Goal: Task Accomplishment & Management: Complete application form

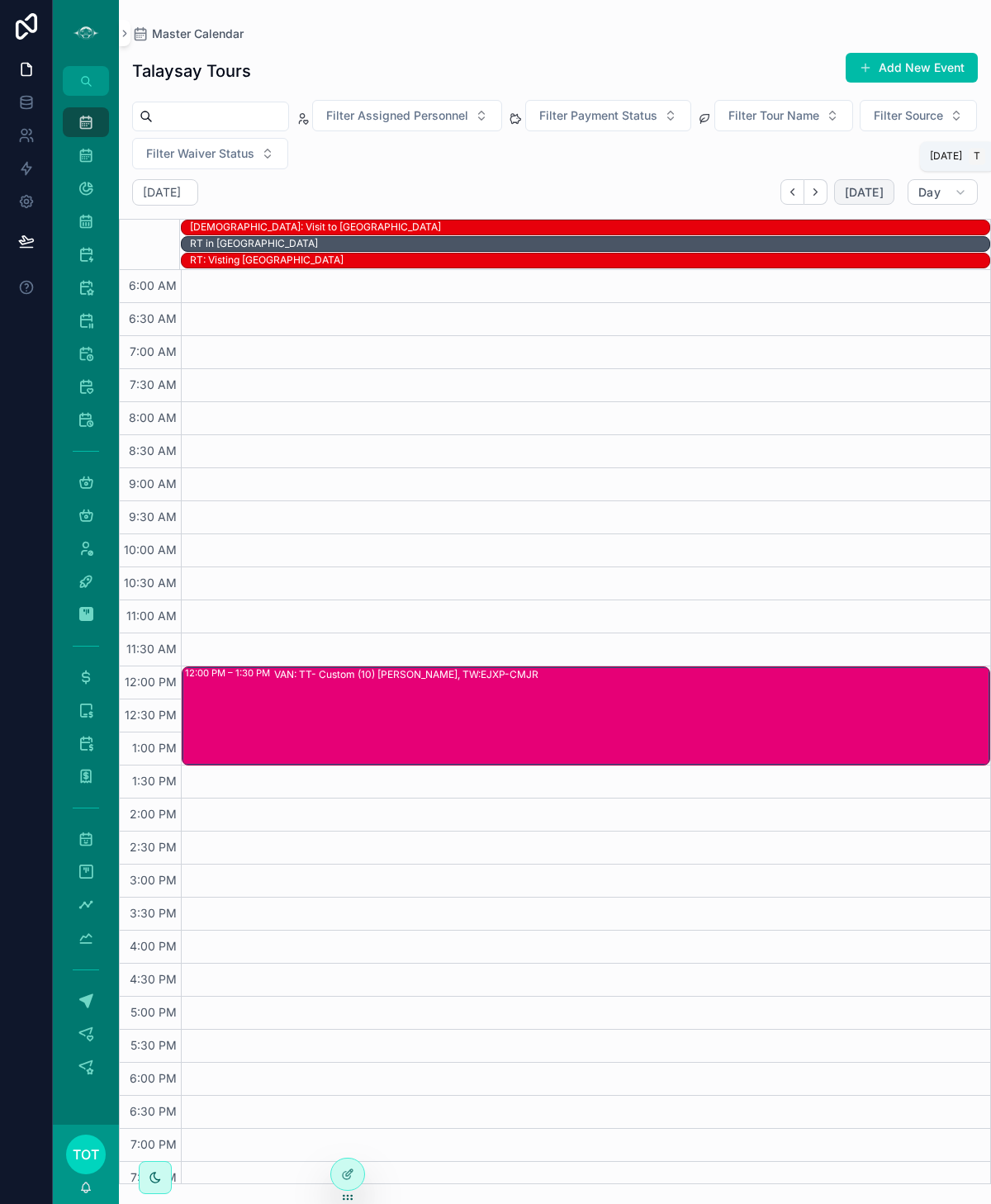
click at [867, 195] on span "[DATE]" at bounding box center [864, 192] width 39 height 15
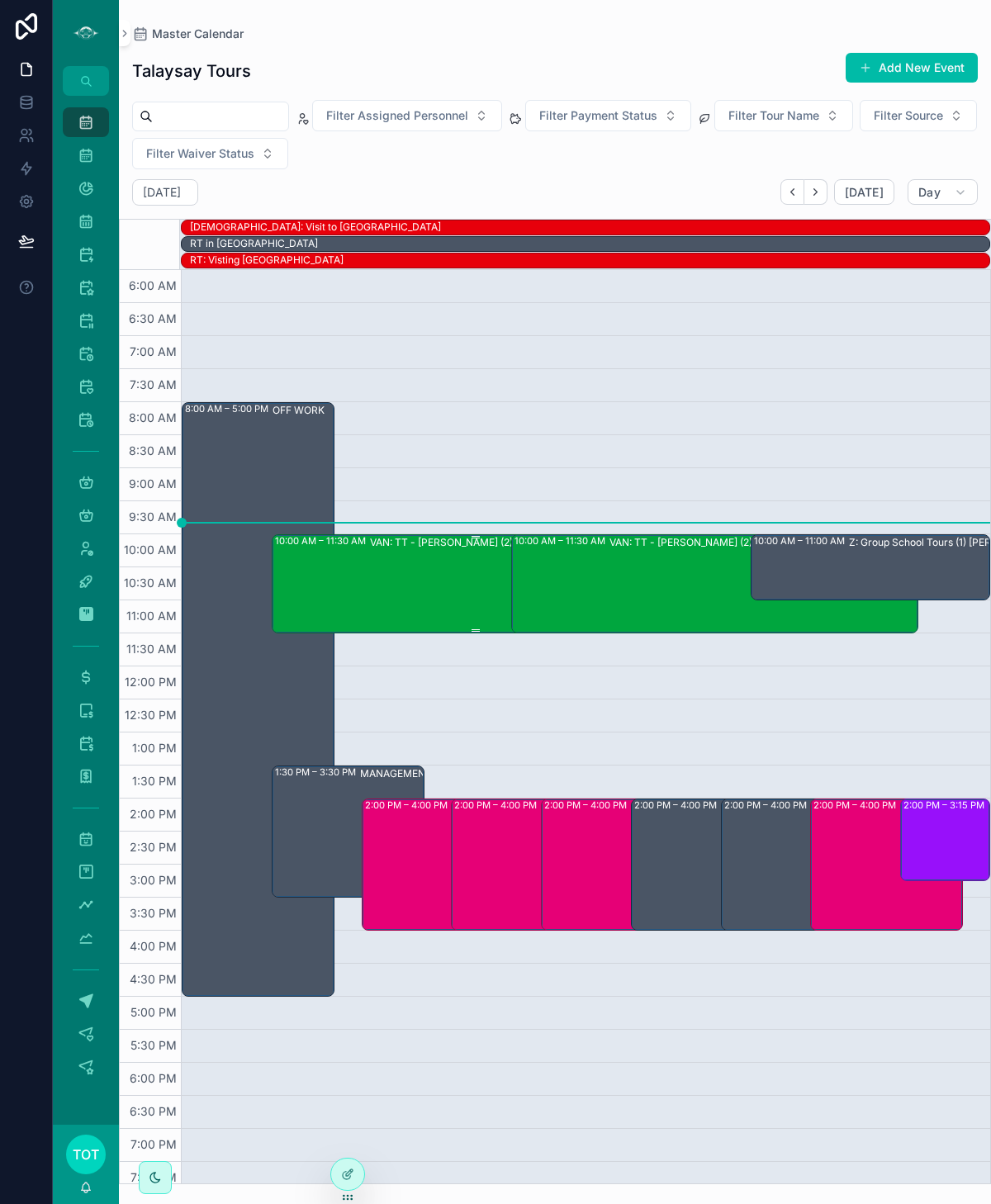
click at [404, 598] on div "VAN: TT - [PERSON_NAME] (2) [PERSON_NAME], TW:SRFG-ZXFR" at bounding box center [523, 582] width 307 height 96
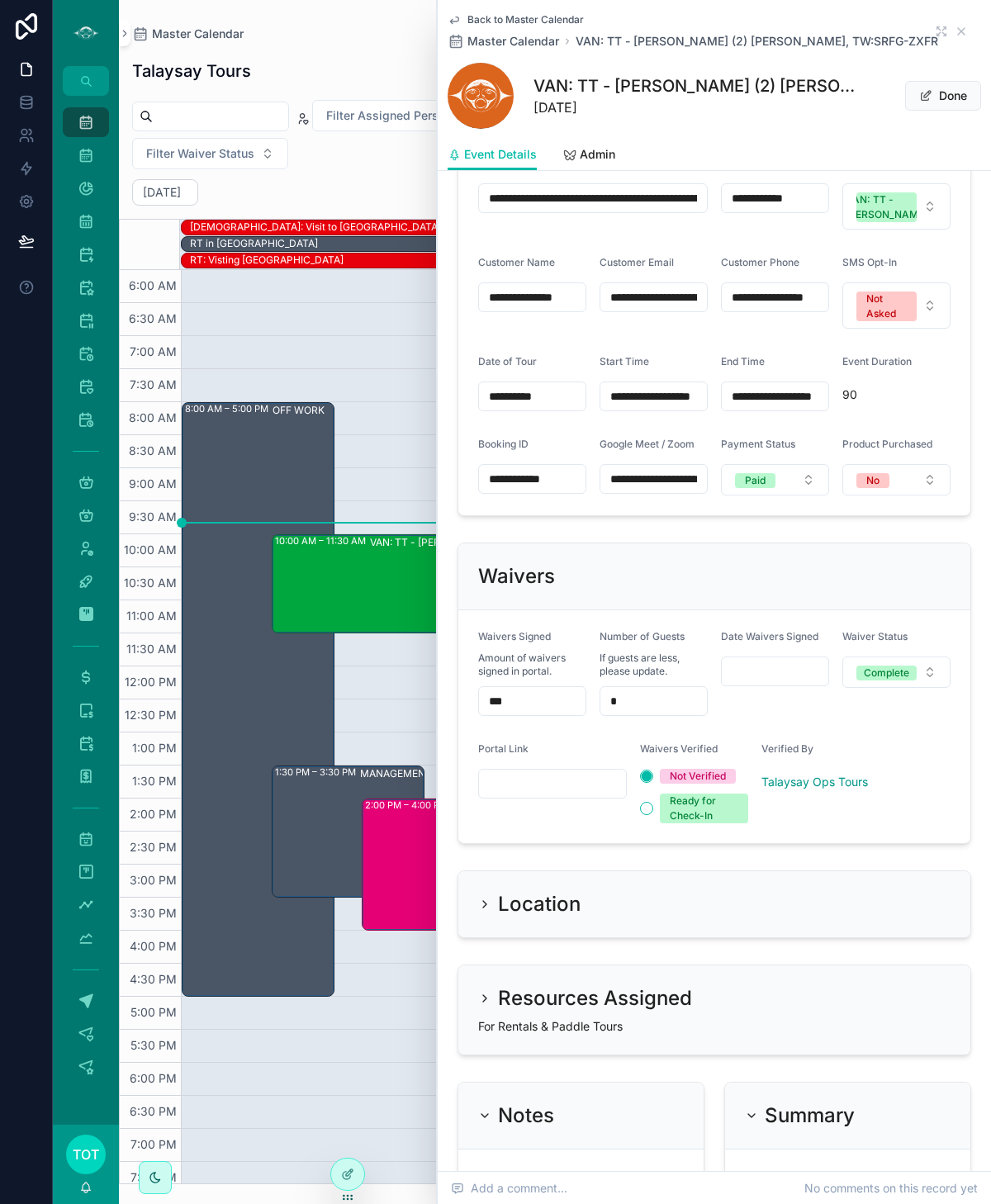
scroll to position [884, 0]
click at [959, 30] on icon "scrollable content" at bounding box center [961, 31] width 13 height 13
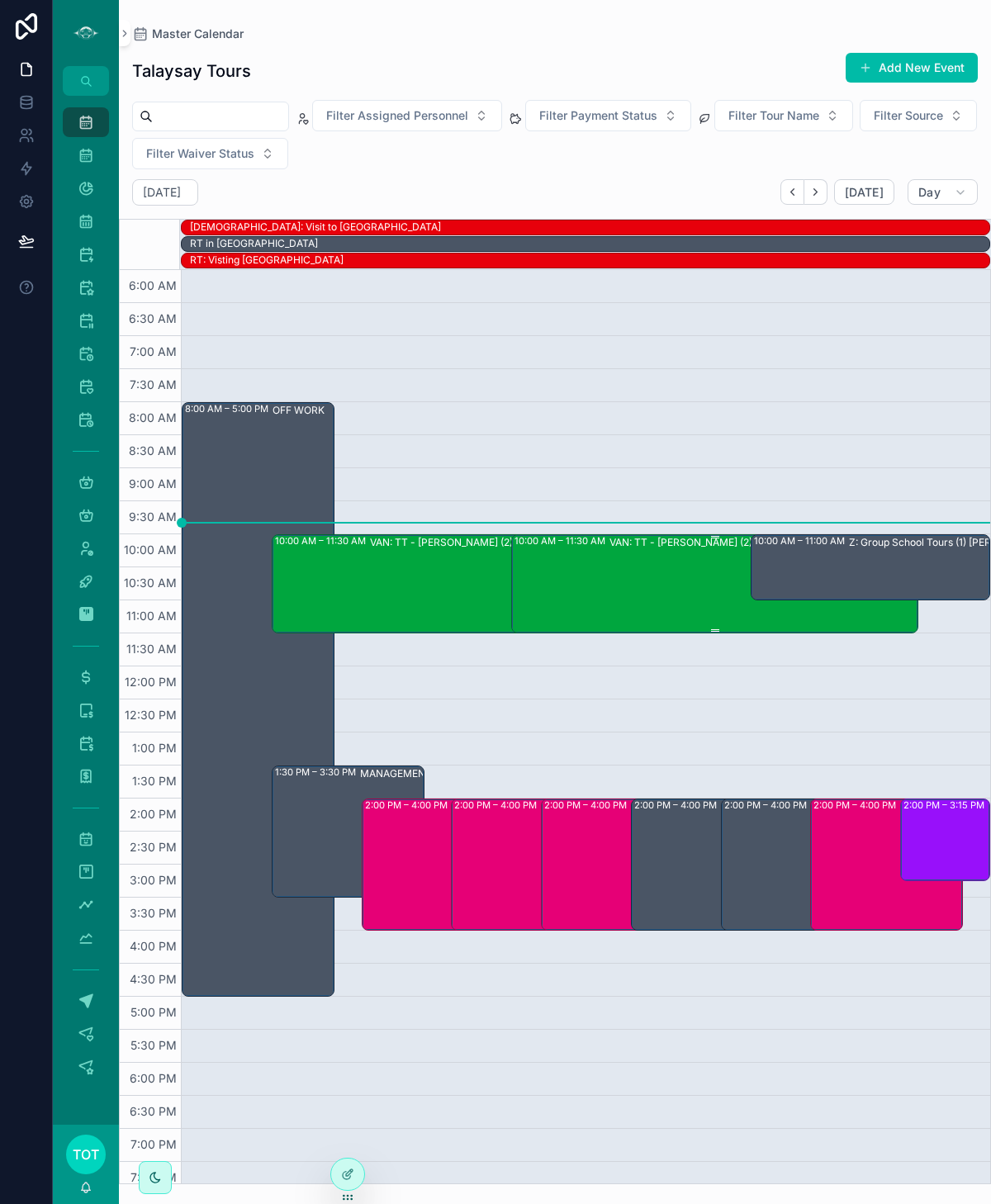
click at [657, 542] on div "VAN: TT - [PERSON_NAME] (2) [PERSON_NAME], TW:MWJF-MTAY" at bounding box center [764, 542] width 311 height 13
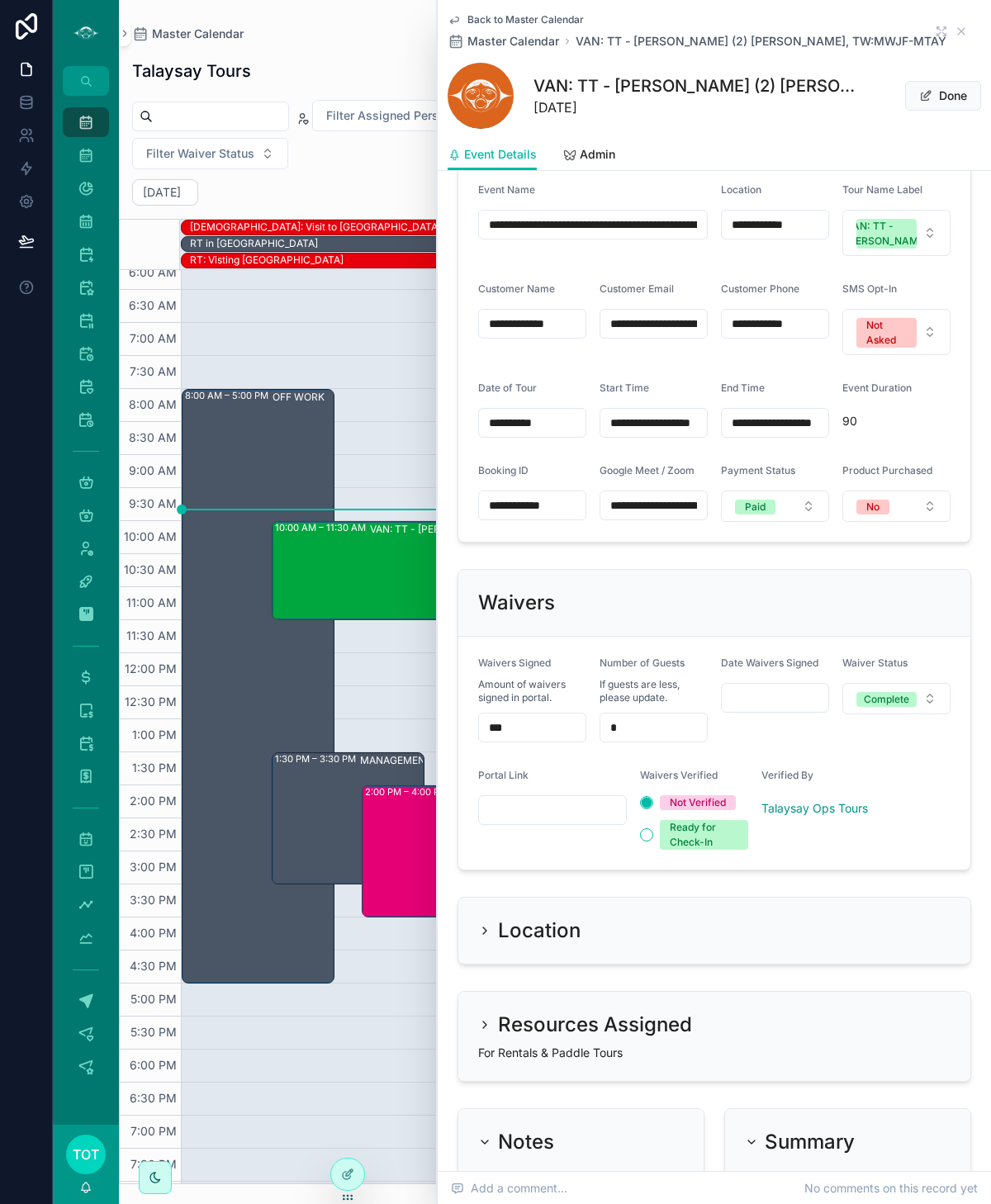
scroll to position [859, 0]
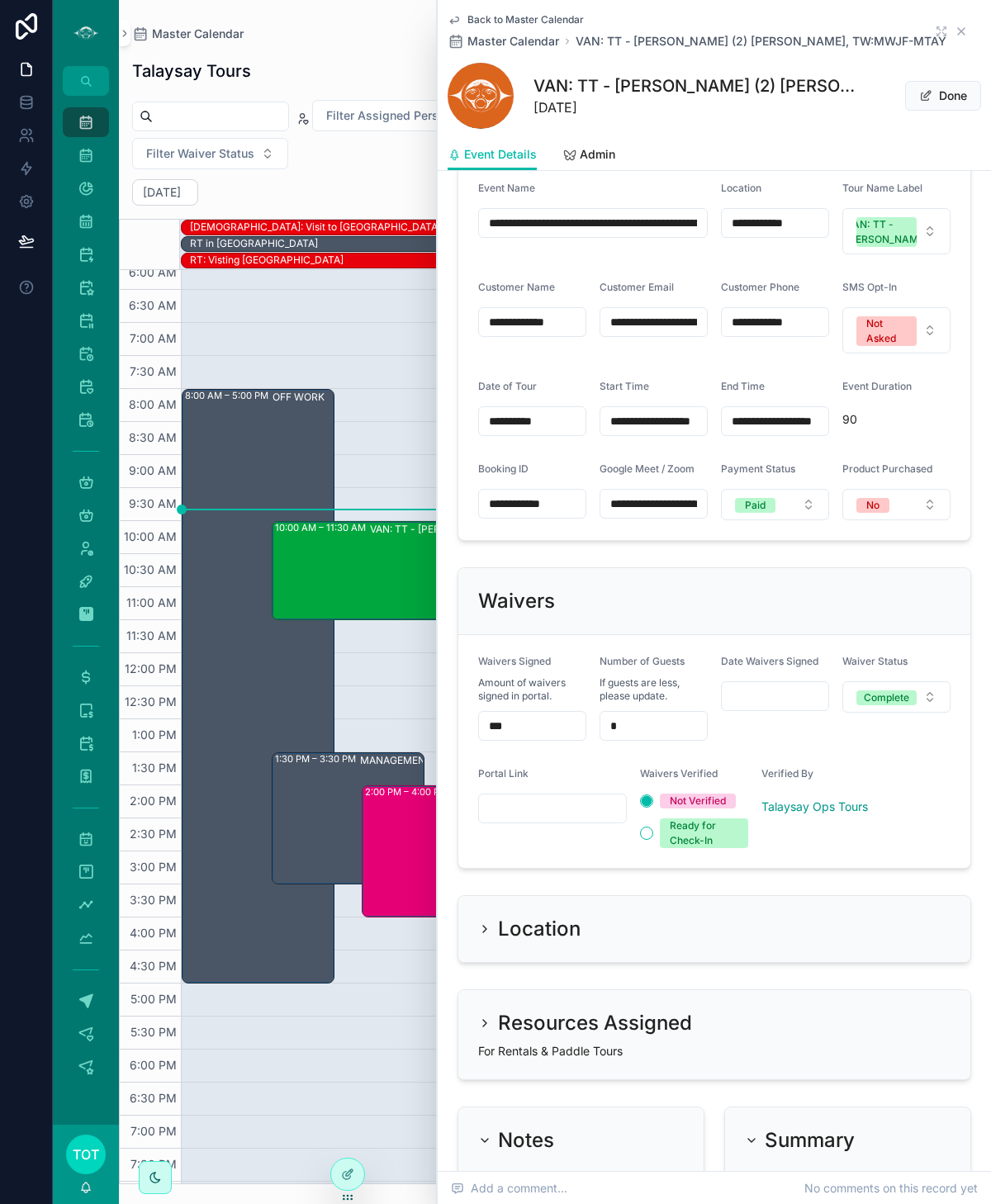
click at [958, 31] on icon "scrollable content" at bounding box center [961, 31] width 13 height 13
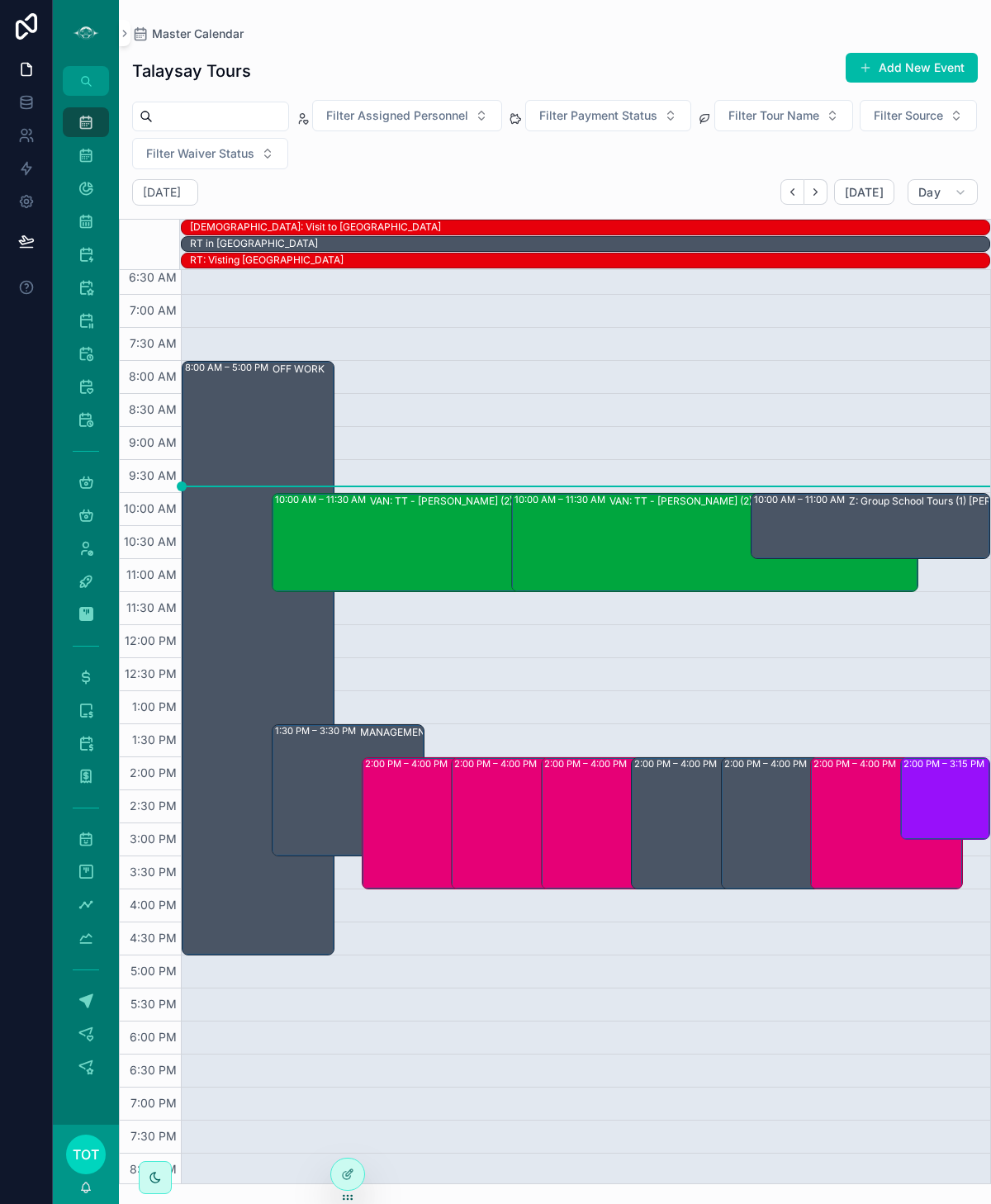
scroll to position [72, 0]
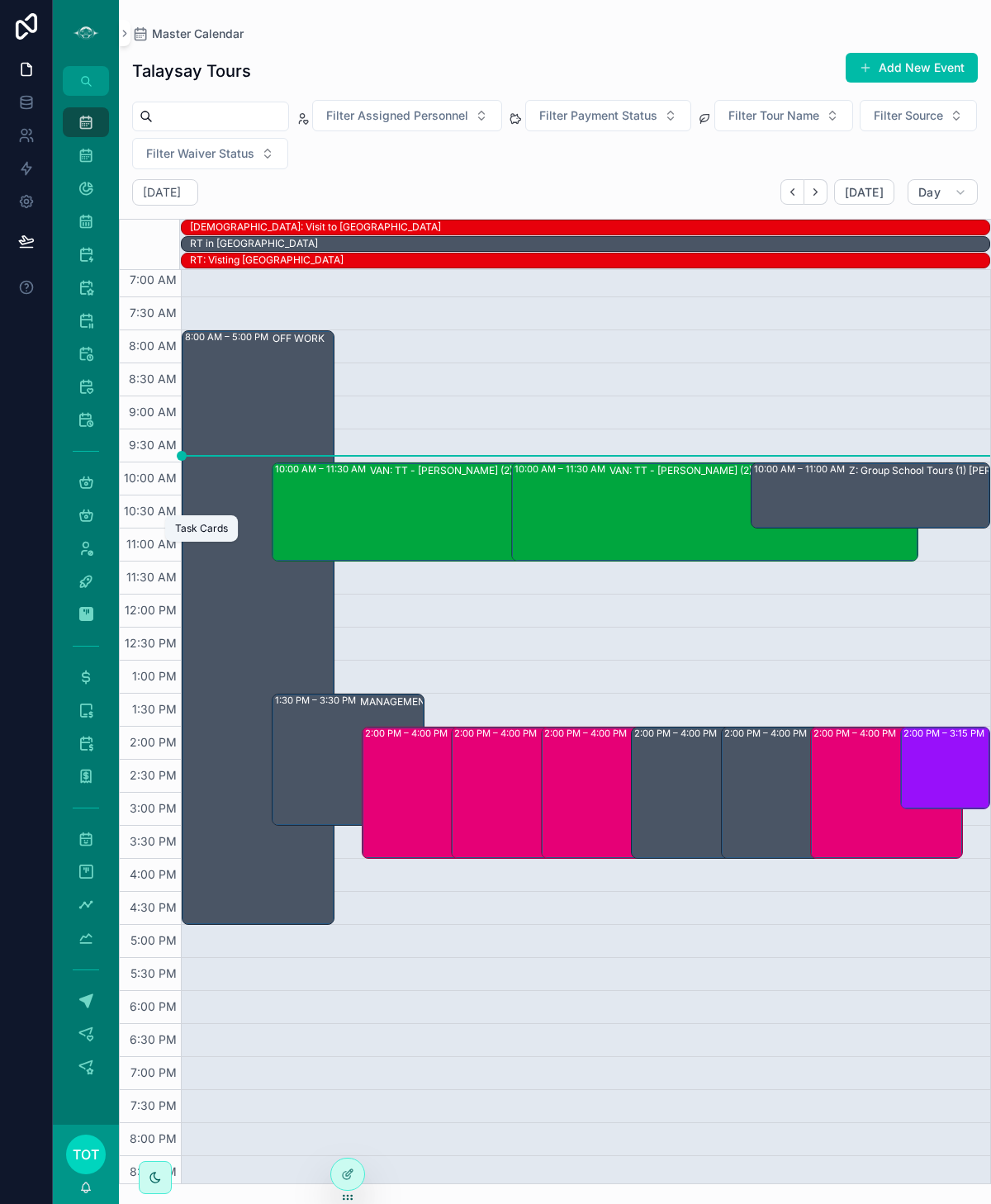
click at [90, 520] on icon "scrollable content" at bounding box center [86, 515] width 16 height 16
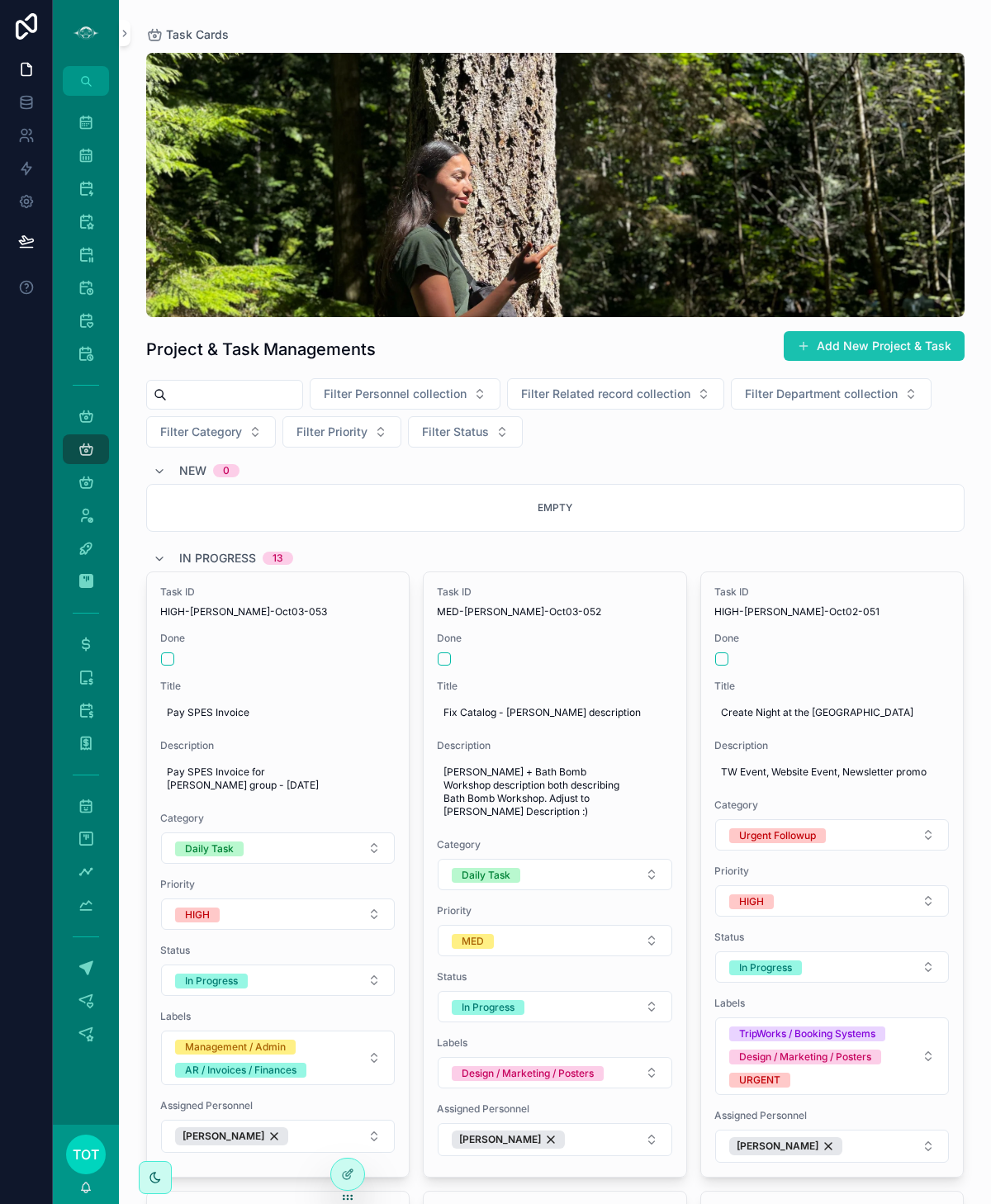
click at [871, 348] on button "Add New Project & Task" at bounding box center [875, 346] width 181 height 30
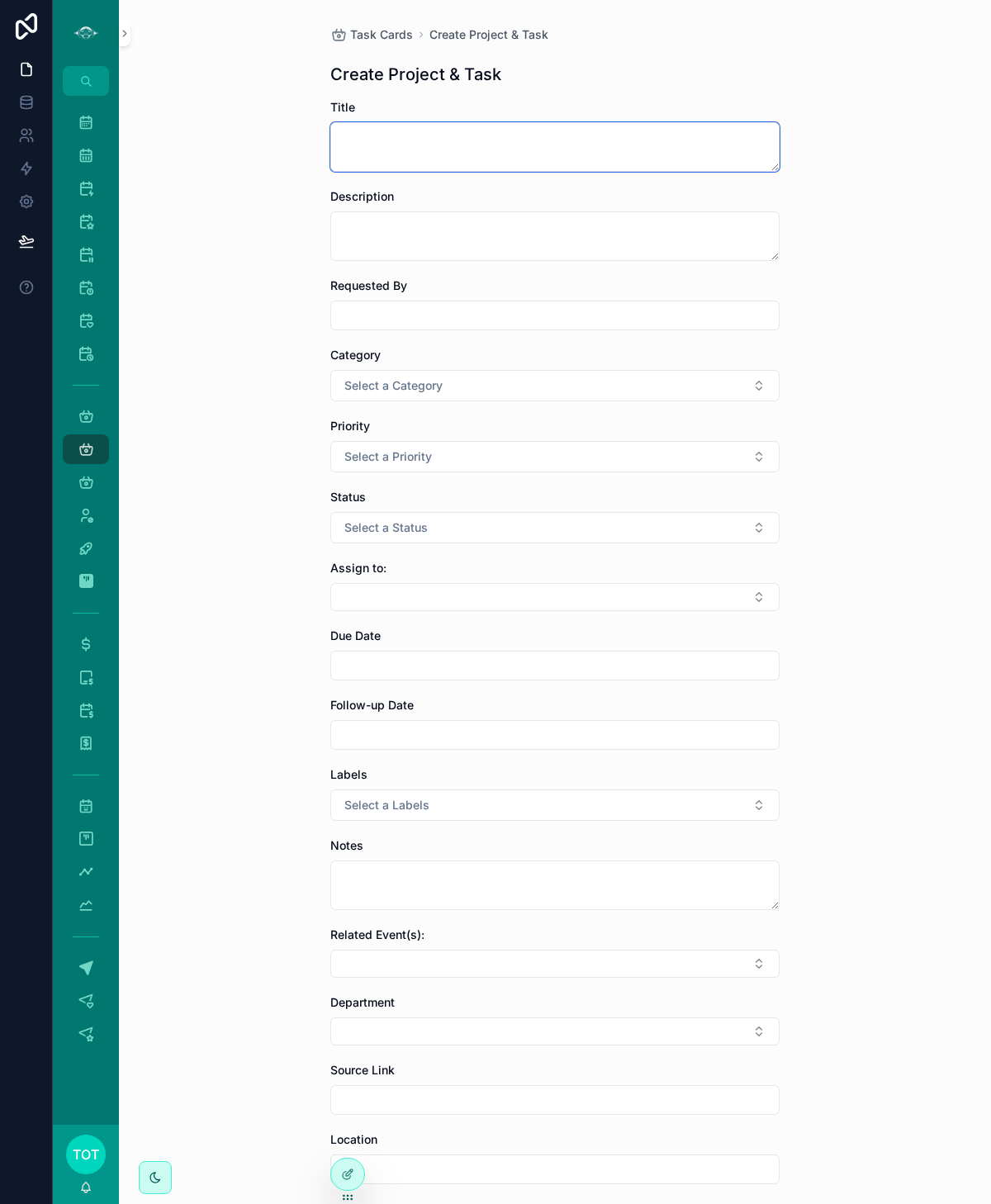
click at [373, 135] on textarea "scrollable content" at bounding box center [555, 146] width 449 height 49
type textarea "**********"
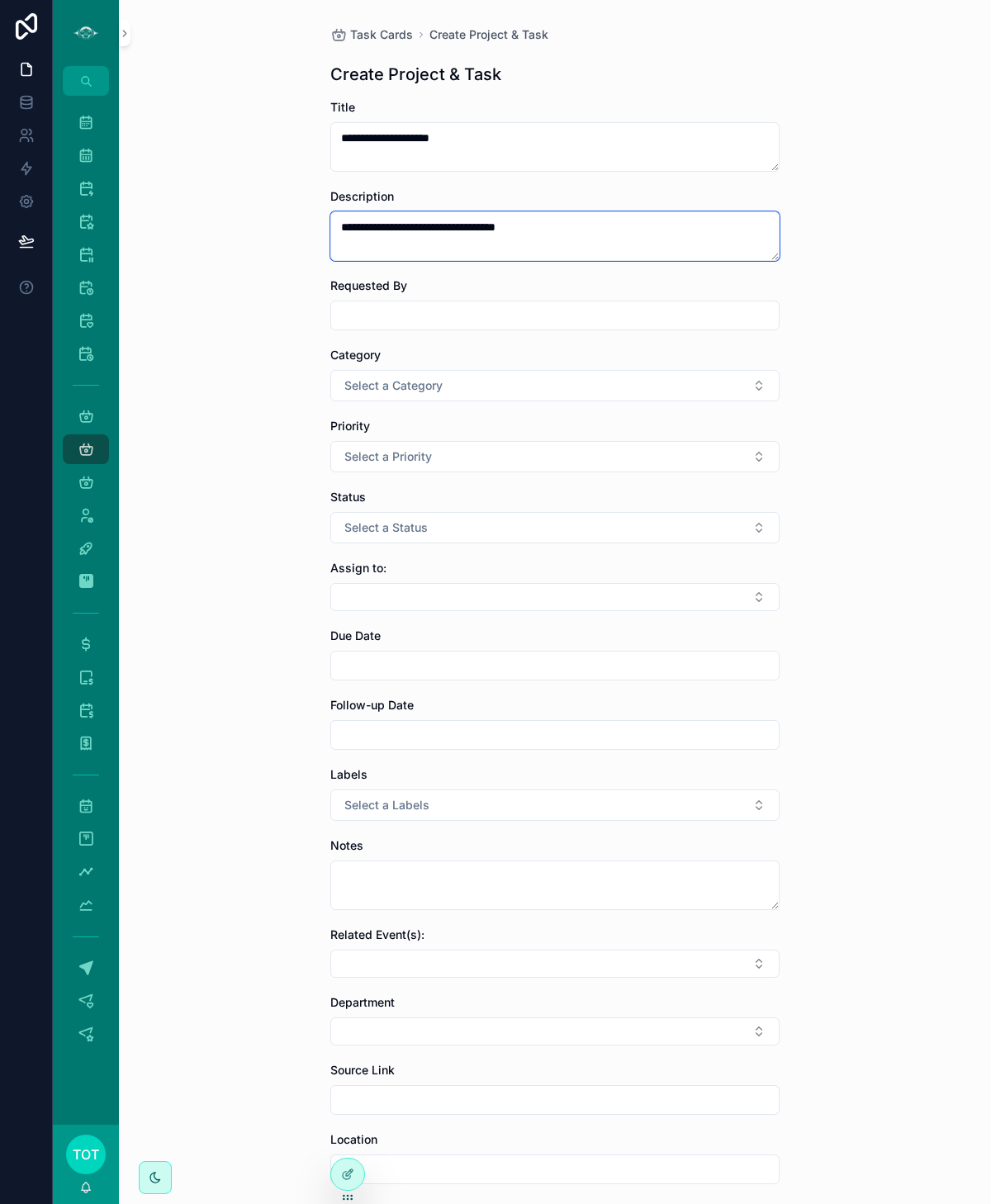
type textarea "**********"
type input "*"
click at [504, 388] on button "Select a Category" at bounding box center [555, 385] width 449 height 31
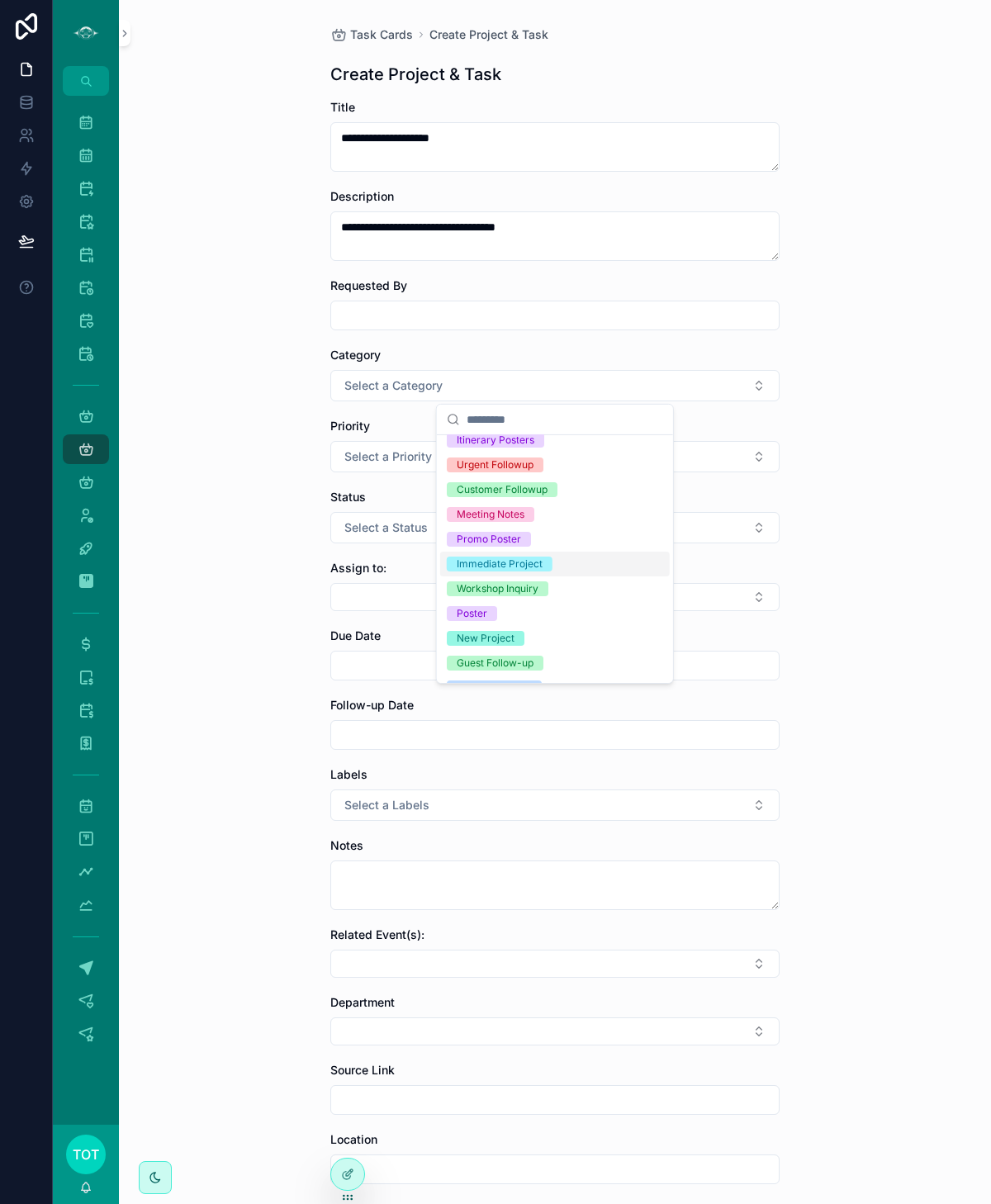
scroll to position [105, 0]
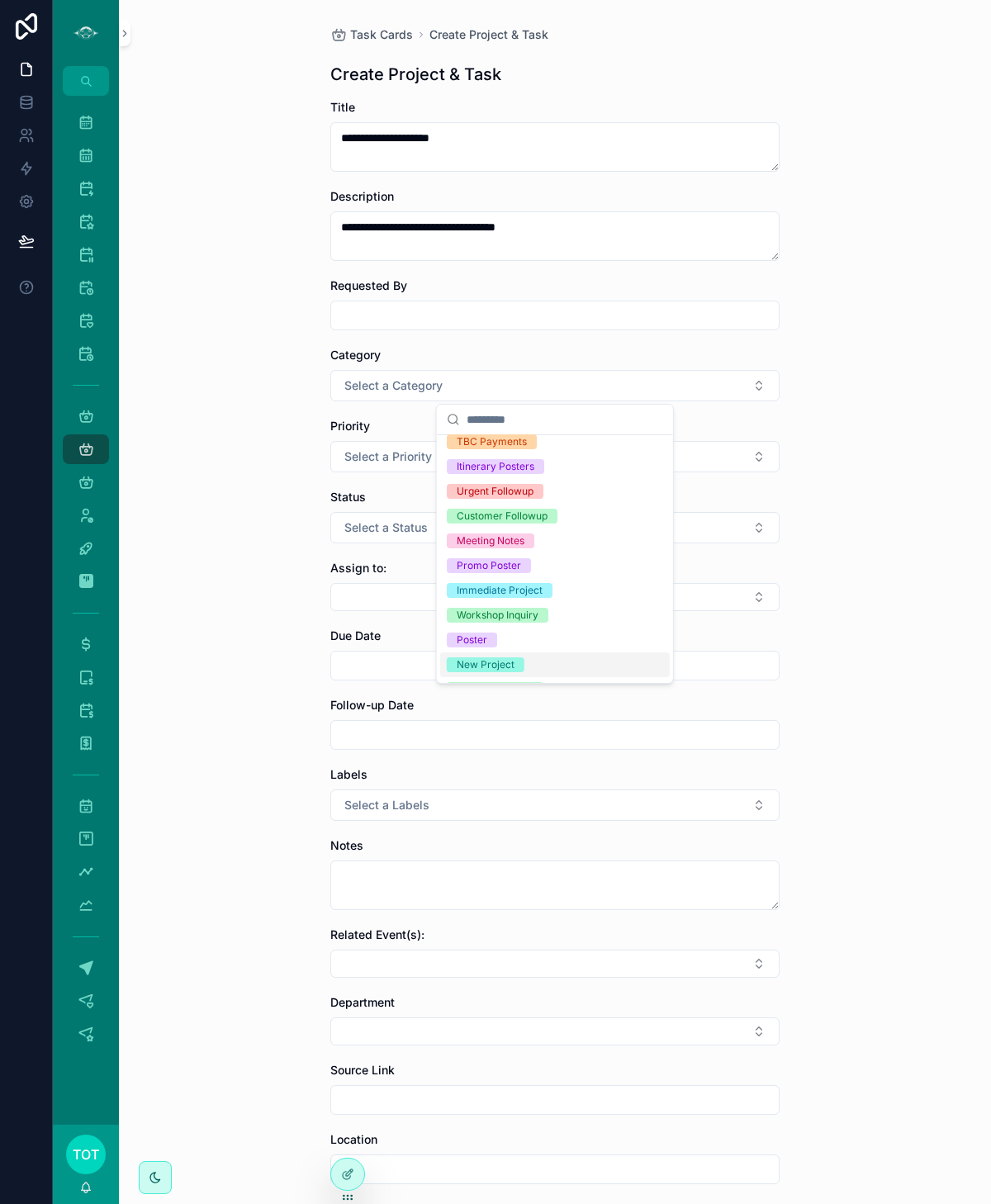
click at [507, 660] on div "New Project" at bounding box center [486, 665] width 58 height 15
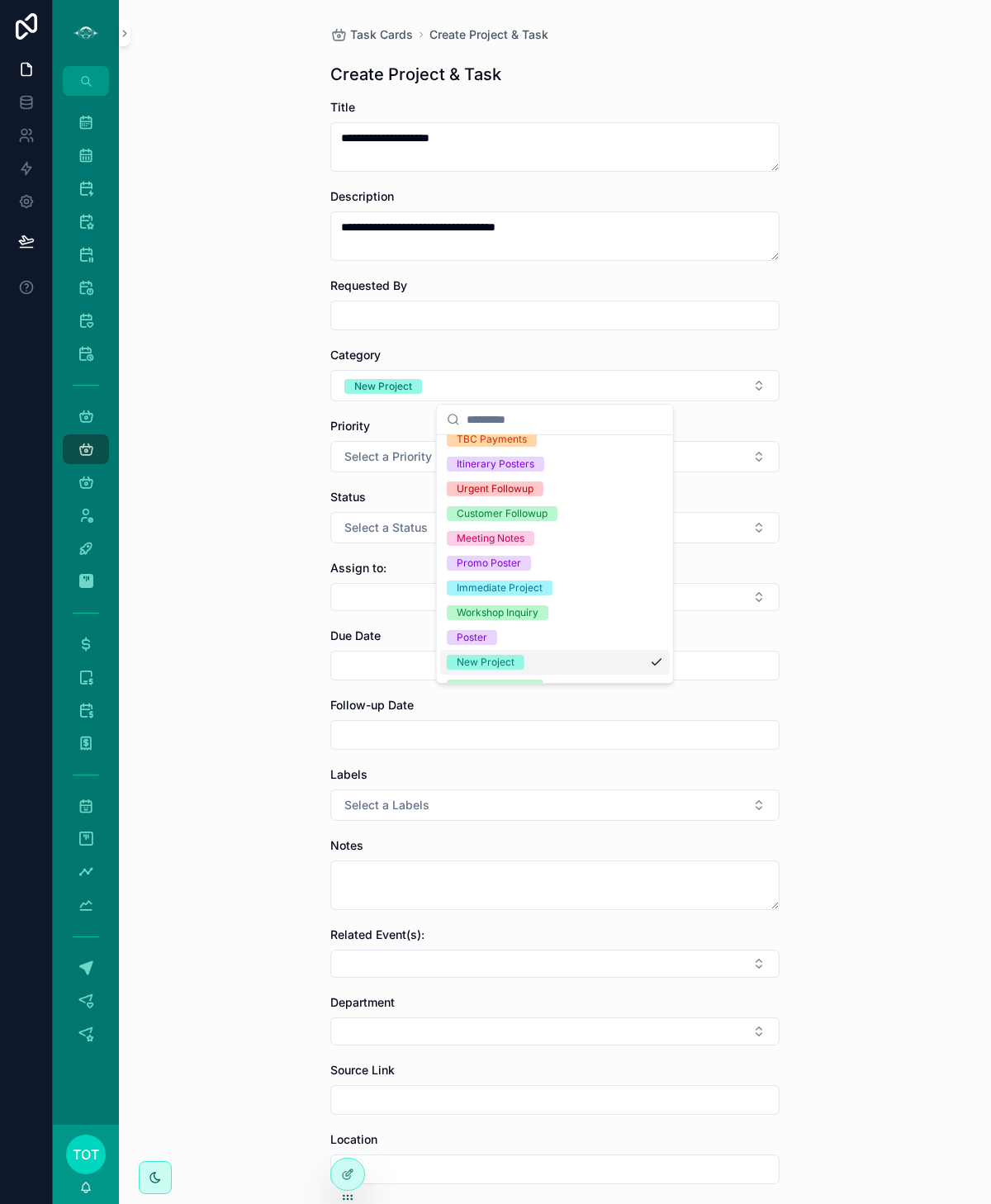
scroll to position [88, 0]
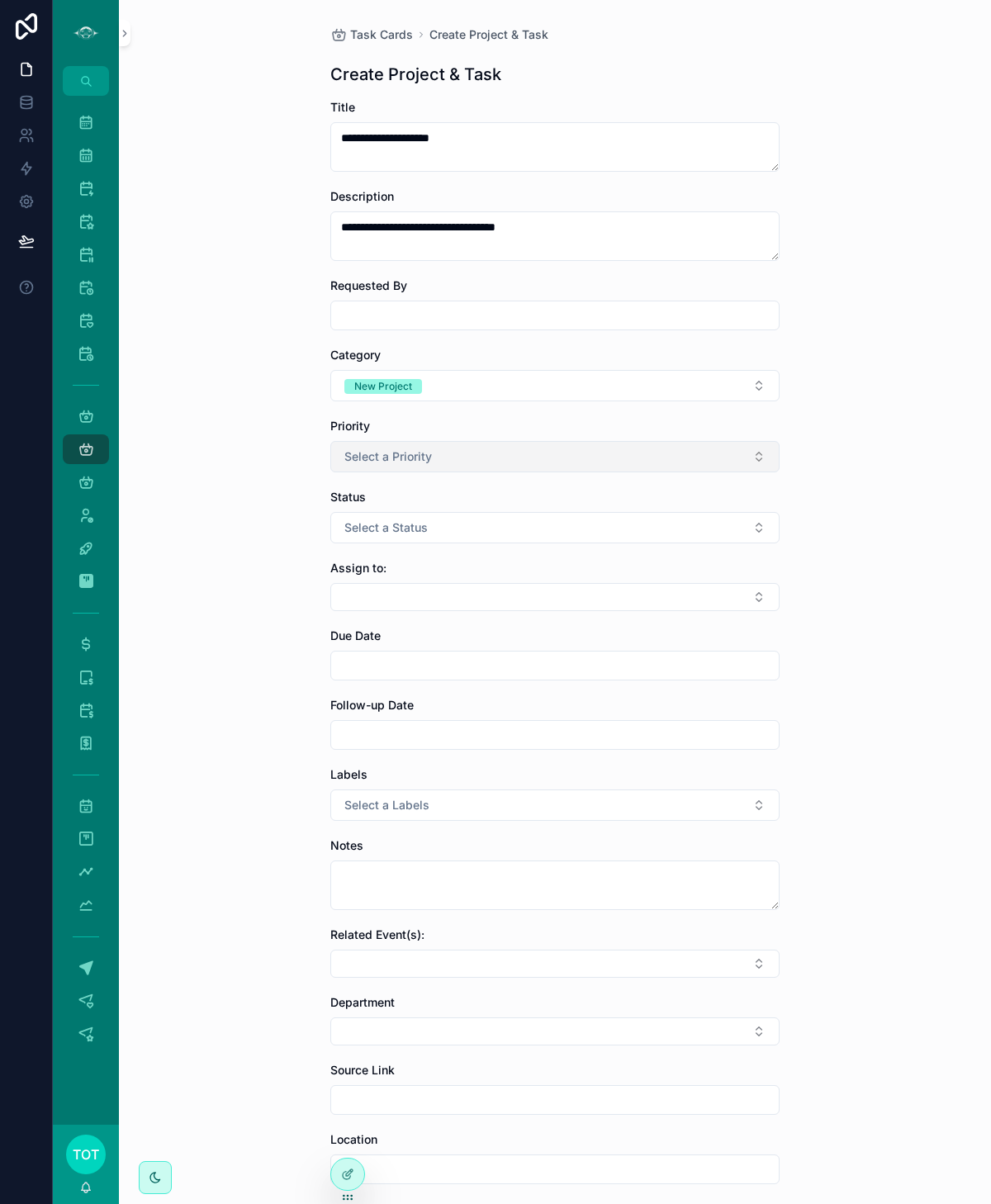
click at [401, 454] on span "Select a Priority" at bounding box center [388, 457] width 88 height 16
click at [465, 548] on div "MED" at bounding box center [468, 546] width 22 height 15
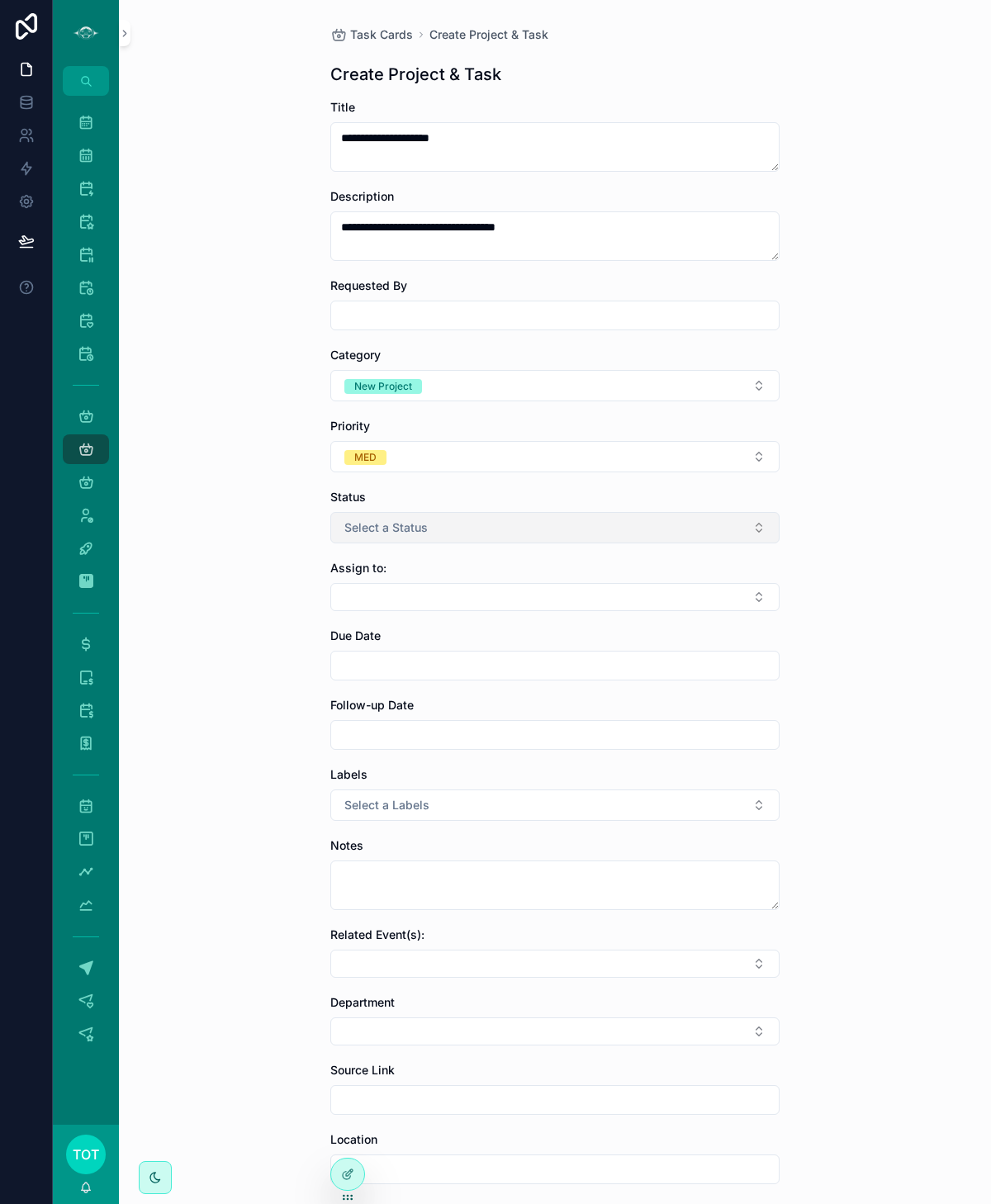
click at [406, 529] on span "Select a Status" at bounding box center [385, 528] width 83 height 16
click at [461, 611] on div "In Progress" at bounding box center [483, 615] width 53 height 15
click at [396, 597] on button "Select Button" at bounding box center [555, 597] width 449 height 28
type input "****"
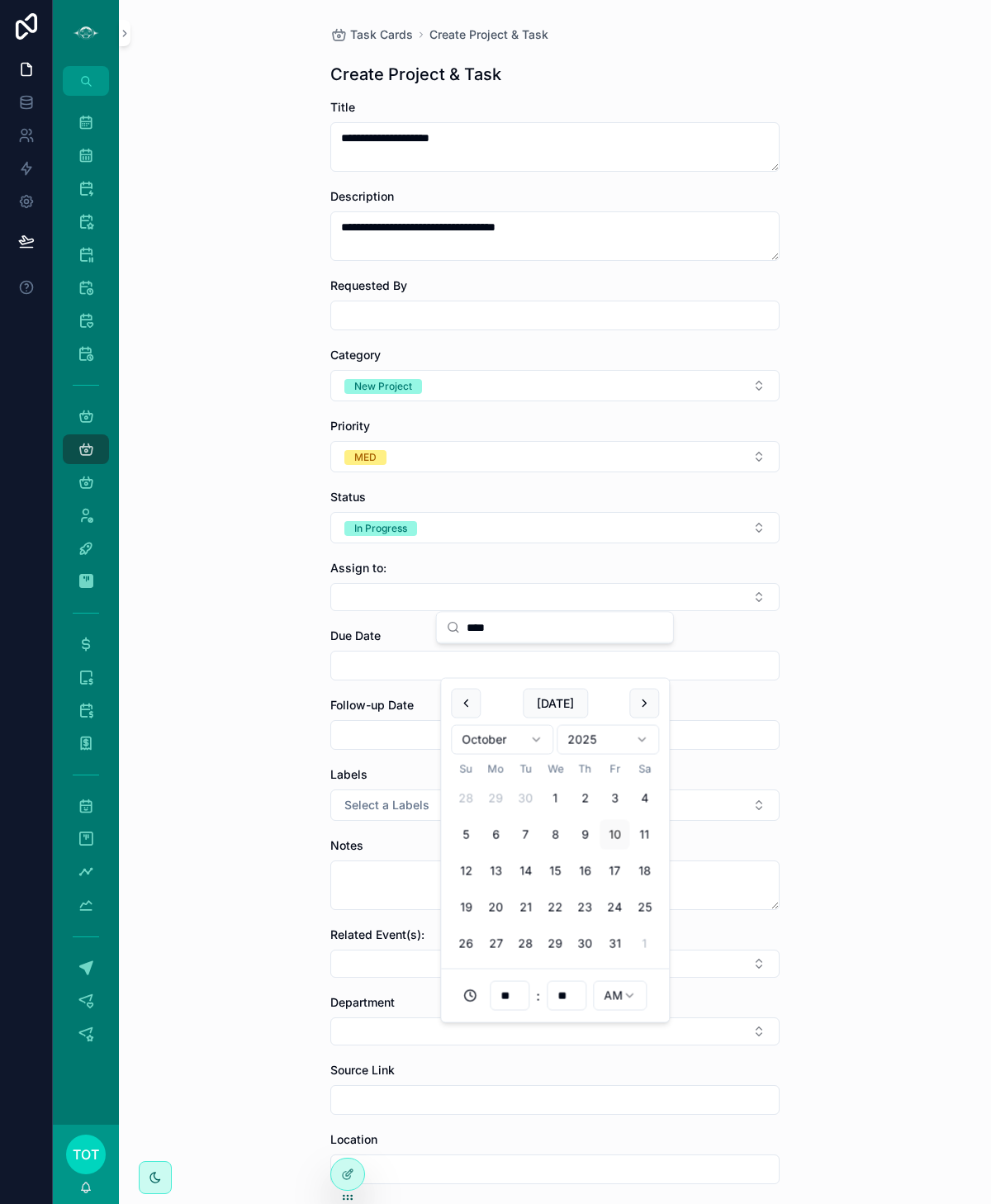
click at [494, 662] on input "scrollable content" at bounding box center [556, 666] width 448 height 23
click at [430, 595] on button "Select Button" at bounding box center [555, 597] width 449 height 28
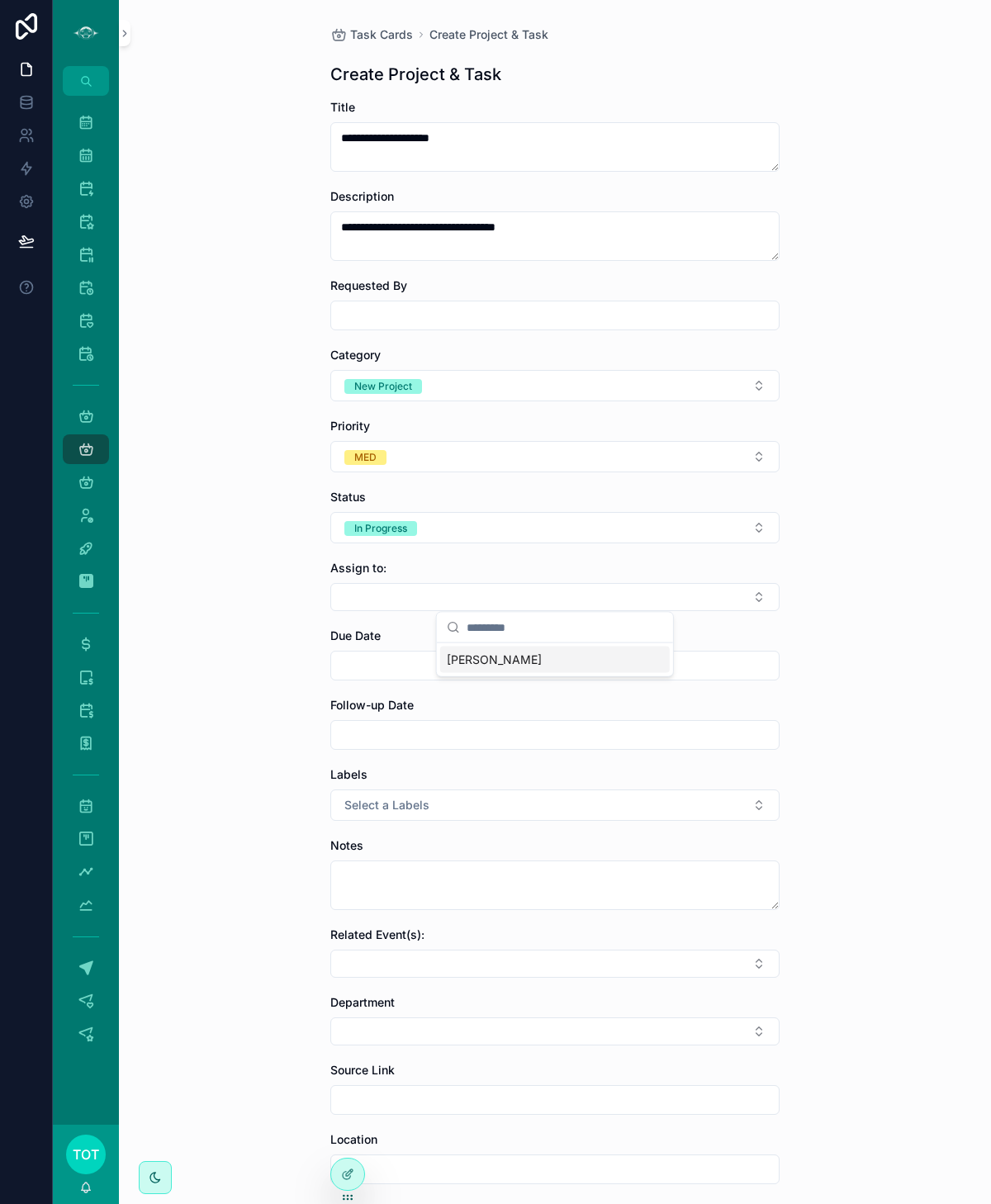
click at [465, 656] on span "[PERSON_NAME]" at bounding box center [495, 659] width 95 height 16
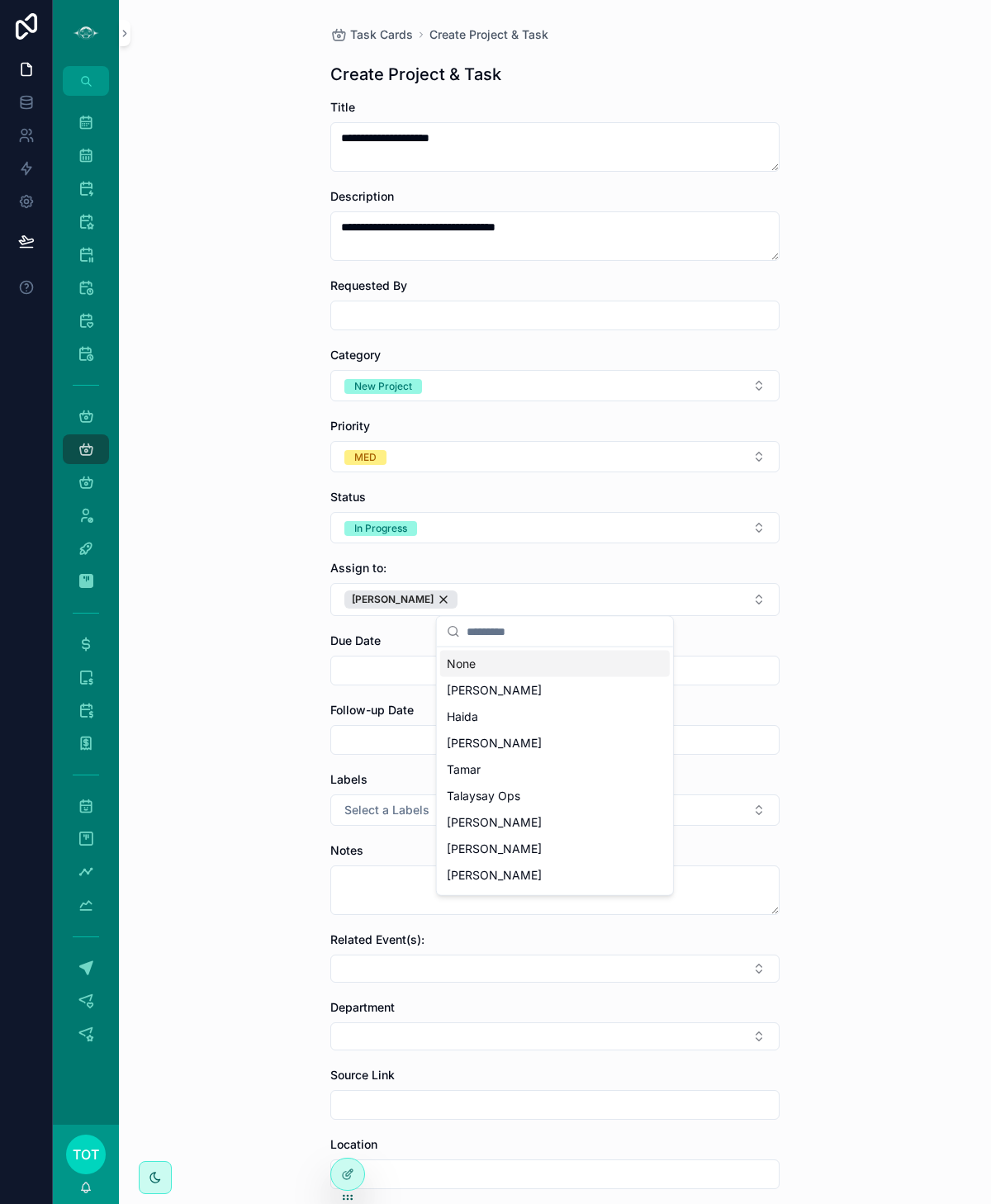
click at [394, 665] on input "scrollable content" at bounding box center [556, 671] width 448 height 23
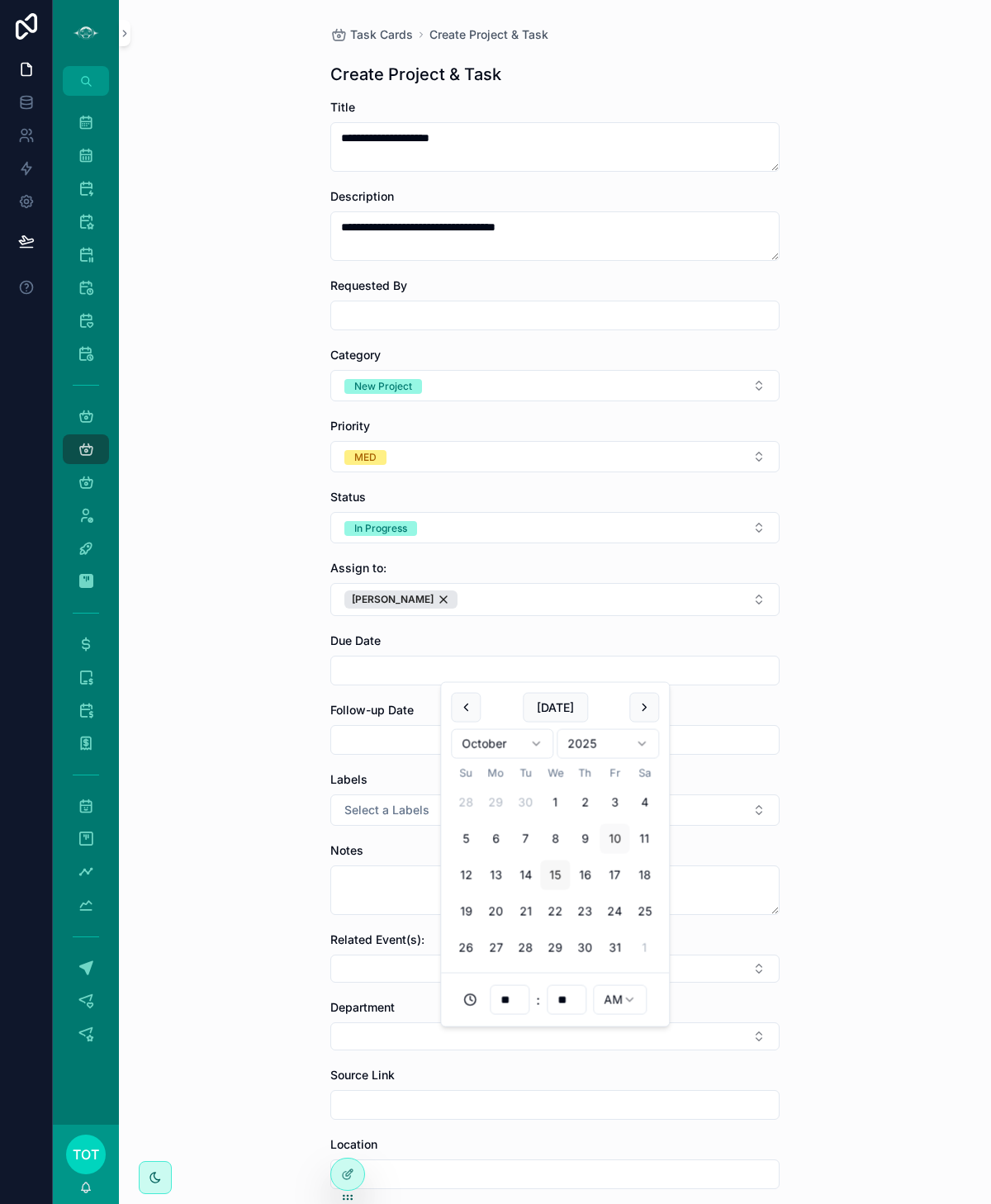
click at [547, 872] on button "15" at bounding box center [555, 874] width 30 height 30
type input "**********"
click at [380, 735] on input "scrollable content" at bounding box center [556, 740] width 448 height 23
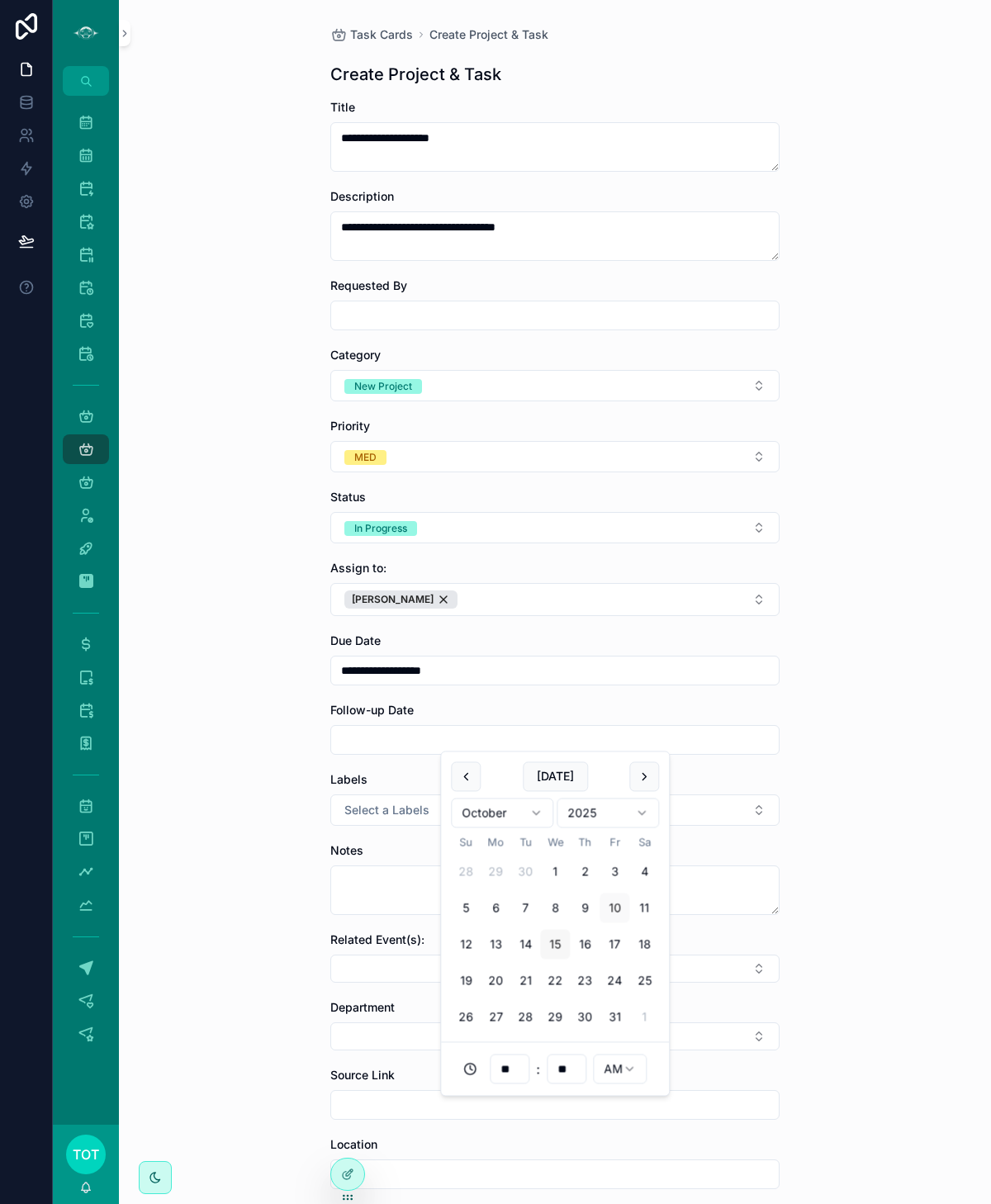
click at [560, 942] on button "15" at bounding box center [555, 944] width 30 height 30
type input "**********"
click at [373, 808] on span "Select a Labels" at bounding box center [386, 810] width 85 height 16
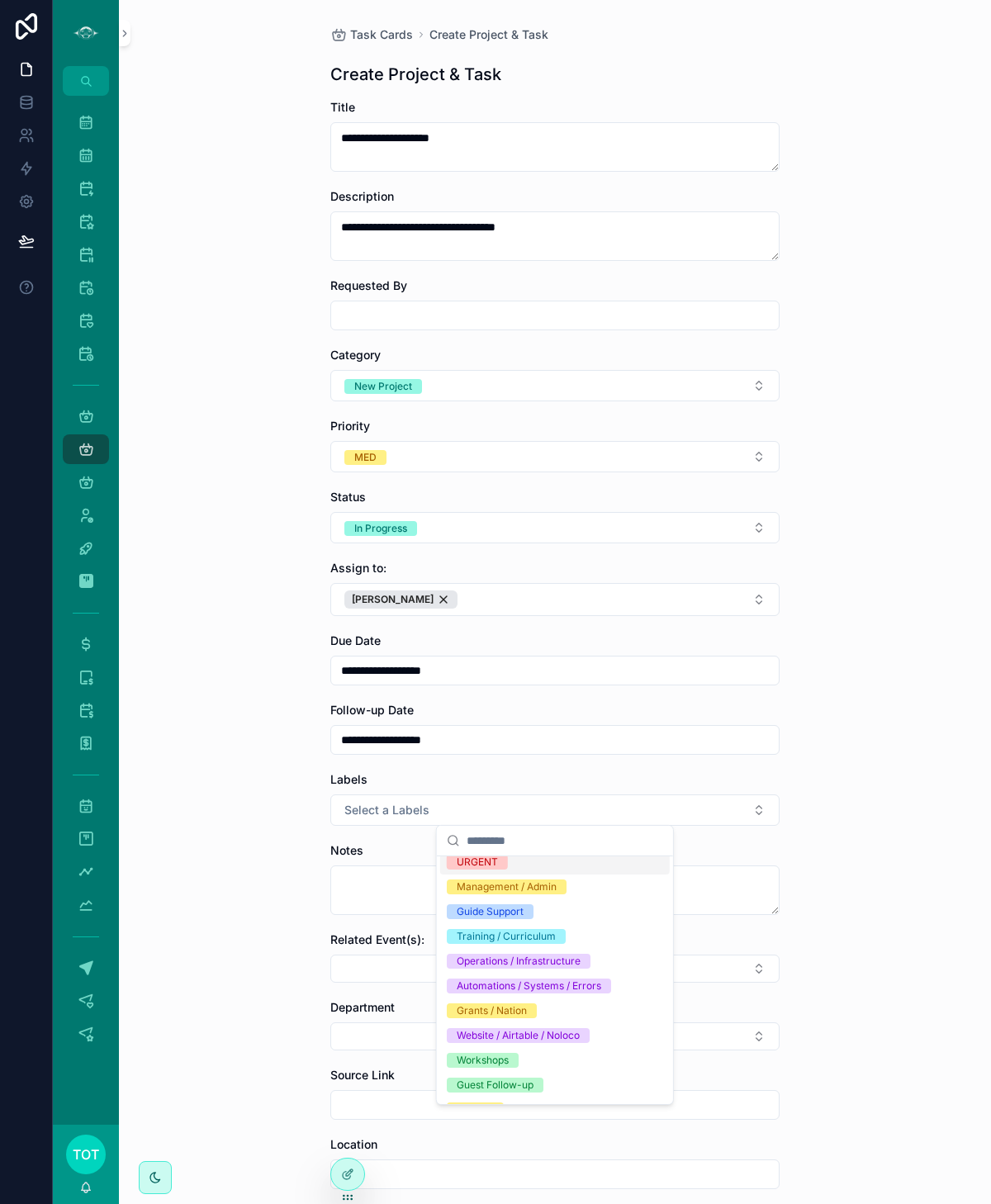
scroll to position [169, 0]
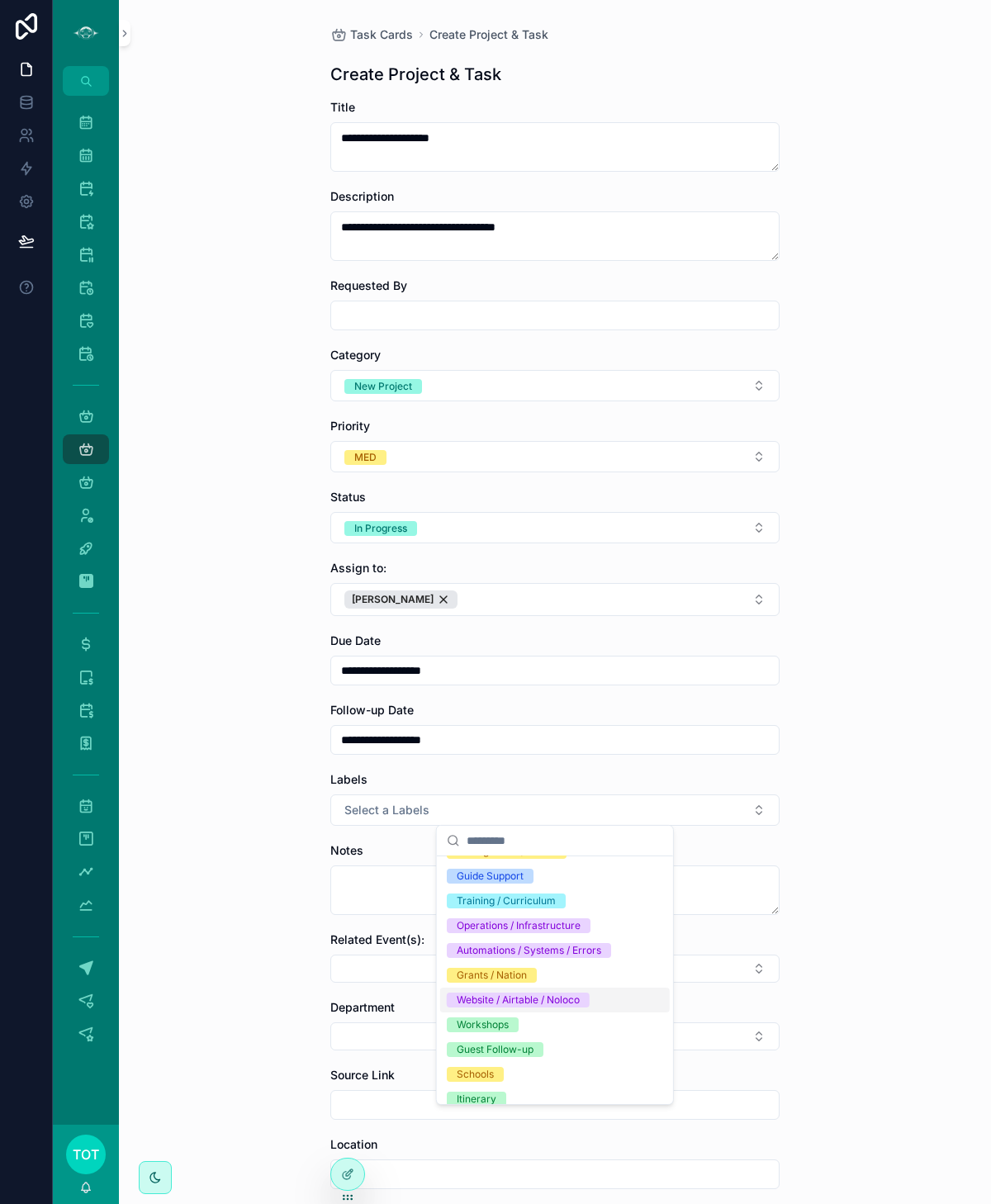
click at [547, 996] on div "Website / Airtable / Noloco" at bounding box center [518, 1000] width 123 height 15
click at [548, 925] on div "Operations / Infrastructure" at bounding box center [519, 925] width 124 height 15
click at [352, 882] on textarea "scrollable content" at bounding box center [555, 890] width 449 height 49
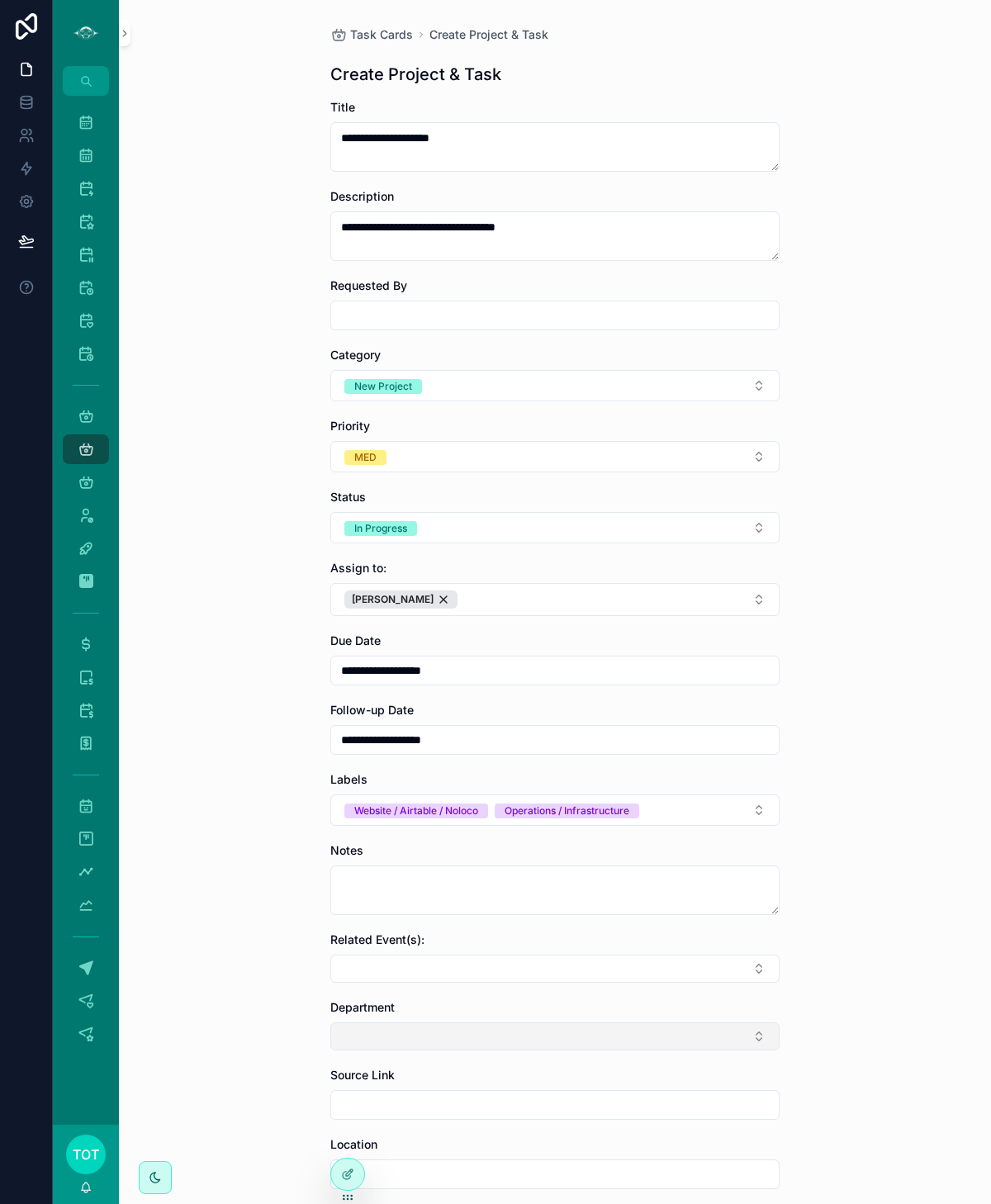
click at [464, 1023] on button "Select Button" at bounding box center [555, 1036] width 449 height 28
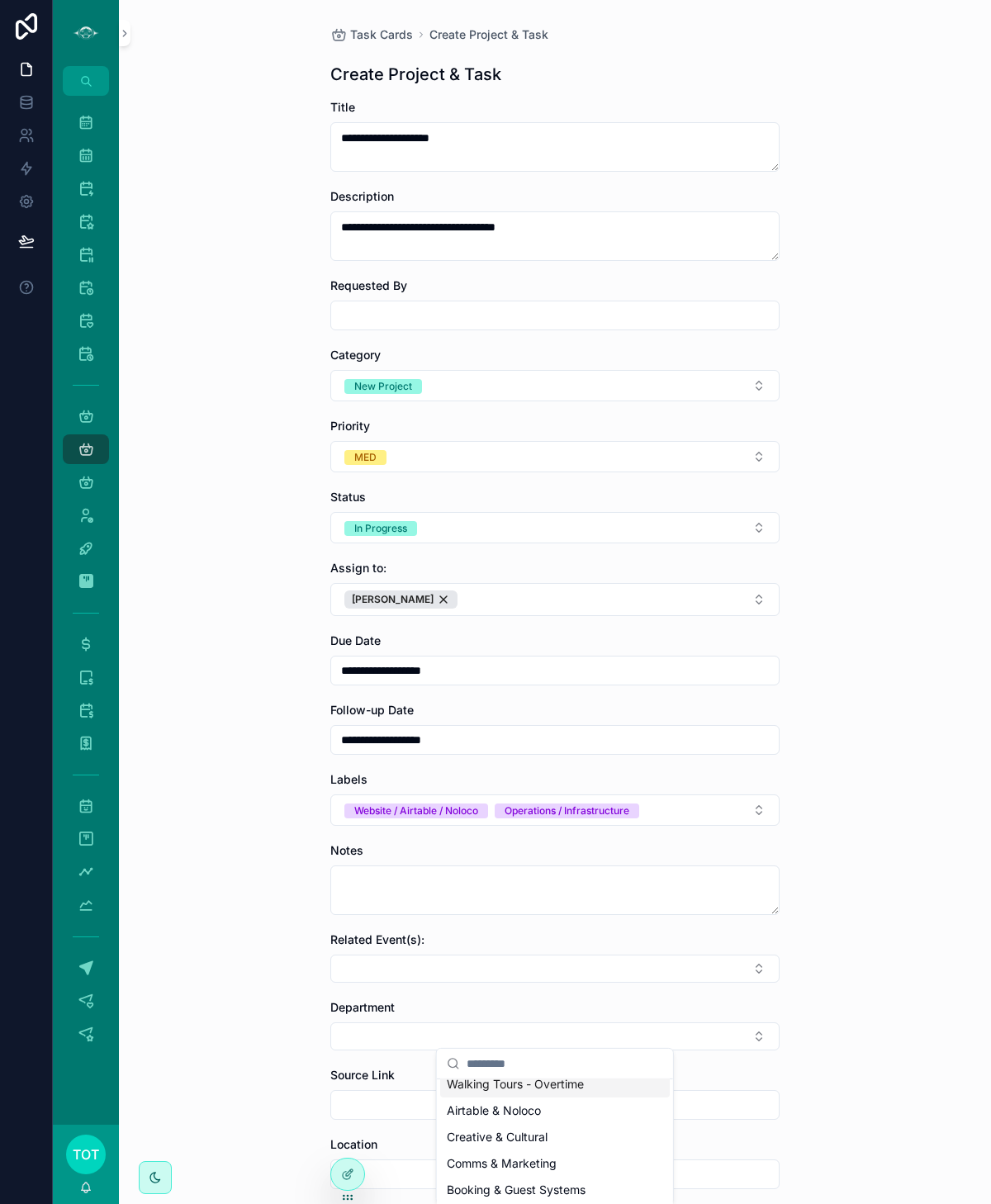
scroll to position [60, 0]
click at [517, 1089] on span "Airtable & Noloco" at bounding box center [494, 1088] width 94 height 16
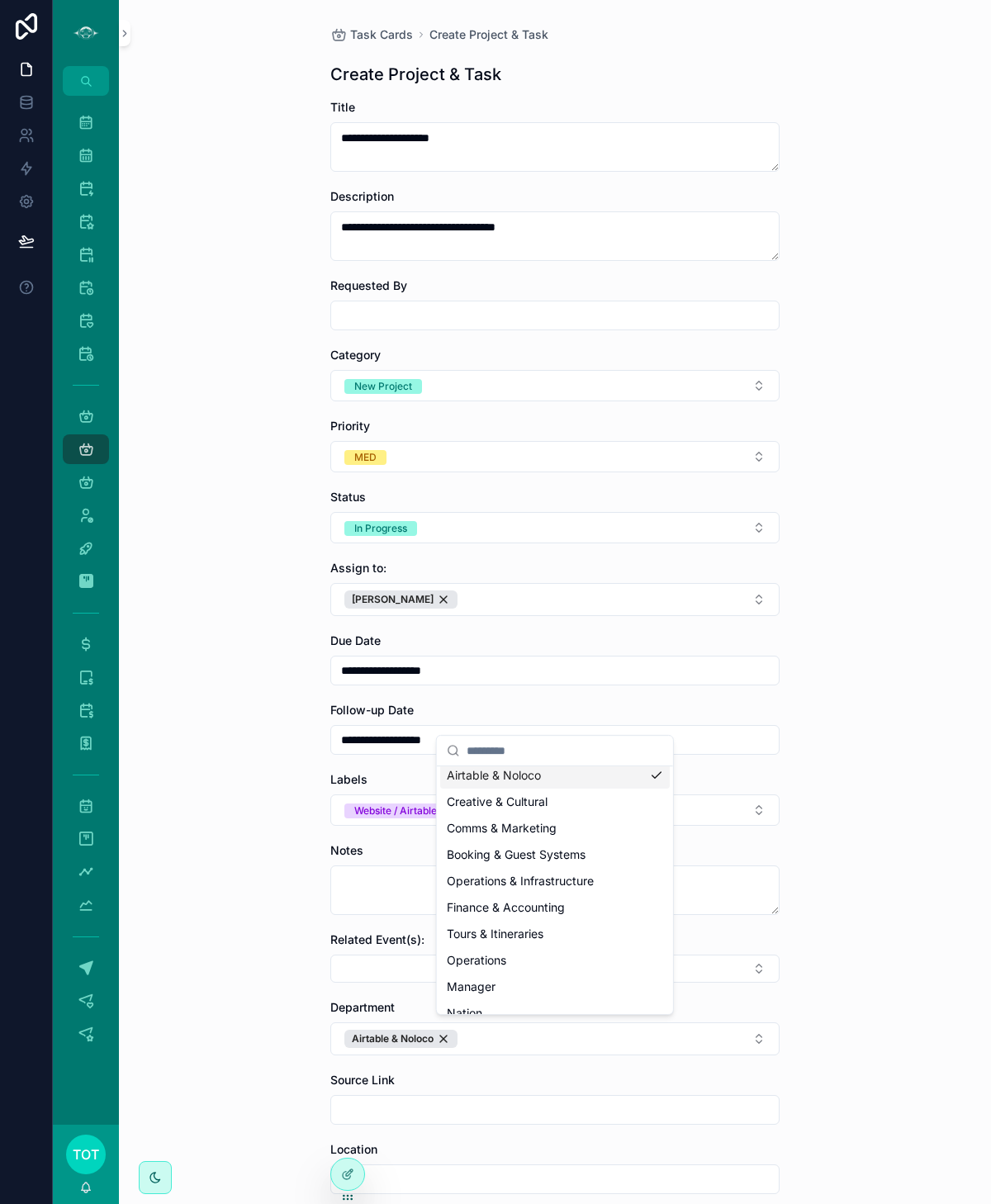
click at [433, 1103] on input "scrollable content" at bounding box center [556, 1110] width 448 height 23
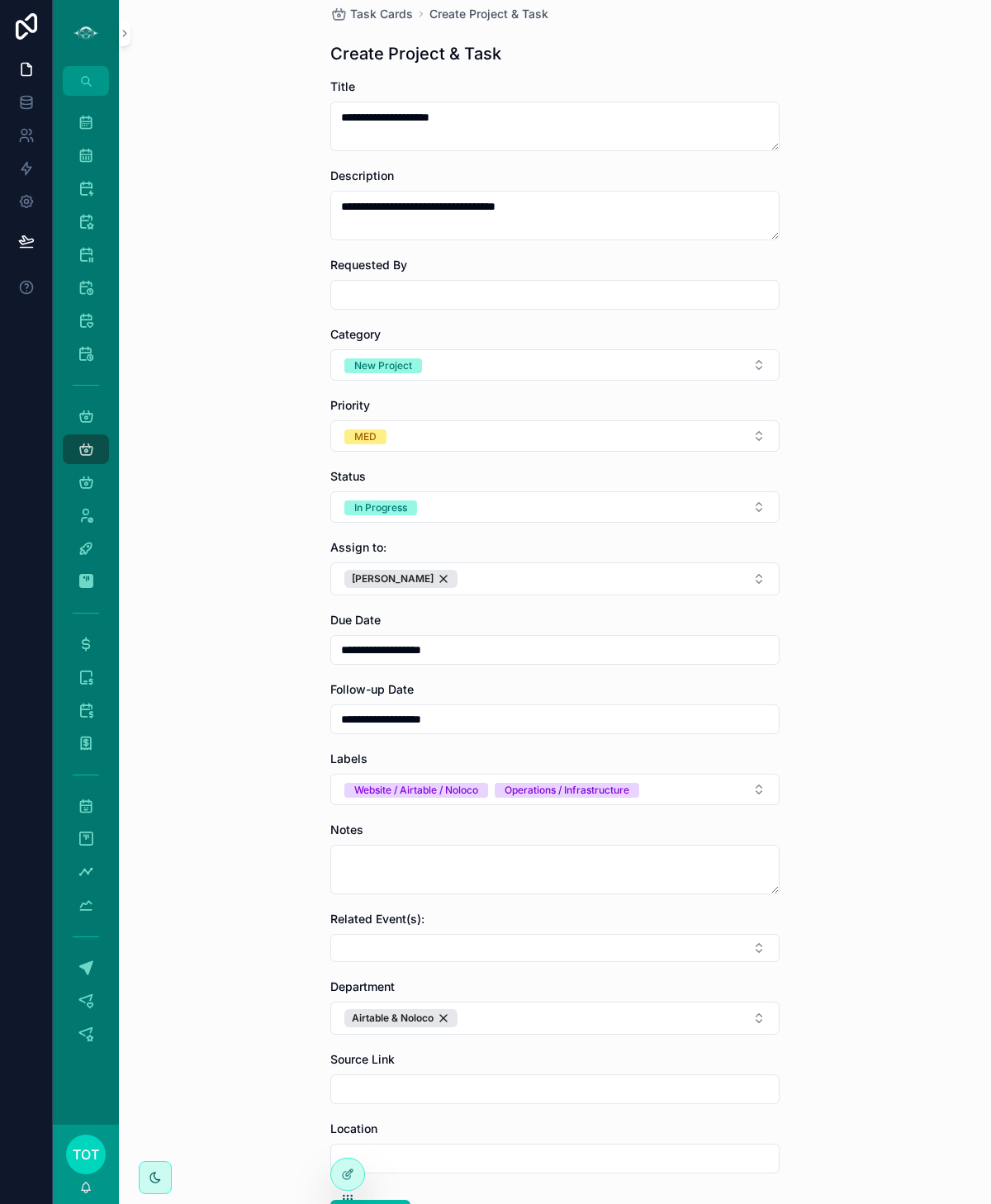
scroll to position [145, 0]
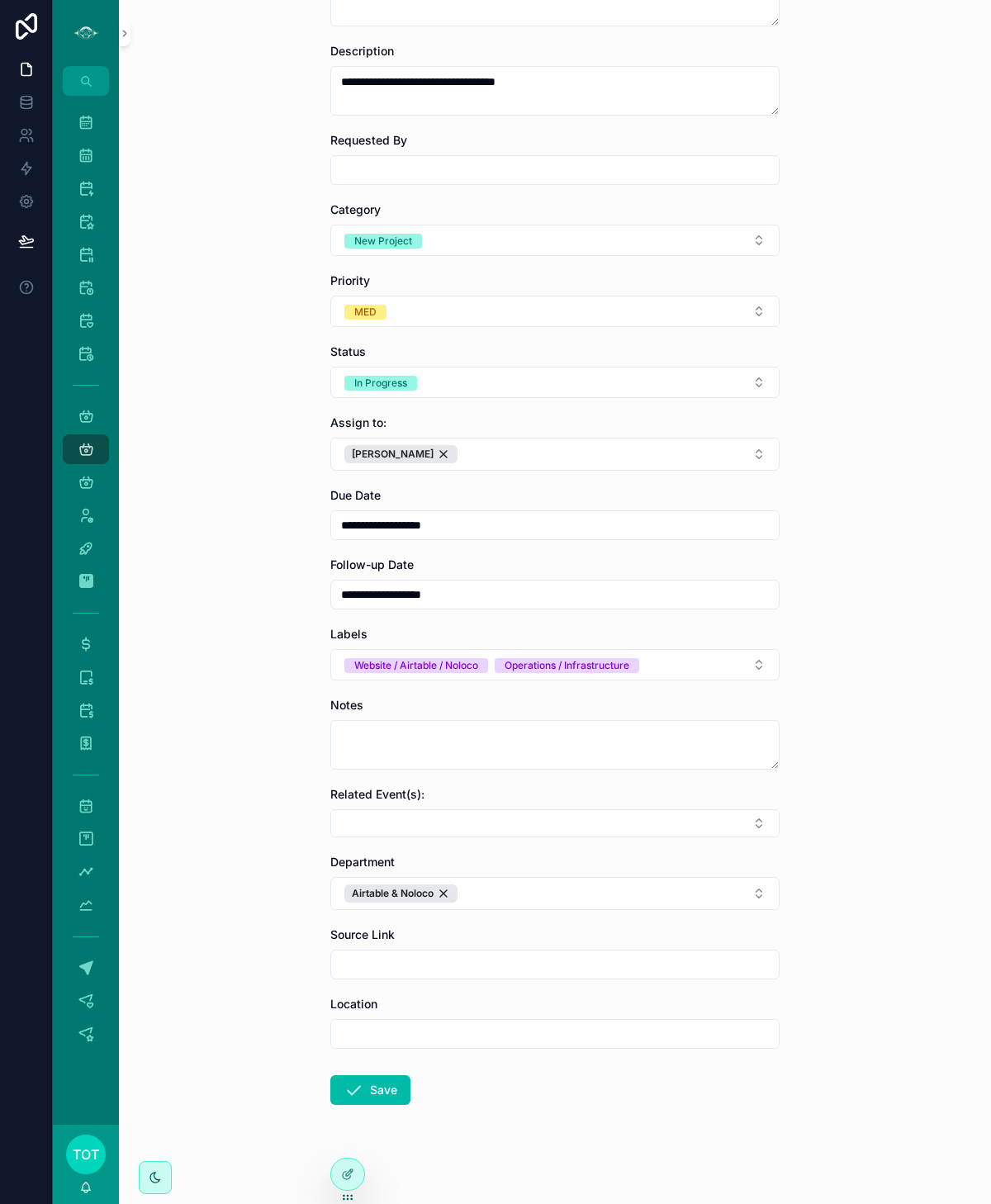
click at [374, 1027] on input "scrollable content" at bounding box center [556, 1034] width 448 height 23
type input "*********"
click at [383, 1083] on button "Save" at bounding box center [370, 1089] width 80 height 30
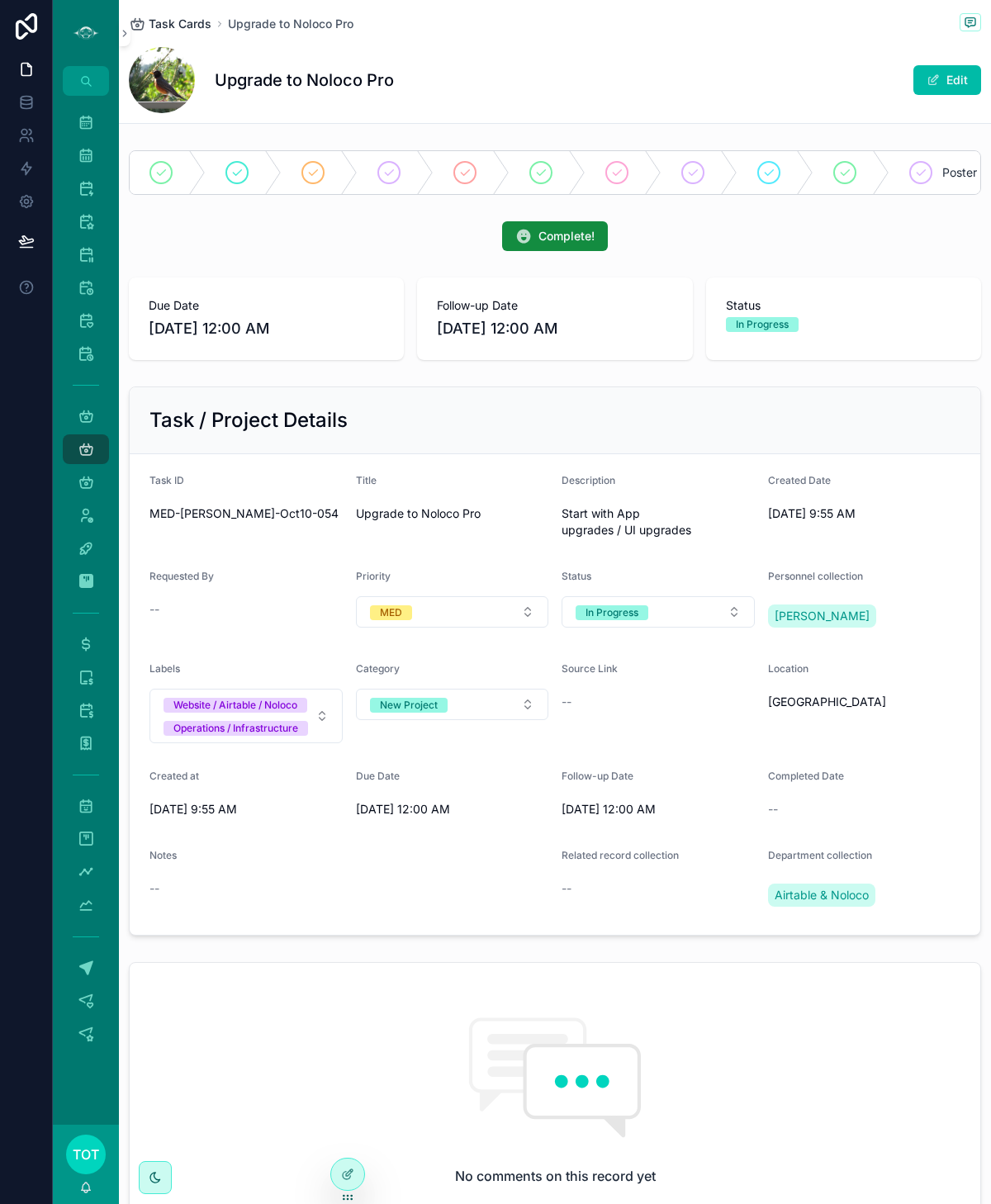
click at [185, 28] on span "Task Cards" at bounding box center [180, 24] width 63 height 16
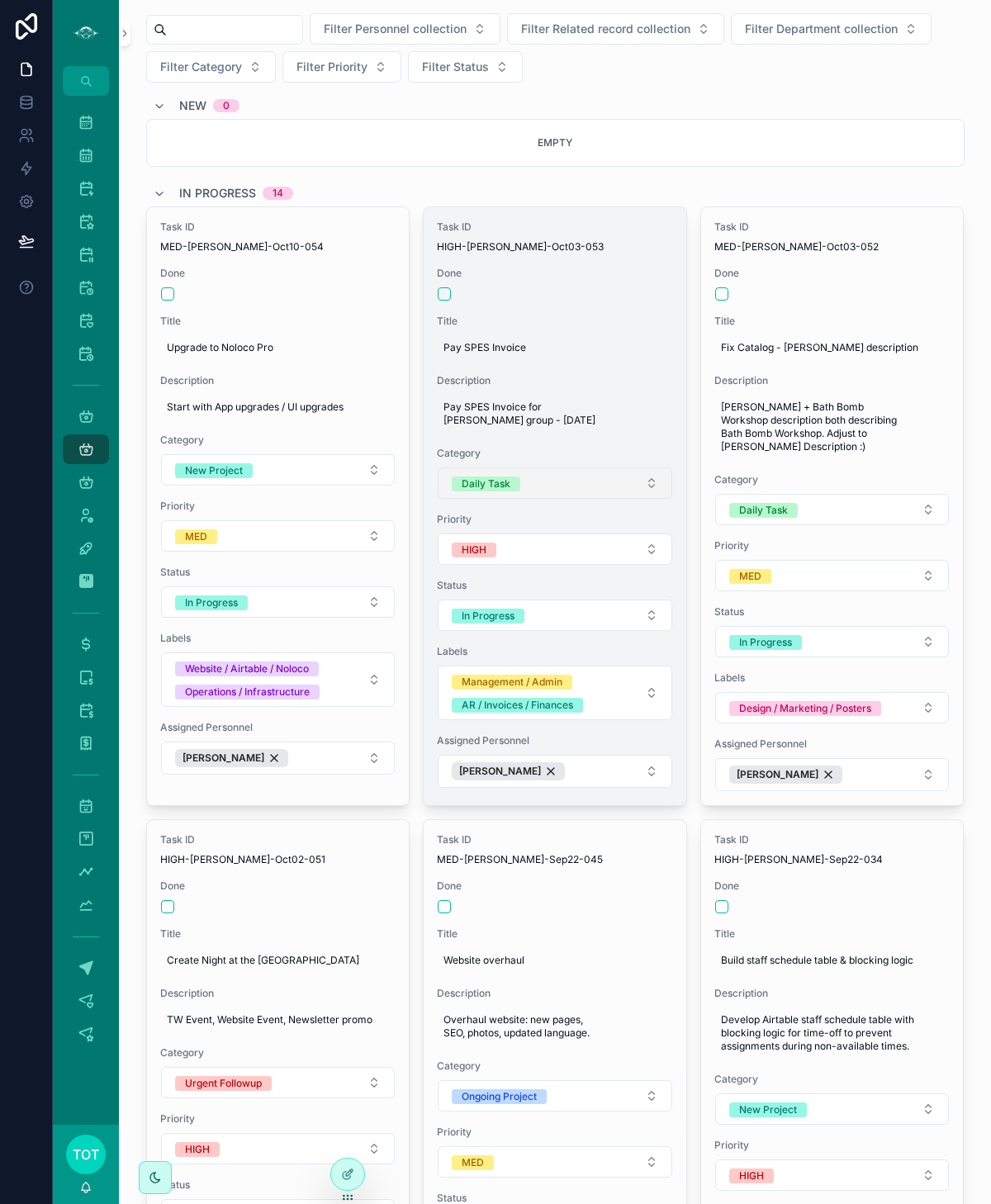
scroll to position [375, 0]
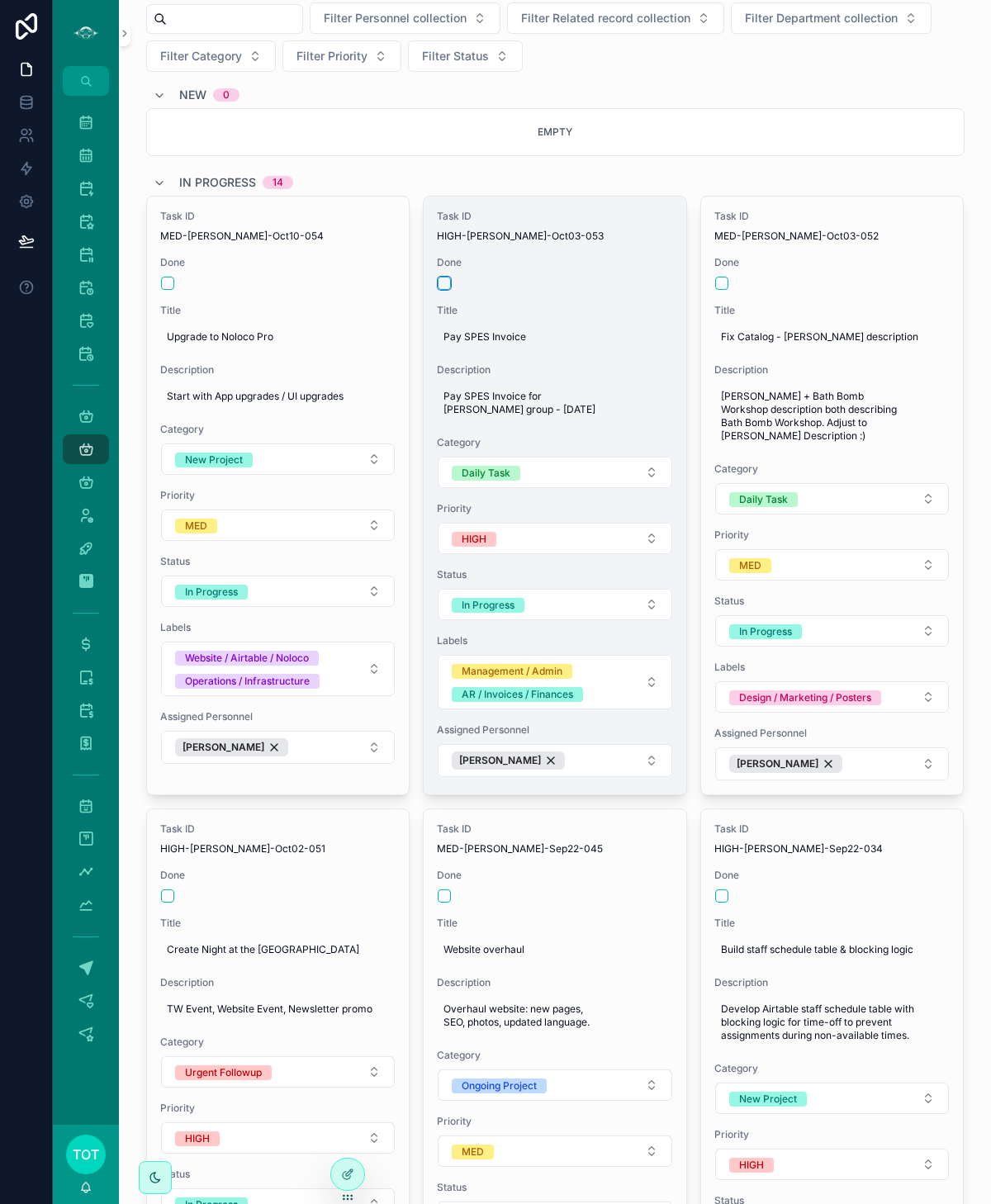
click at [439, 280] on button "scrollable content" at bounding box center [444, 283] width 13 height 13
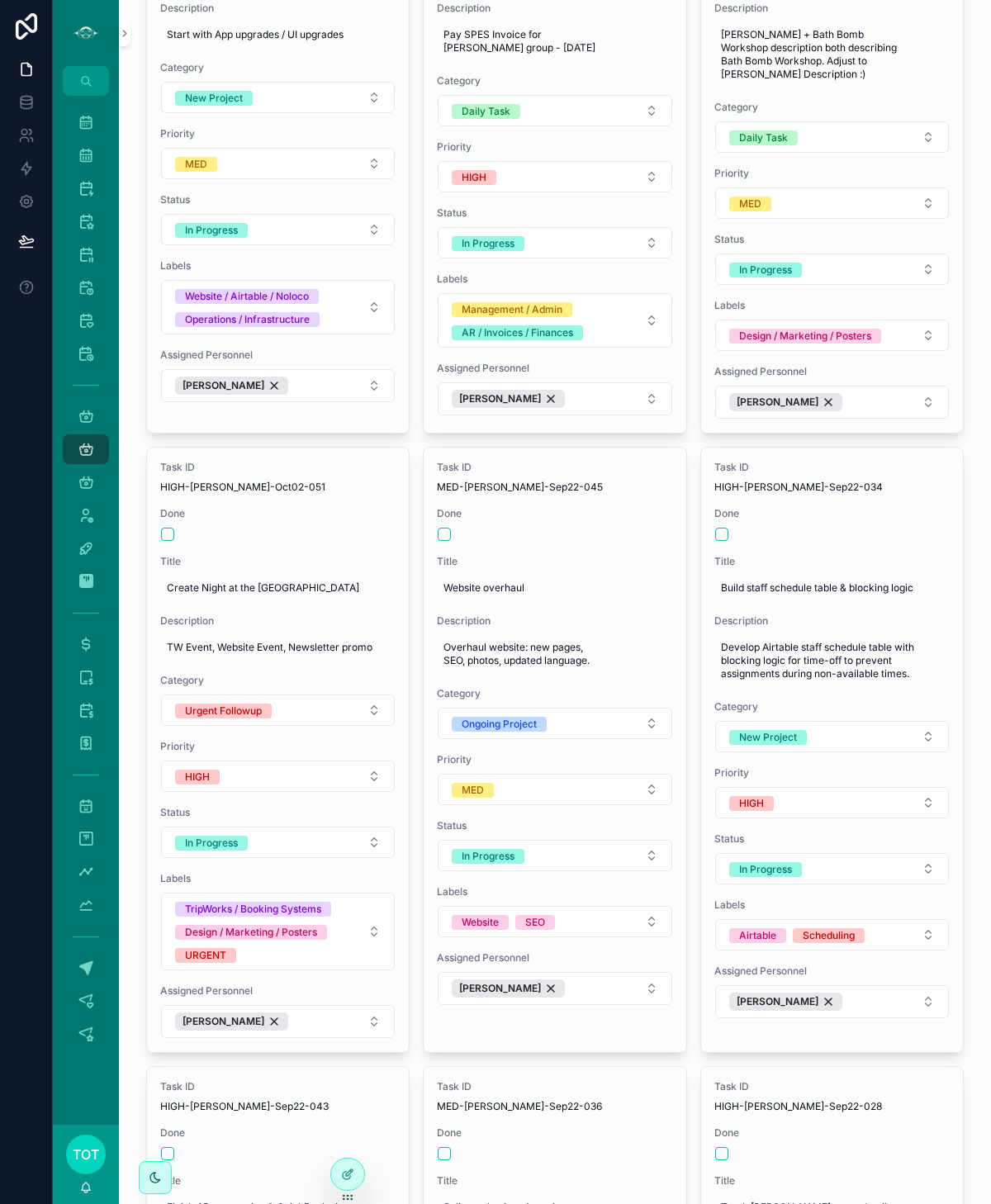
scroll to position [741, 0]
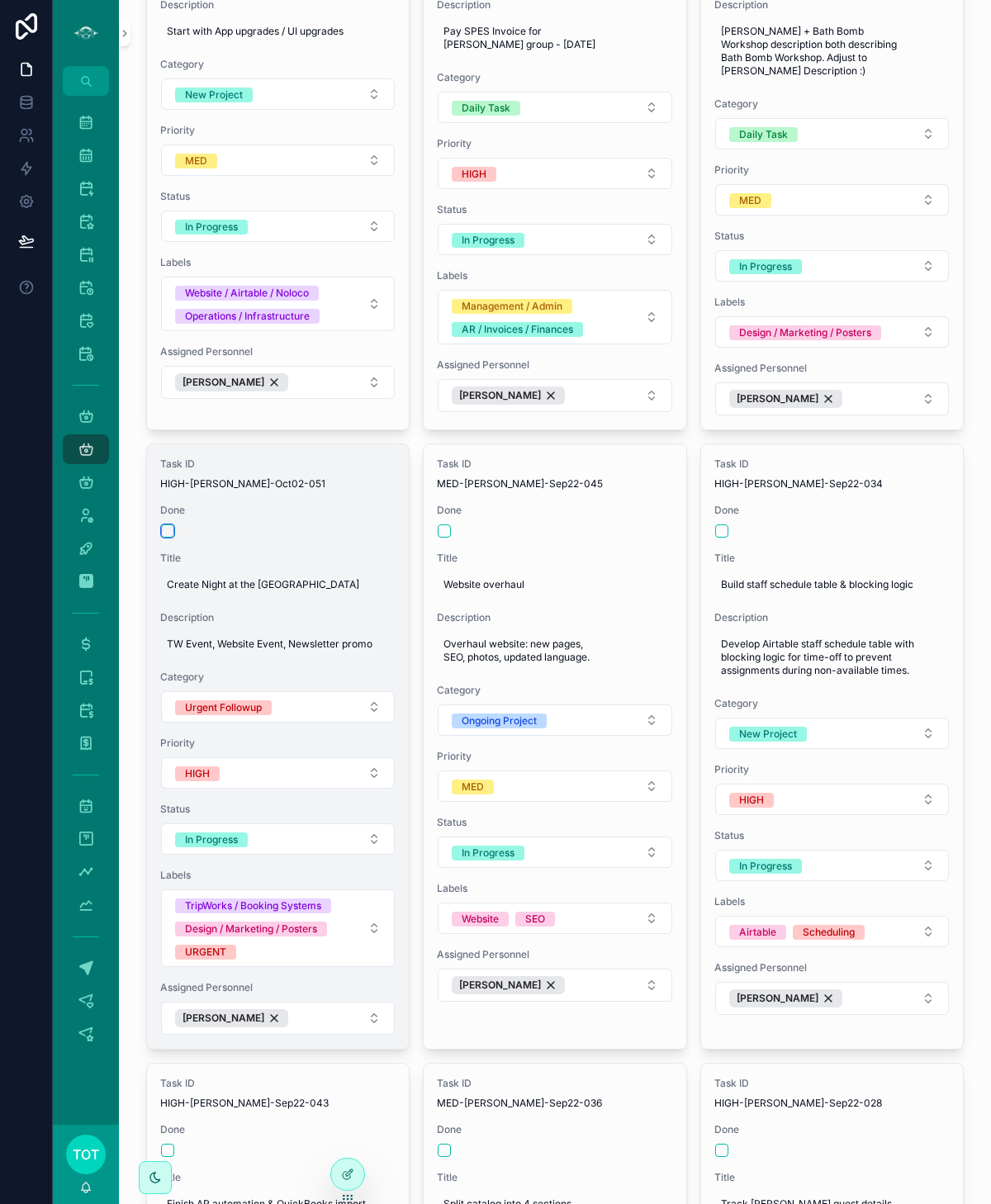
click at [169, 524] on button "scrollable content" at bounding box center [168, 530] width 13 height 13
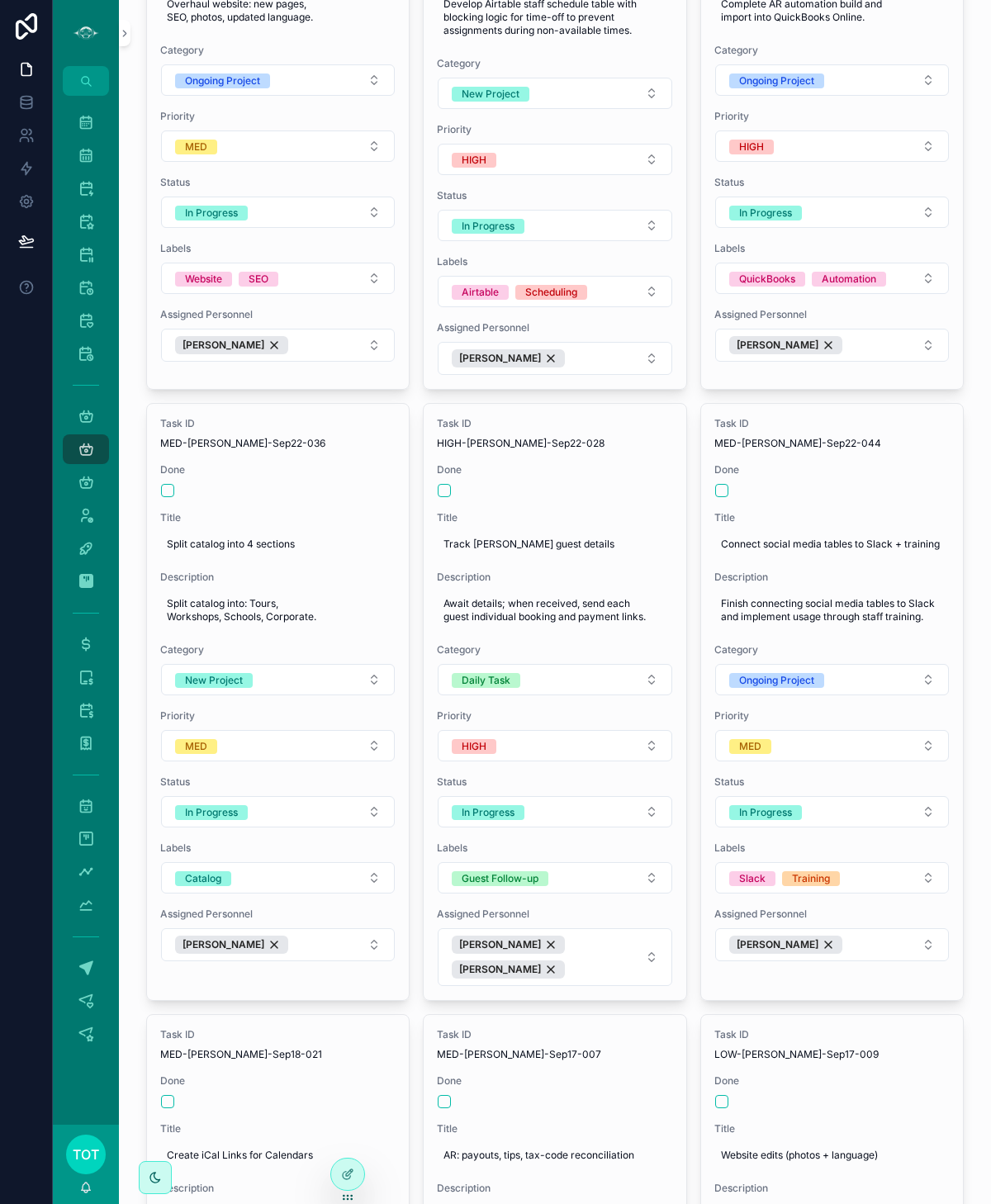
scroll to position [1398, 0]
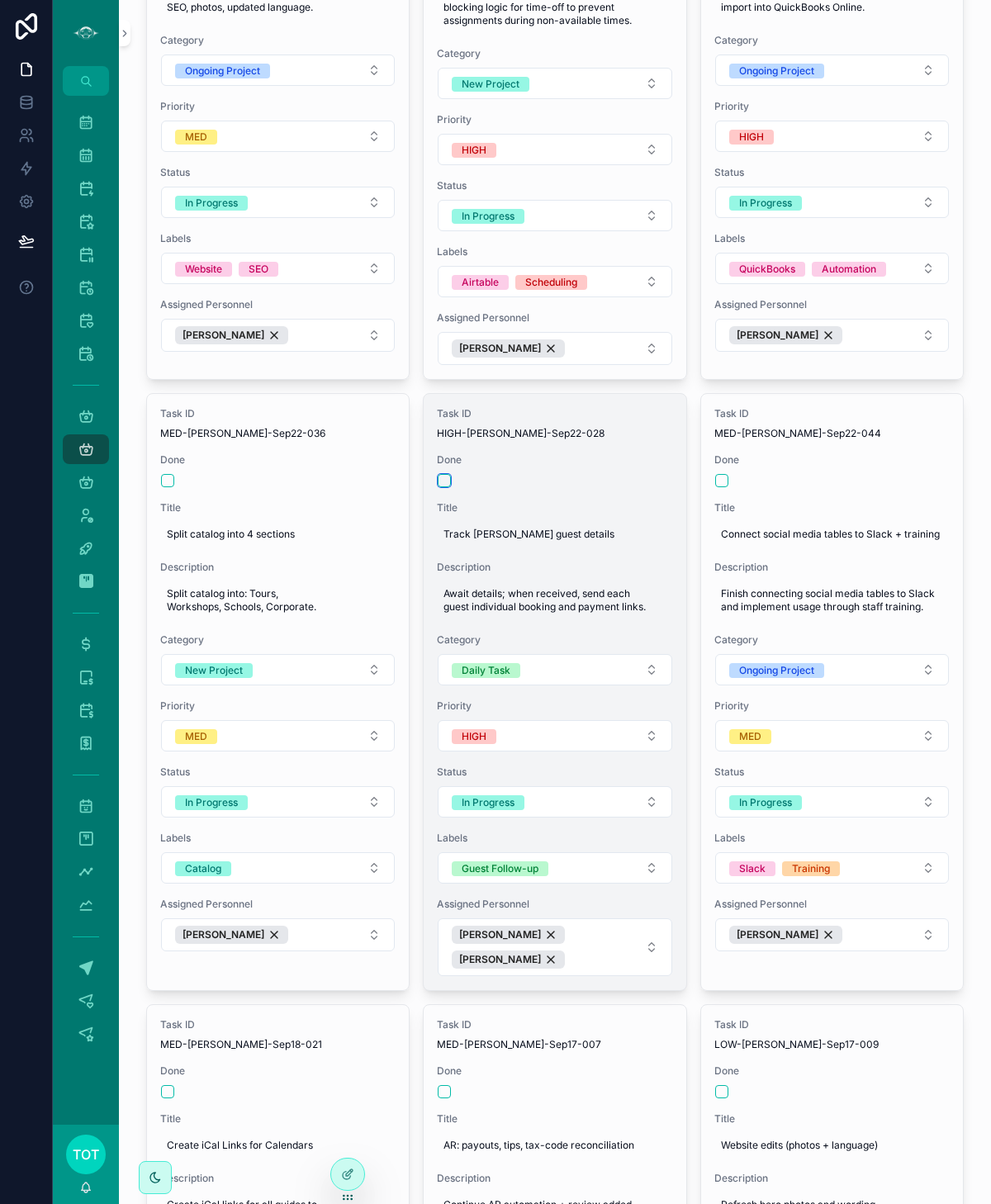
click at [439, 474] on button "scrollable content" at bounding box center [444, 480] width 13 height 13
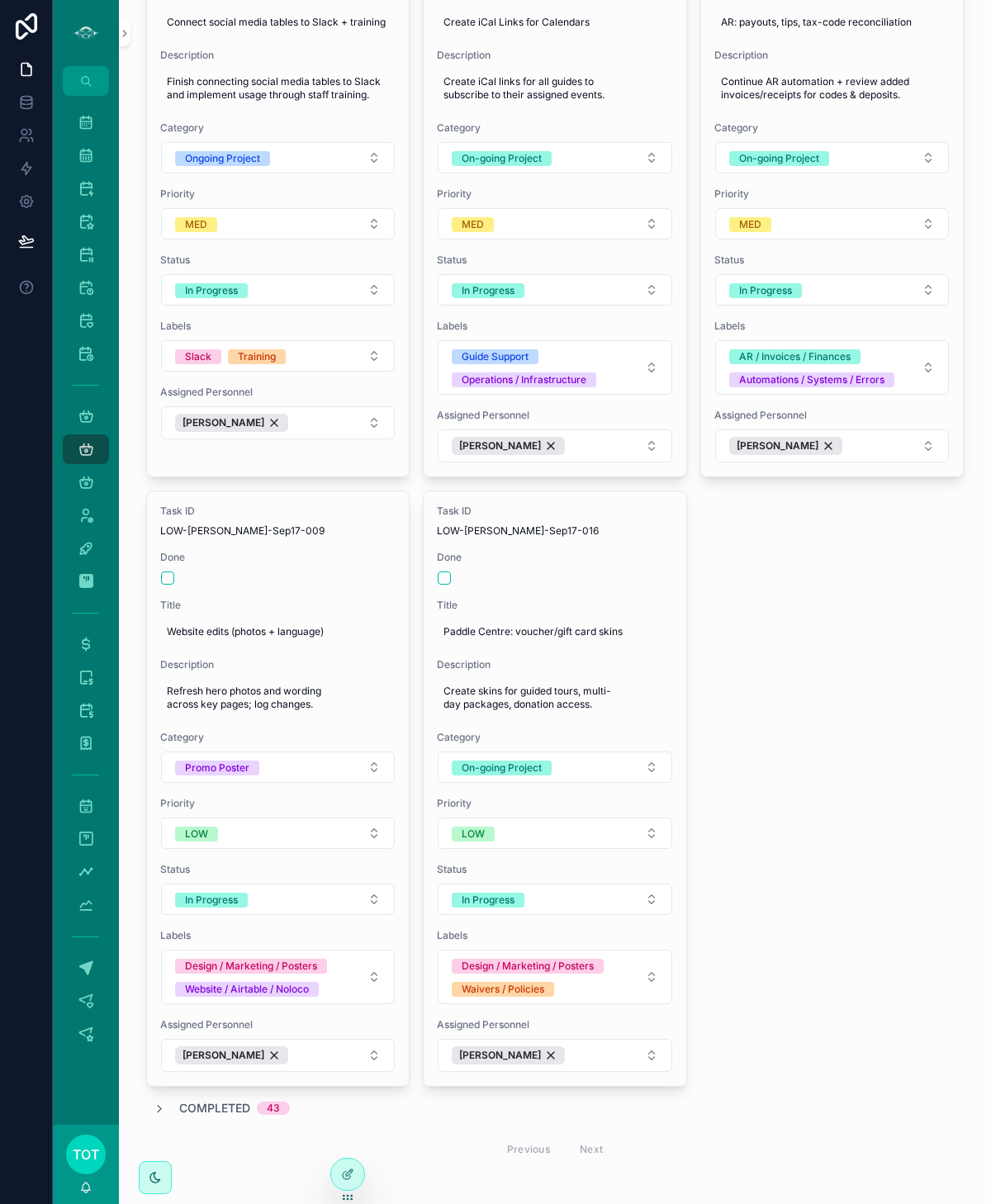
scroll to position [1691, 0]
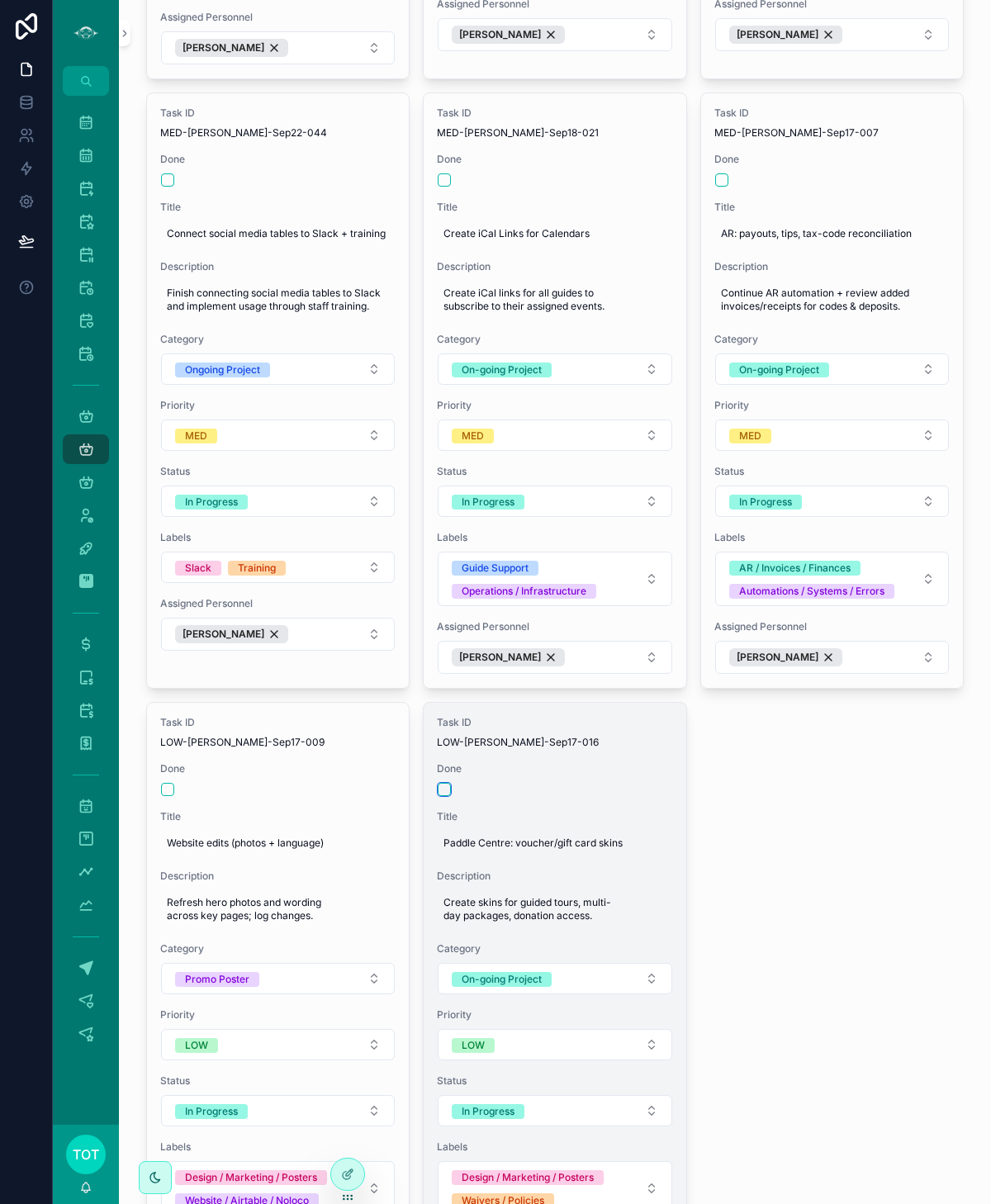
click at [442, 783] on button "scrollable content" at bounding box center [444, 789] width 13 height 13
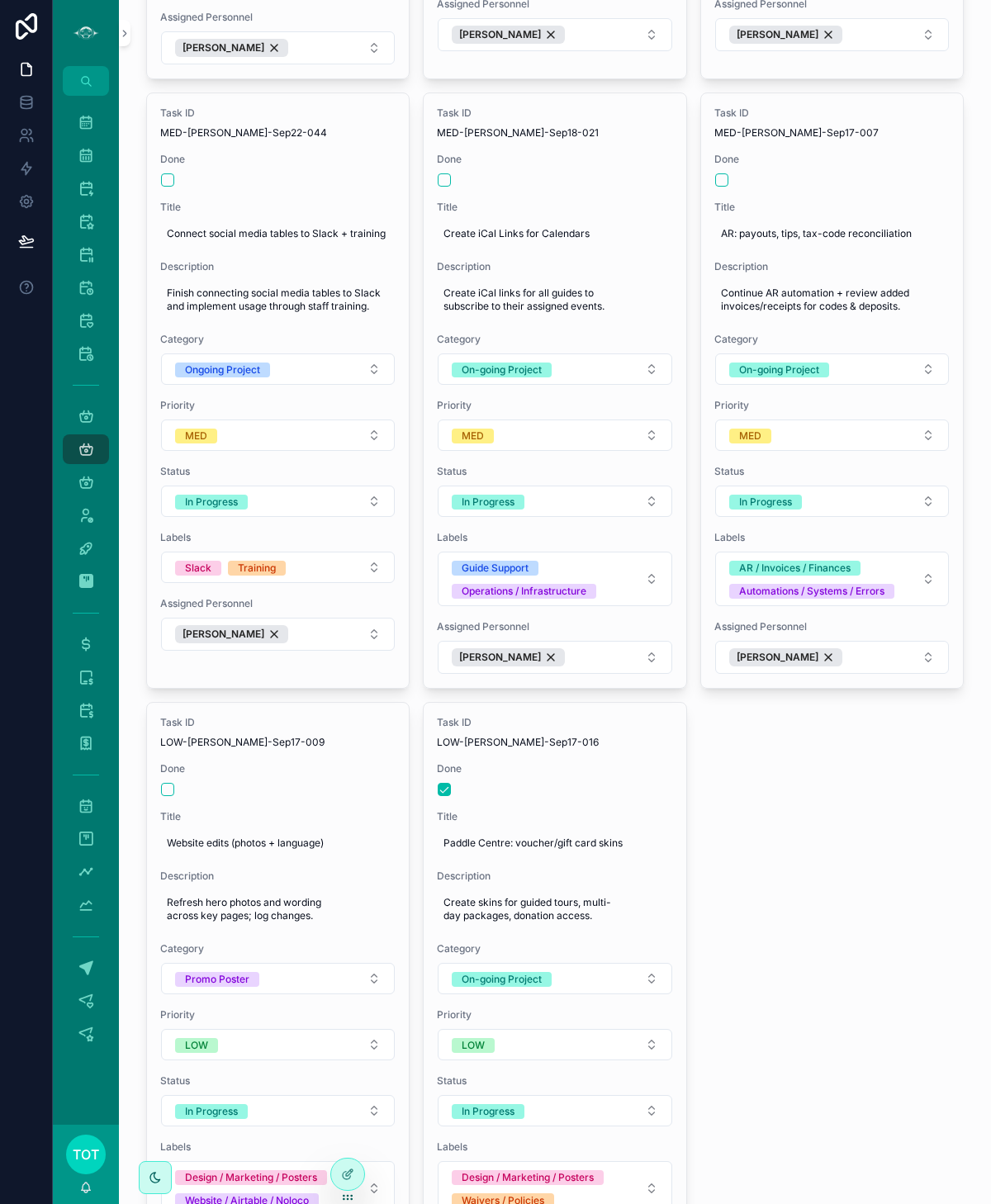
click at [165, 783] on button "scrollable content" at bounding box center [168, 789] width 13 height 13
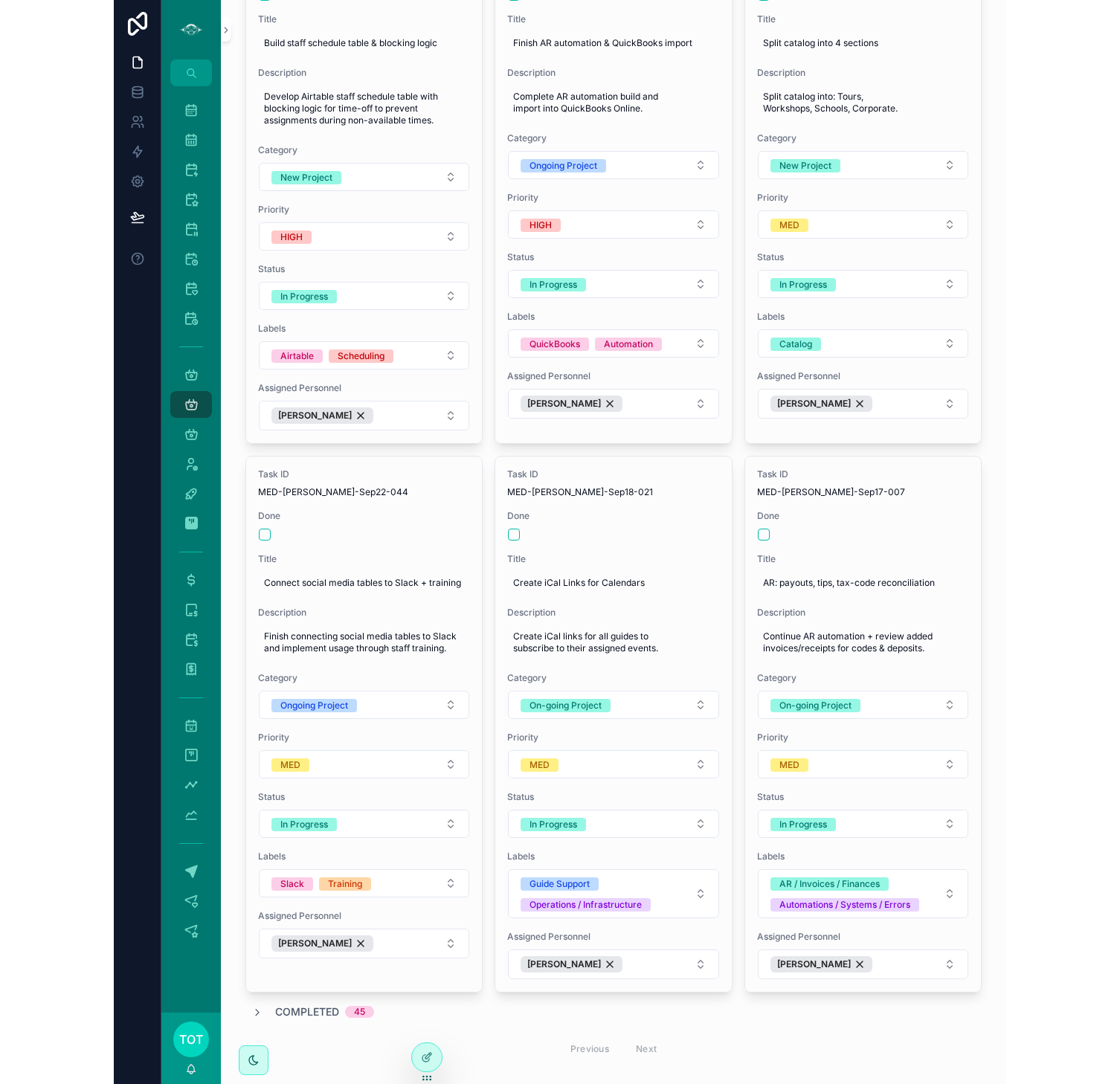
scroll to position [1151, 0]
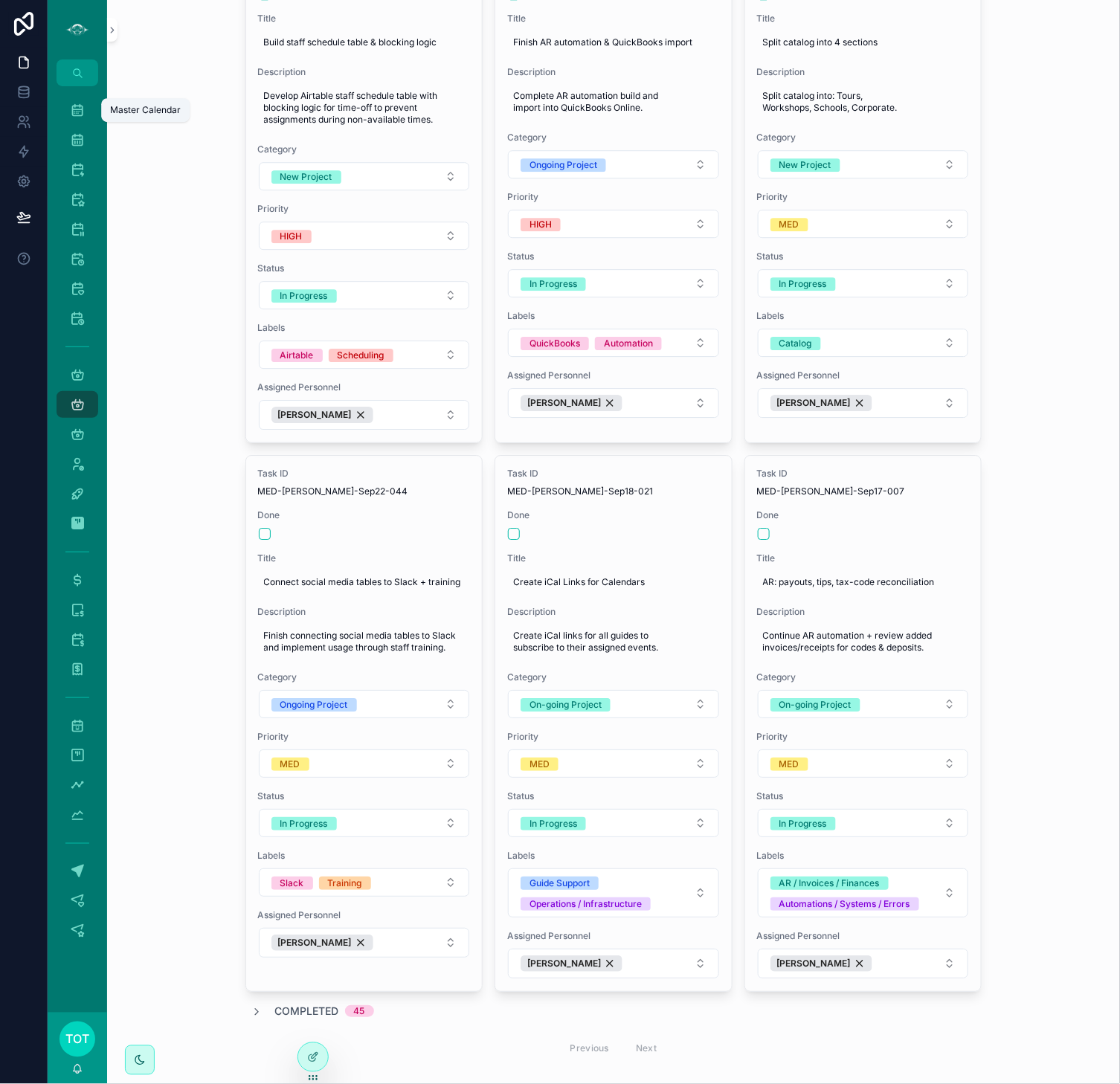
click at [81, 109] on icon "scrollable content" at bounding box center [77, 110] width 15 height 15
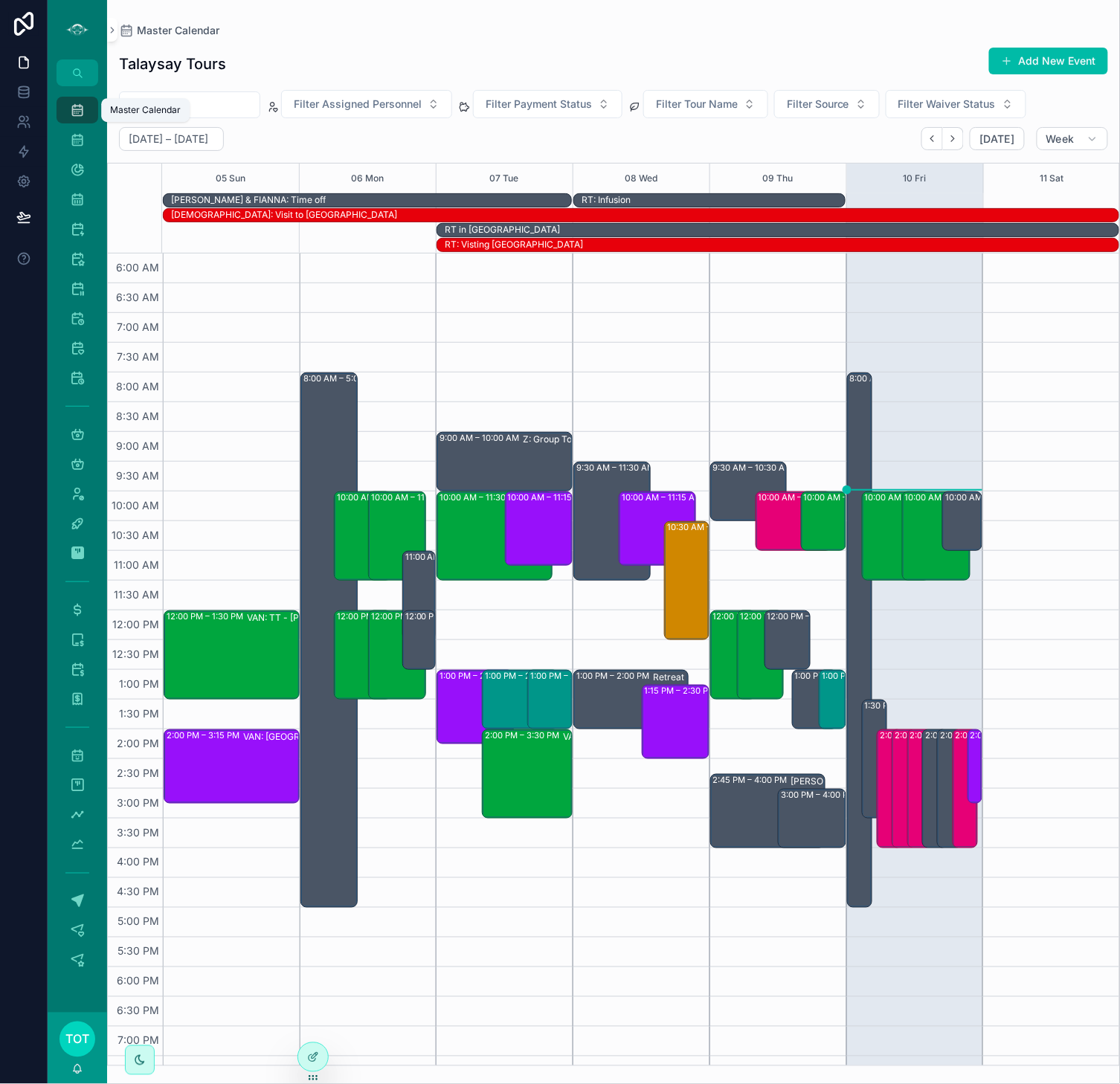
scroll to position [75, 0]
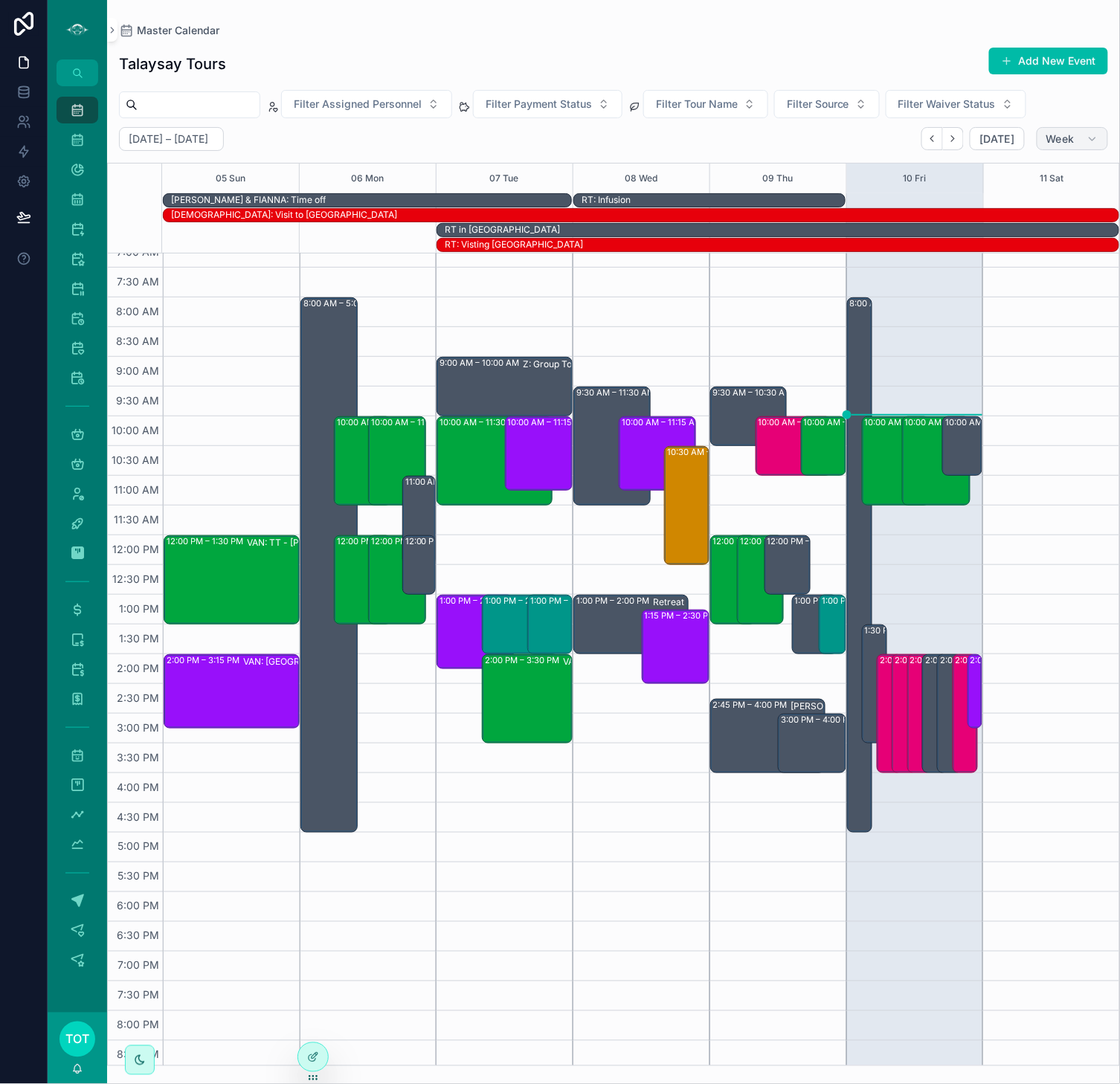
click at [892, 136] on span "Week" at bounding box center [1060, 139] width 28 height 14
click at [892, 252] on button "Day D" at bounding box center [1041, 255] width 107 height 27
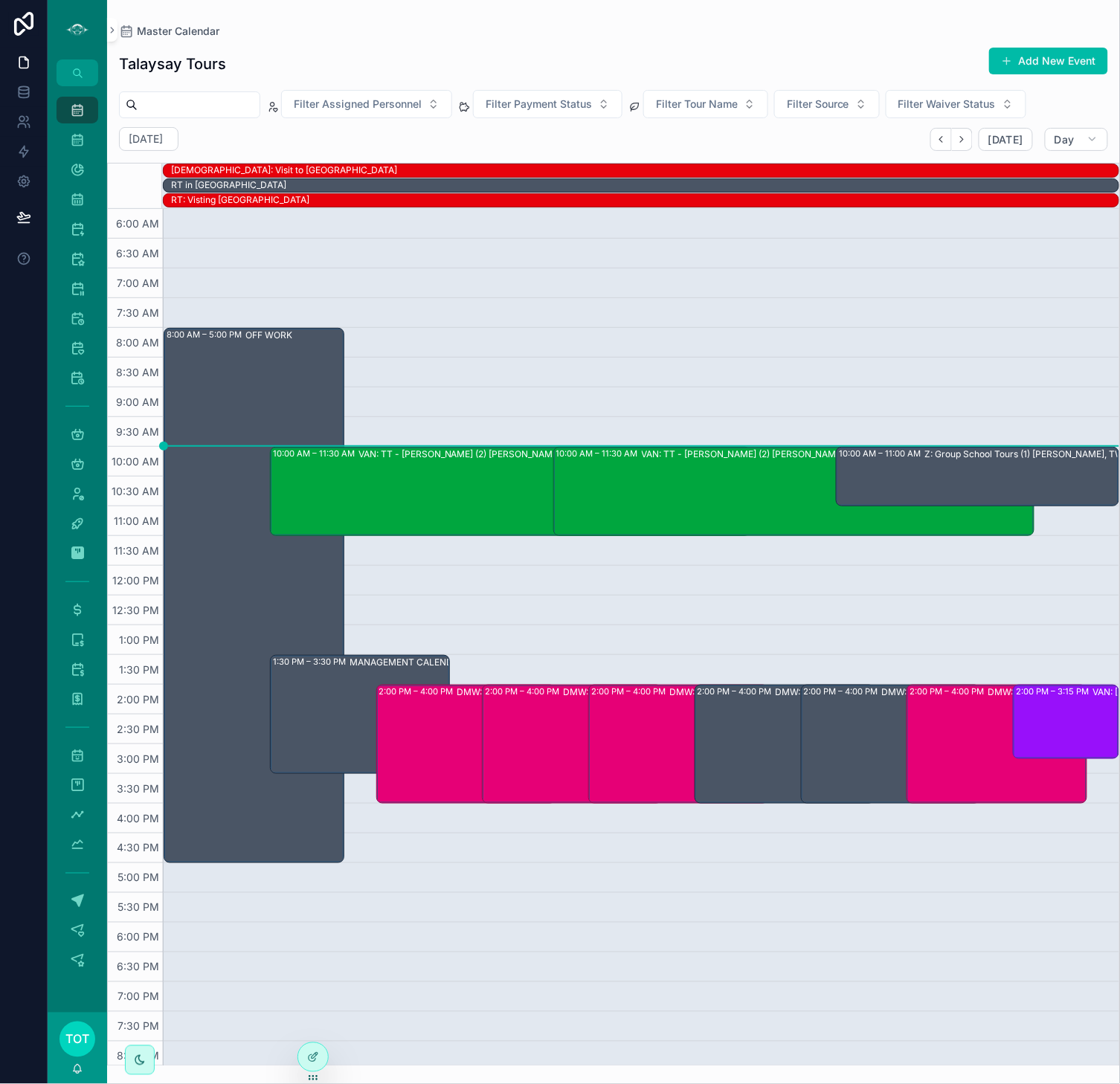
scroll to position [32, 0]
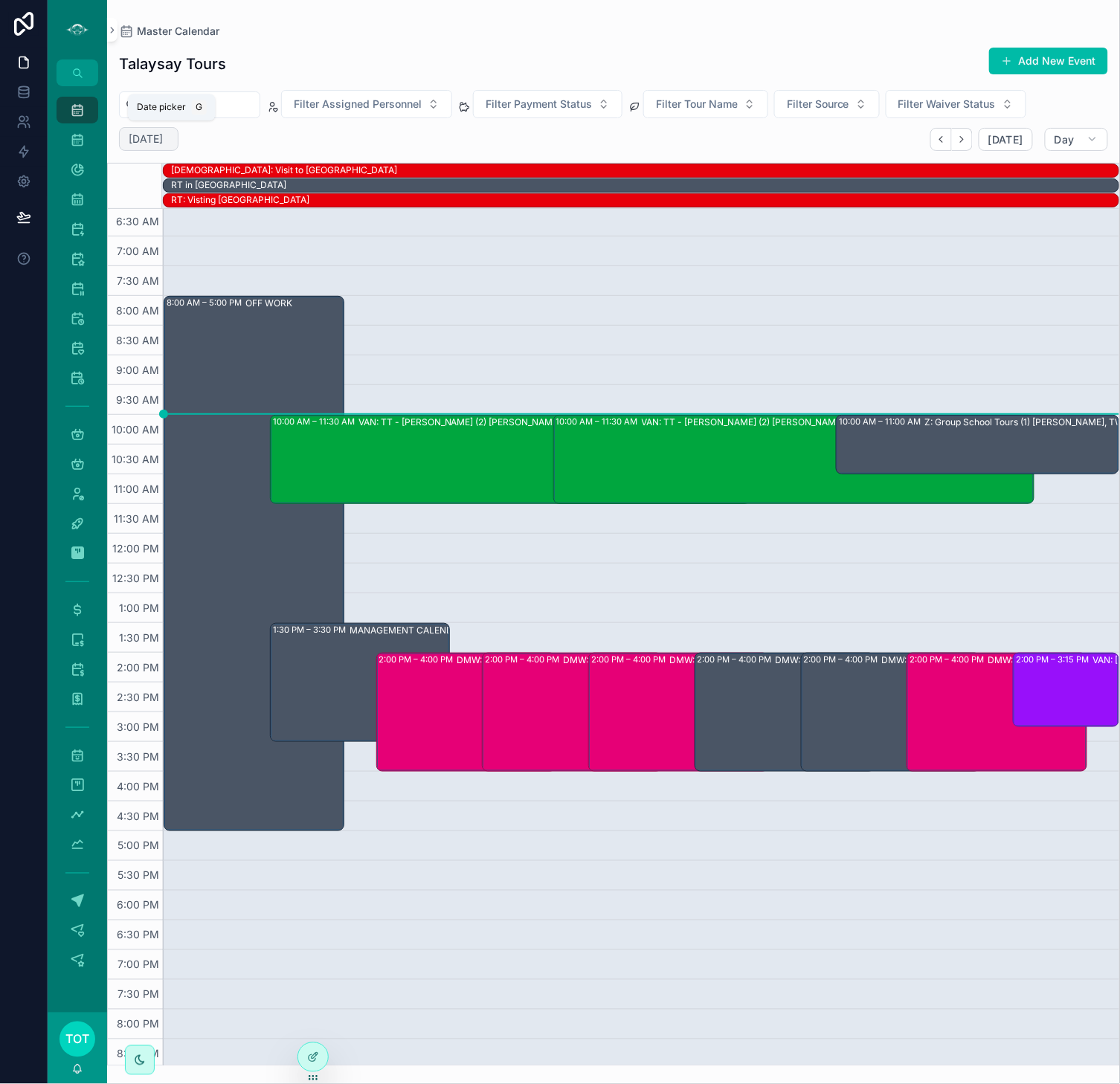
click at [157, 139] on h2 "[DATE]" at bounding box center [145, 139] width 34 height 15
select select "****"
select select "*"
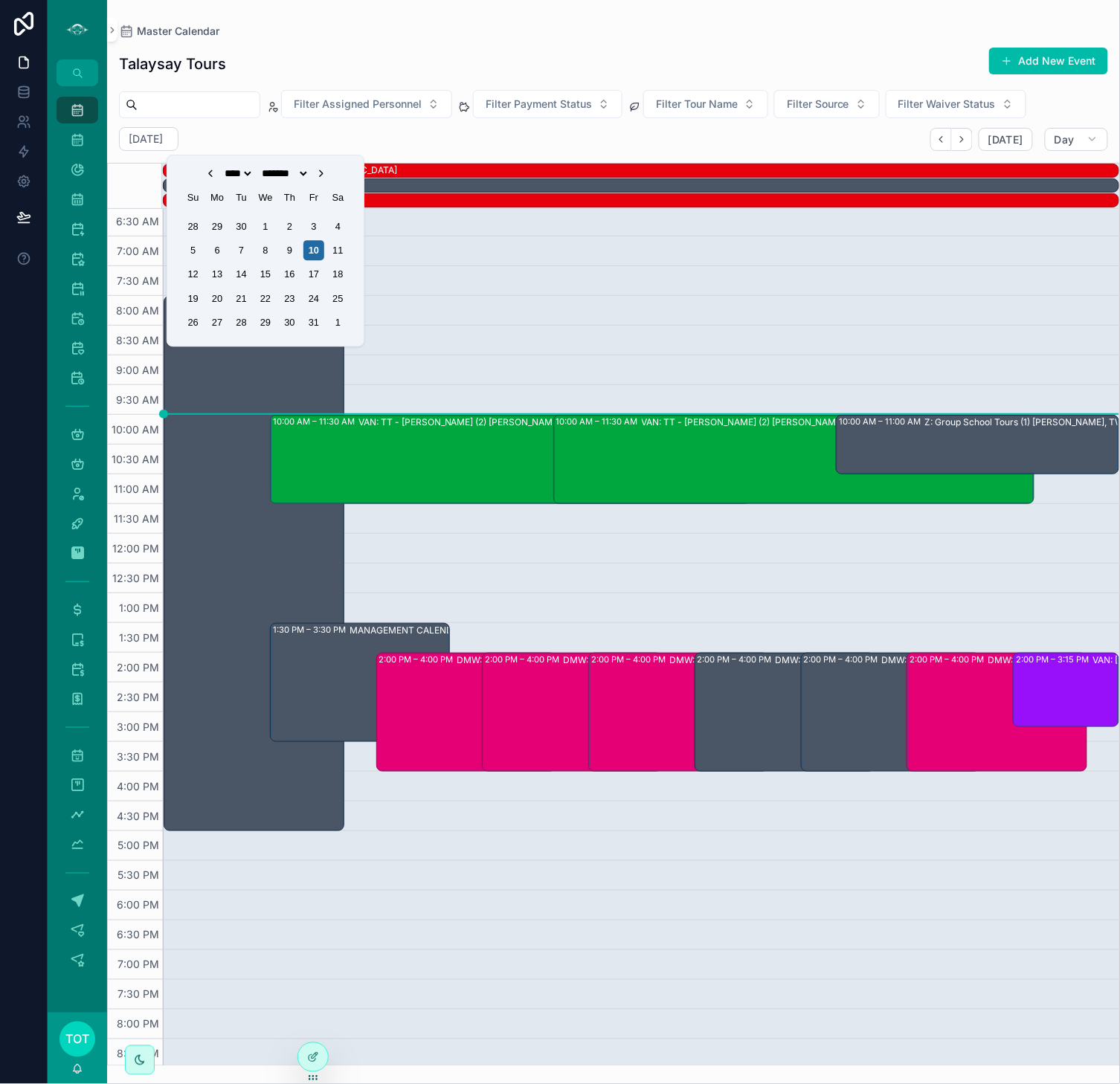
click at [345, 326] on div "1" at bounding box center [337, 323] width 20 height 20
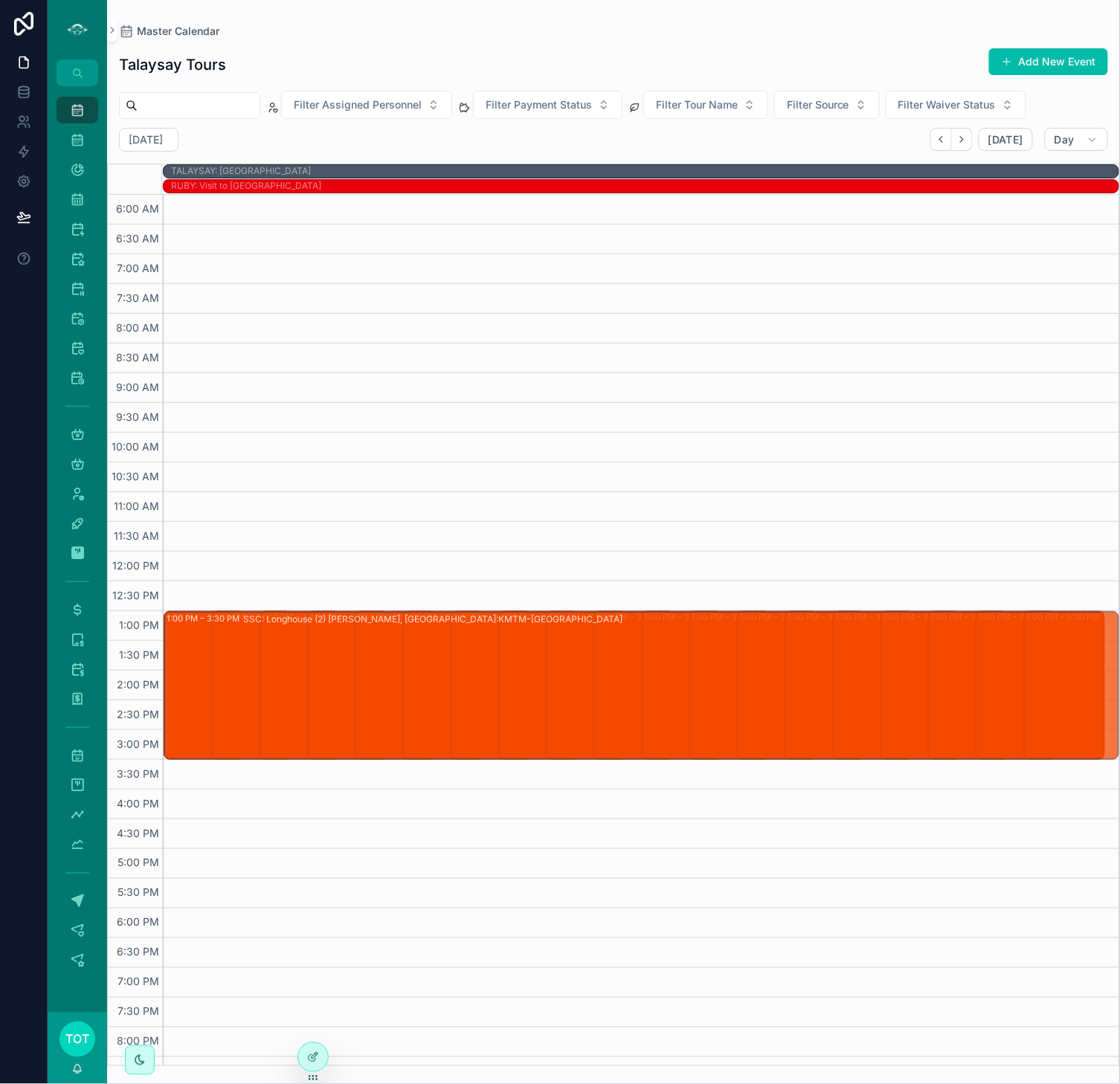
drag, startPoint x: 1098, startPoint y: 696, endPoint x: 1101, endPoint y: 761, distance: 65.1
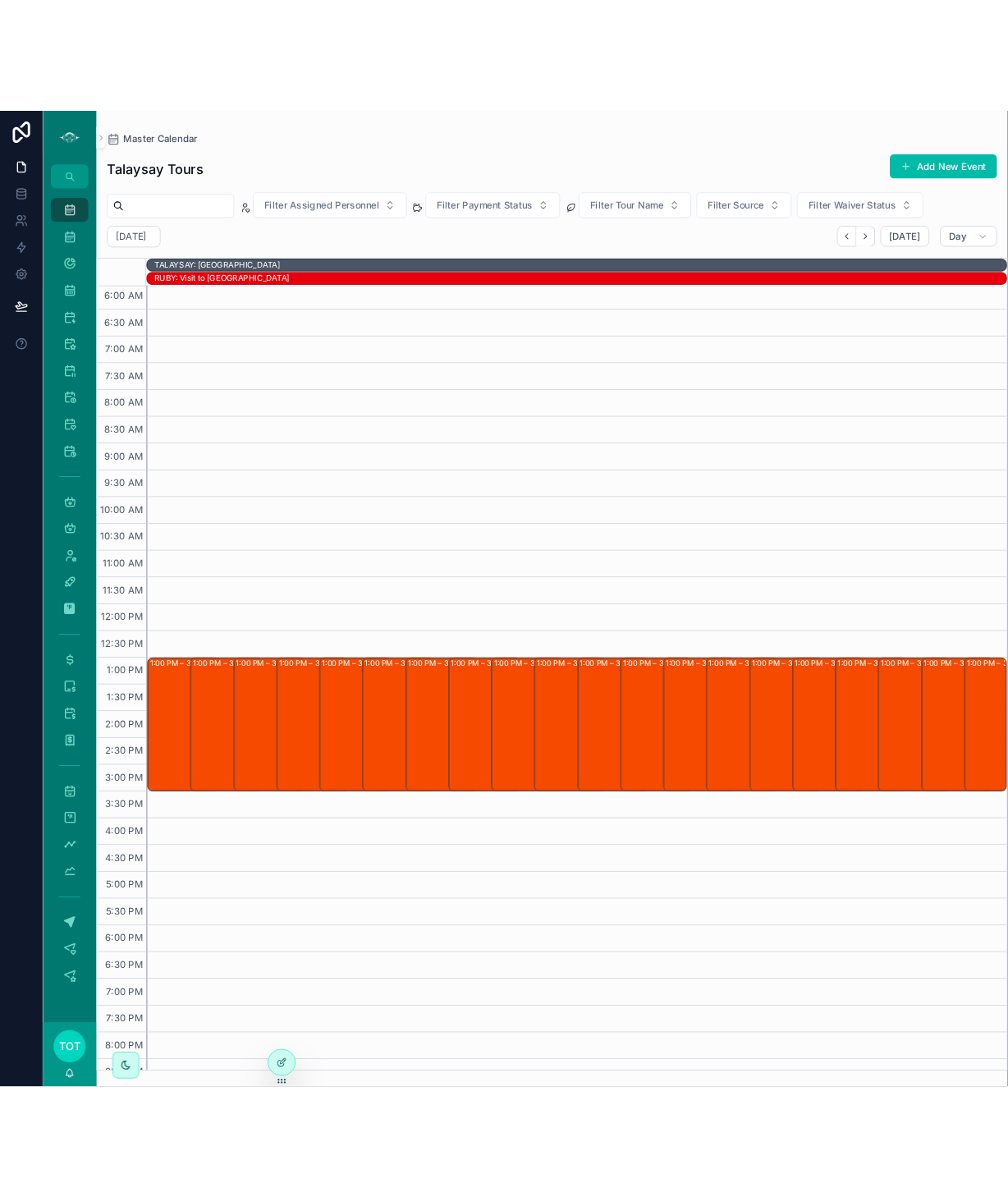
scroll to position [5, 0]
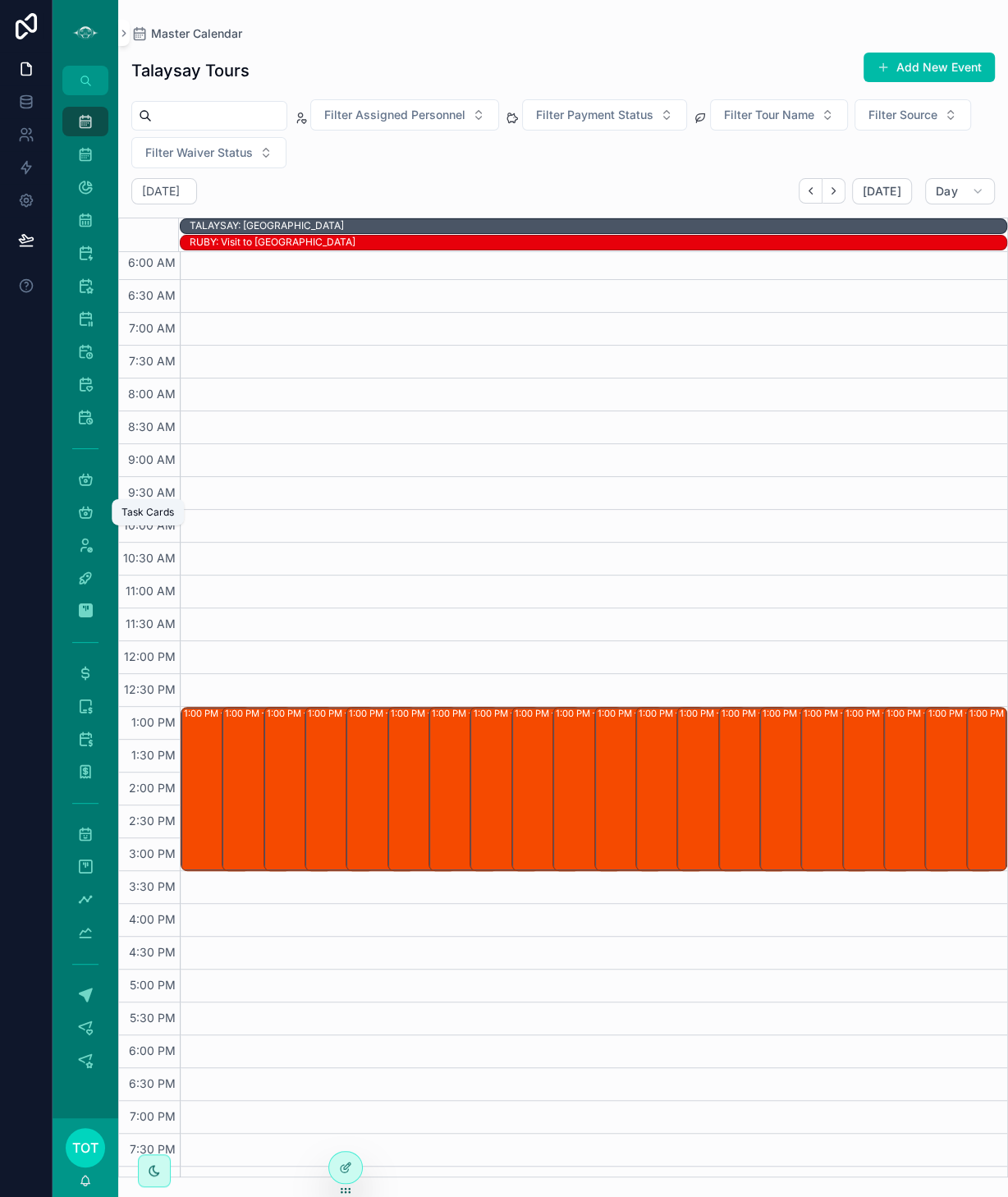
drag, startPoint x: 84, startPoint y: 509, endPoint x: 81, endPoint y: 500, distance: 9.5
click at [84, 509] on icon "scrollable content" at bounding box center [85, 512] width 16 height 16
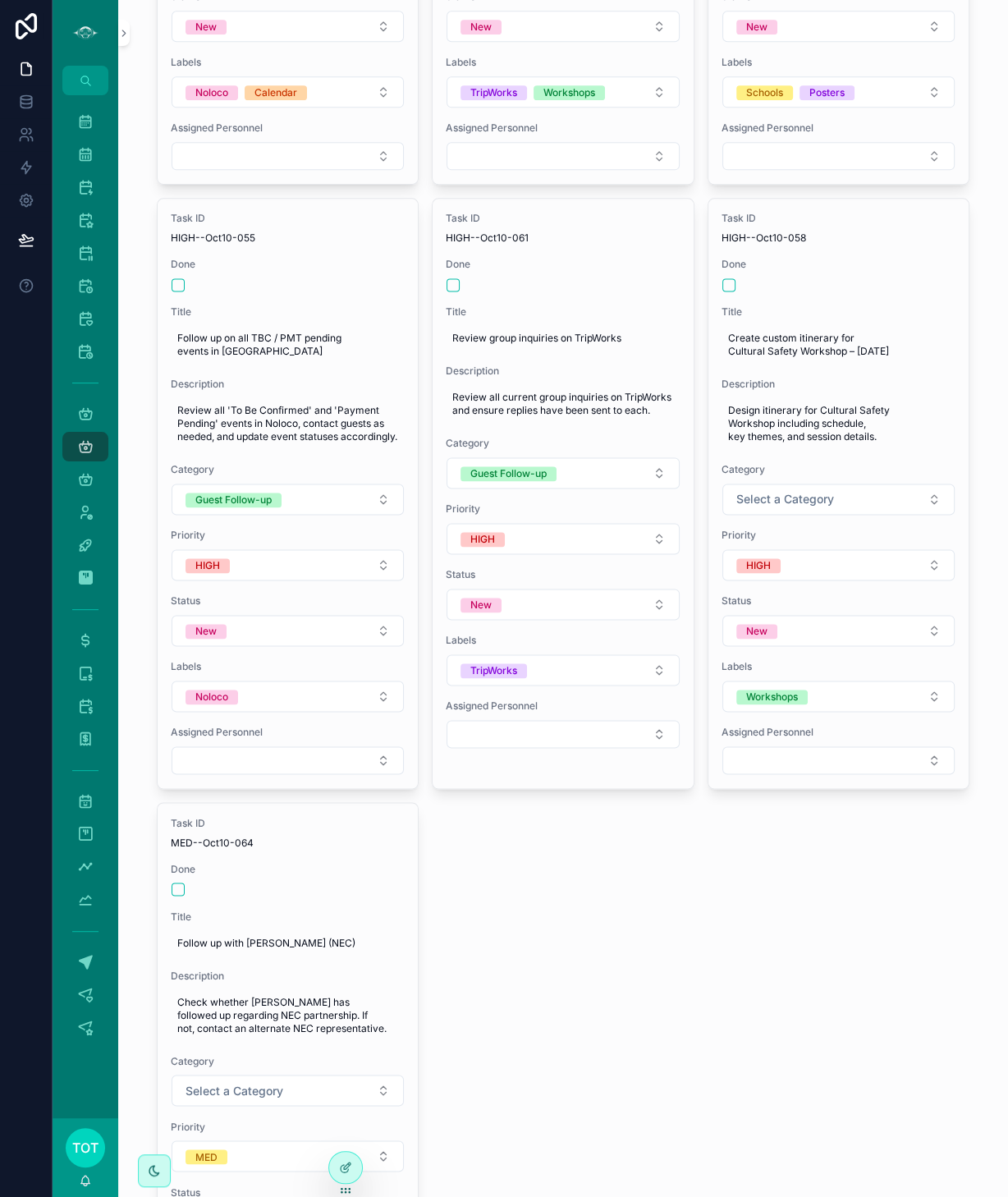
scroll to position [1492, 0]
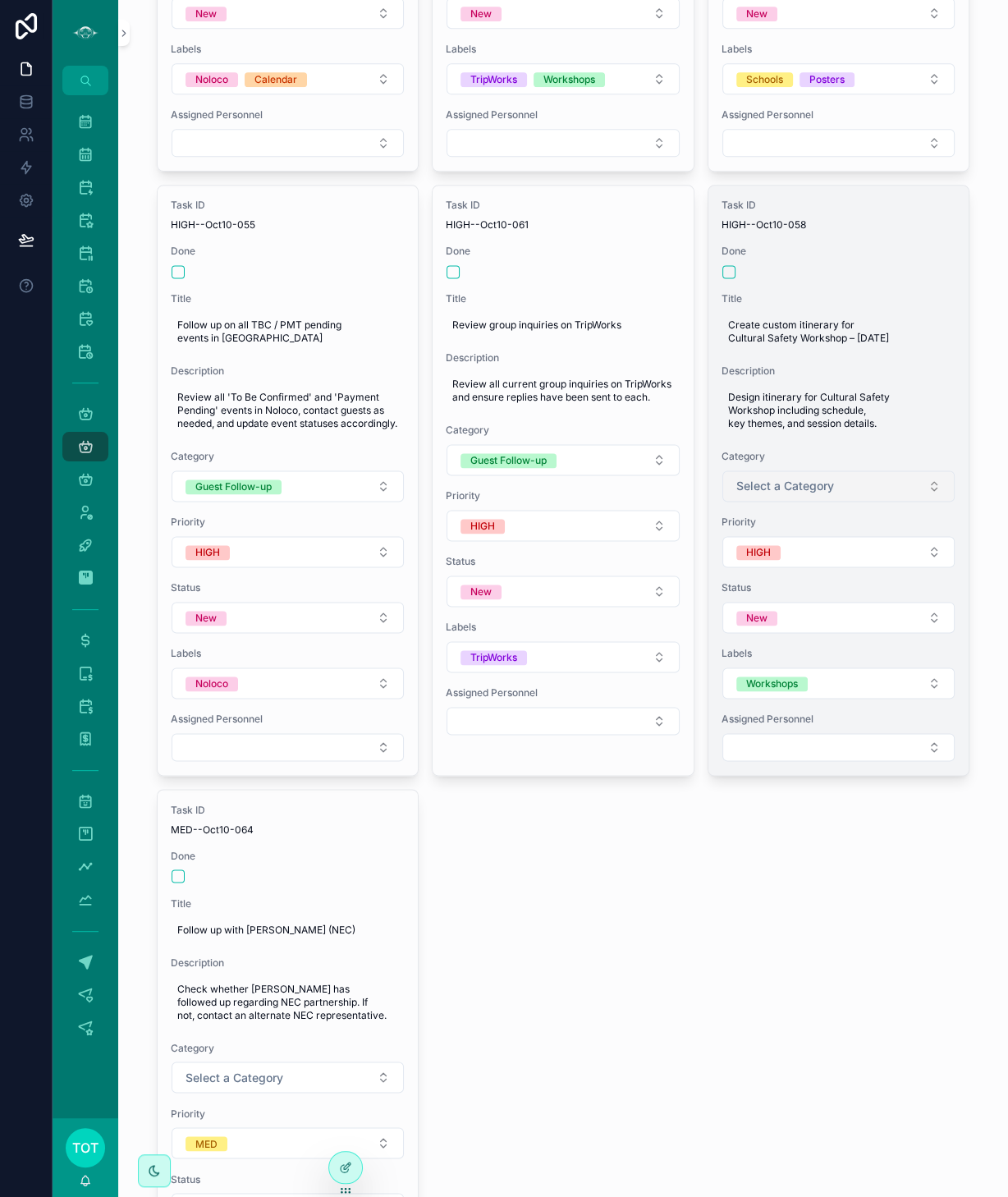
click at [775, 477] on span "Select a Category" at bounding box center [785, 485] width 98 height 16
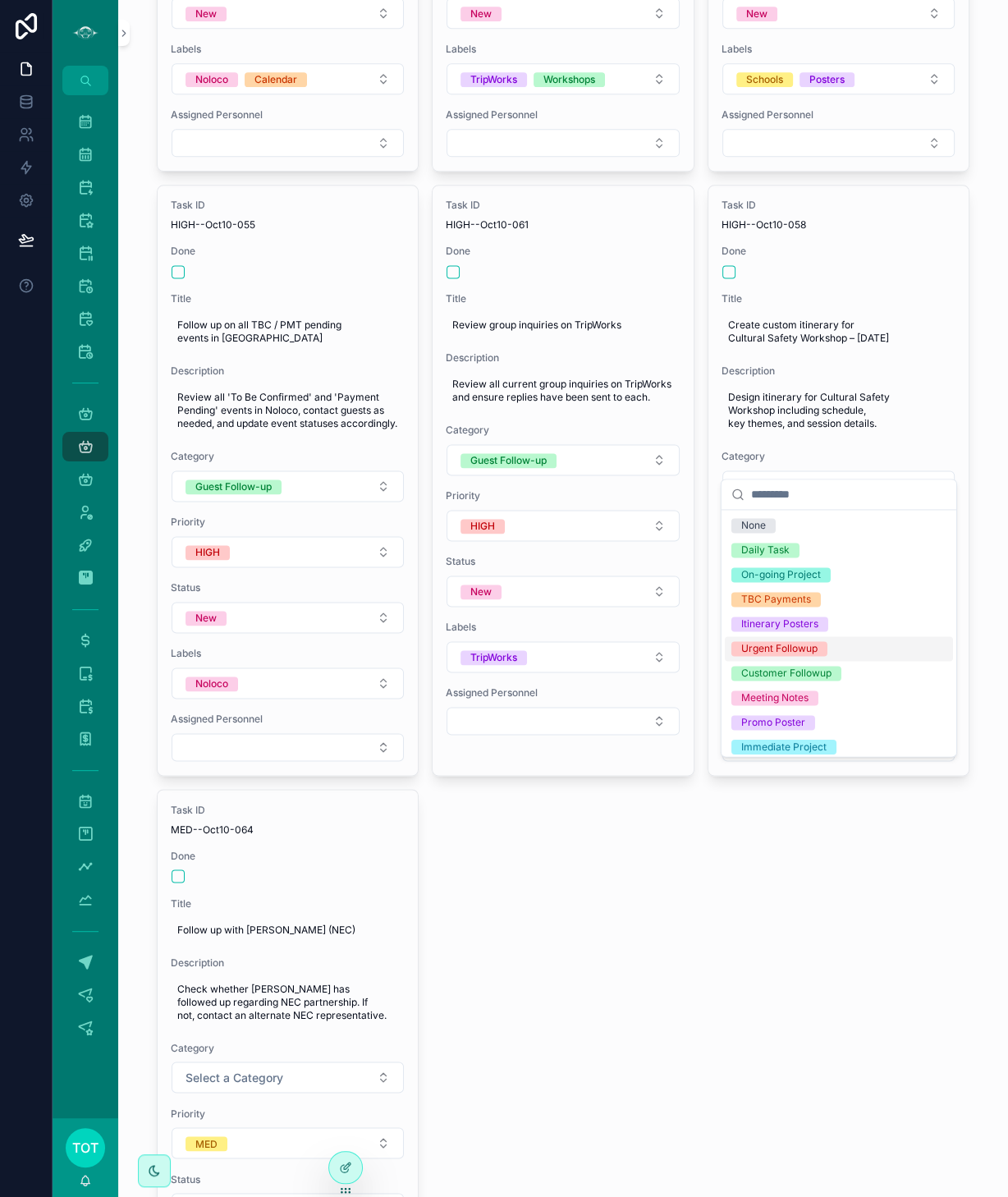
scroll to position [4, 0]
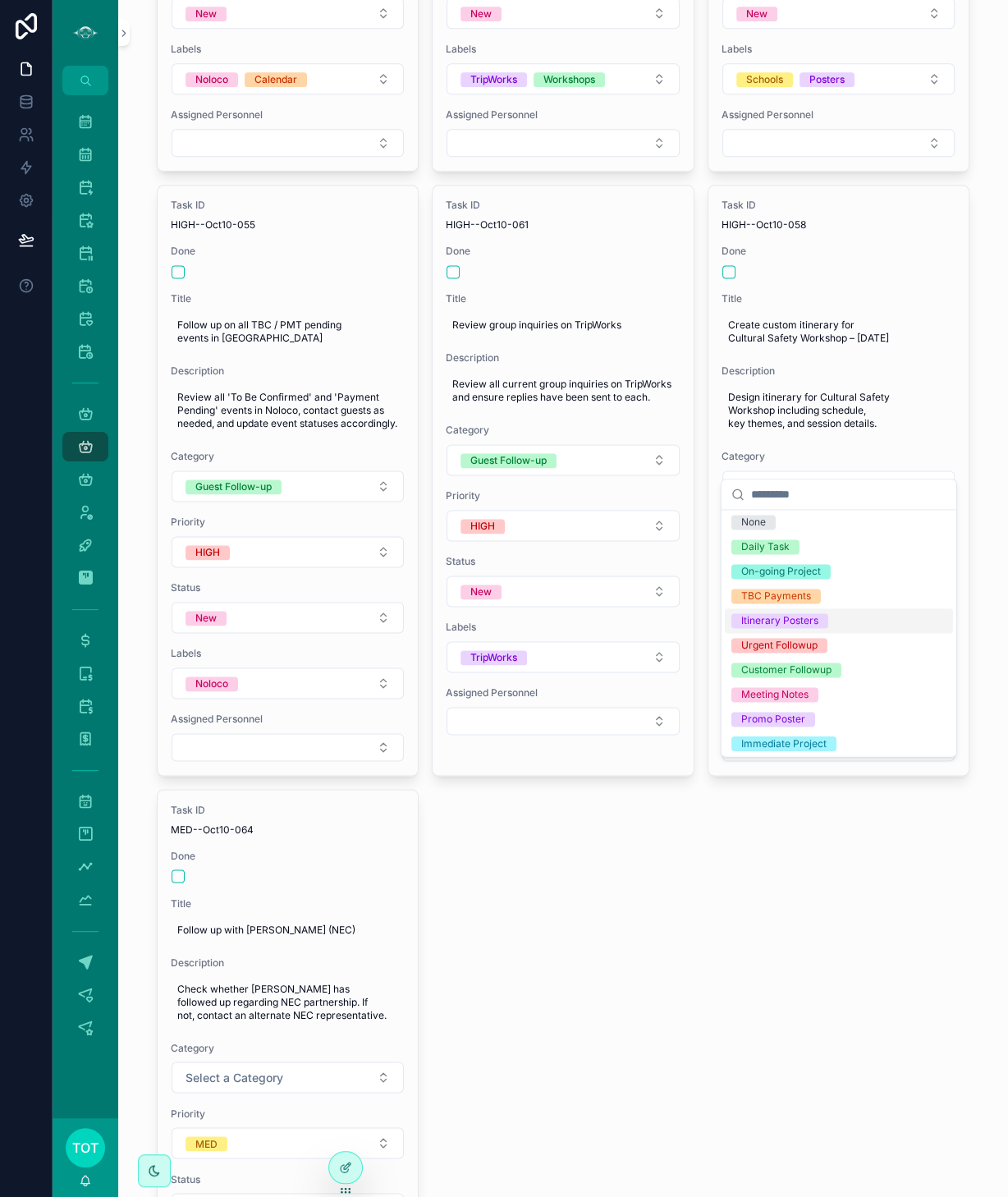
click at [794, 618] on div "Itinerary Posters" at bounding box center [779, 621] width 77 height 15
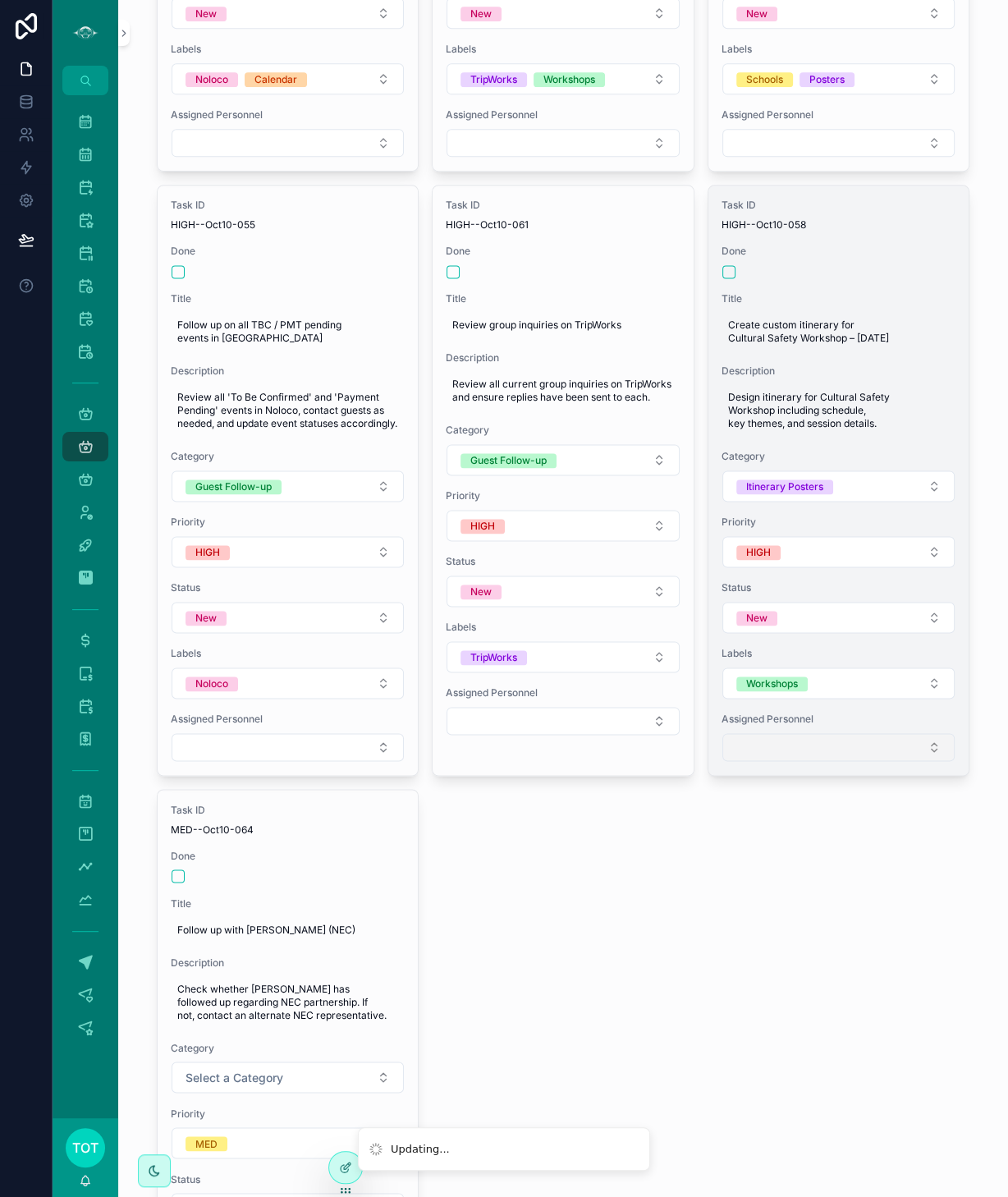
click at [782, 733] on button "Select Button" at bounding box center [839, 746] width 233 height 28
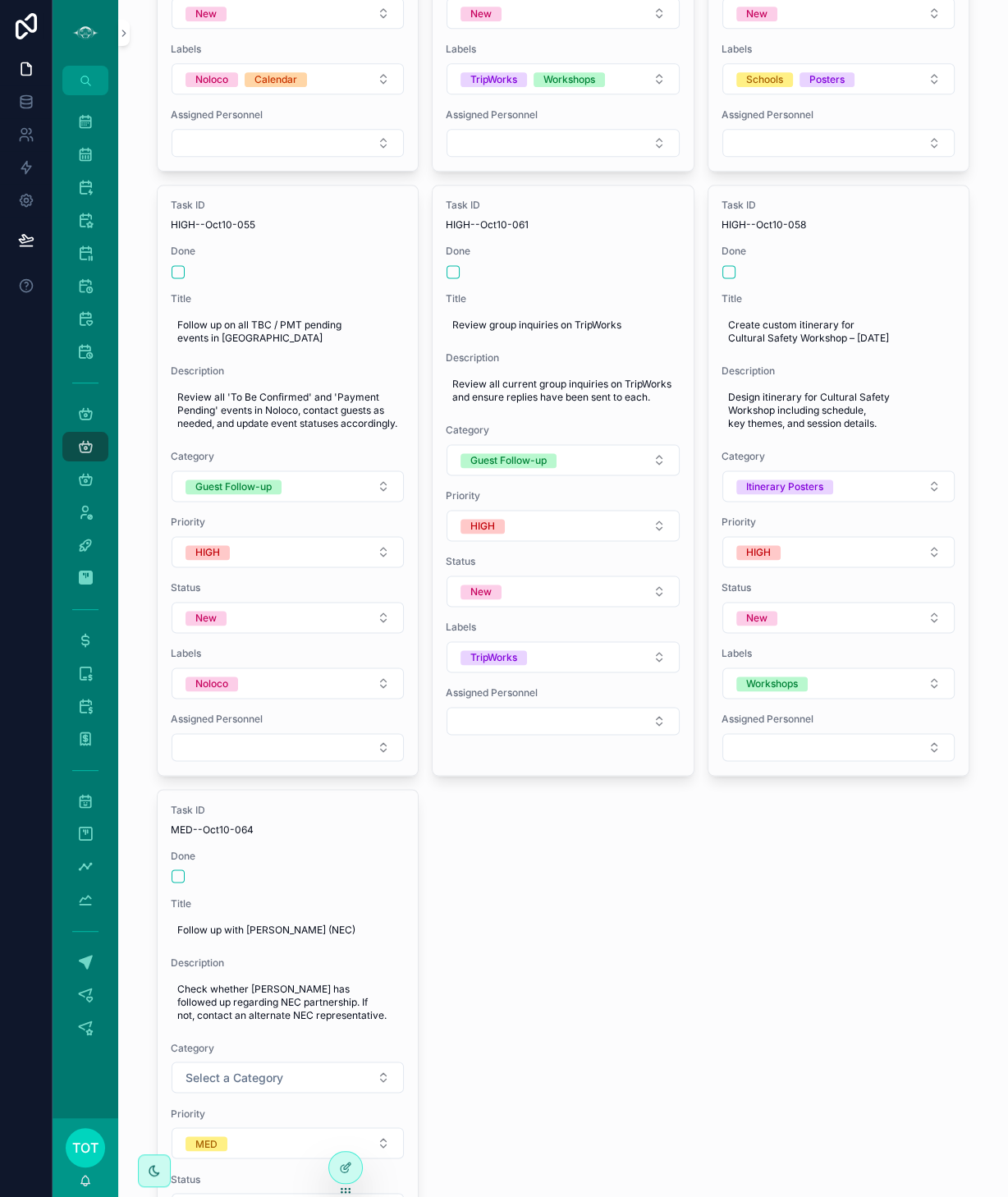
click at [782, 733] on button "Select Button" at bounding box center [839, 746] width 233 height 28
type input "***"
click at [774, 786] on div "[PERSON_NAME]" at bounding box center [839, 783] width 228 height 26
click at [796, 817] on div "Task ID HIGH--Oct10-056 Done Title Deep inbox review (go back 4 pages) Descript…" at bounding box center [563, 180] width 813 height 2382
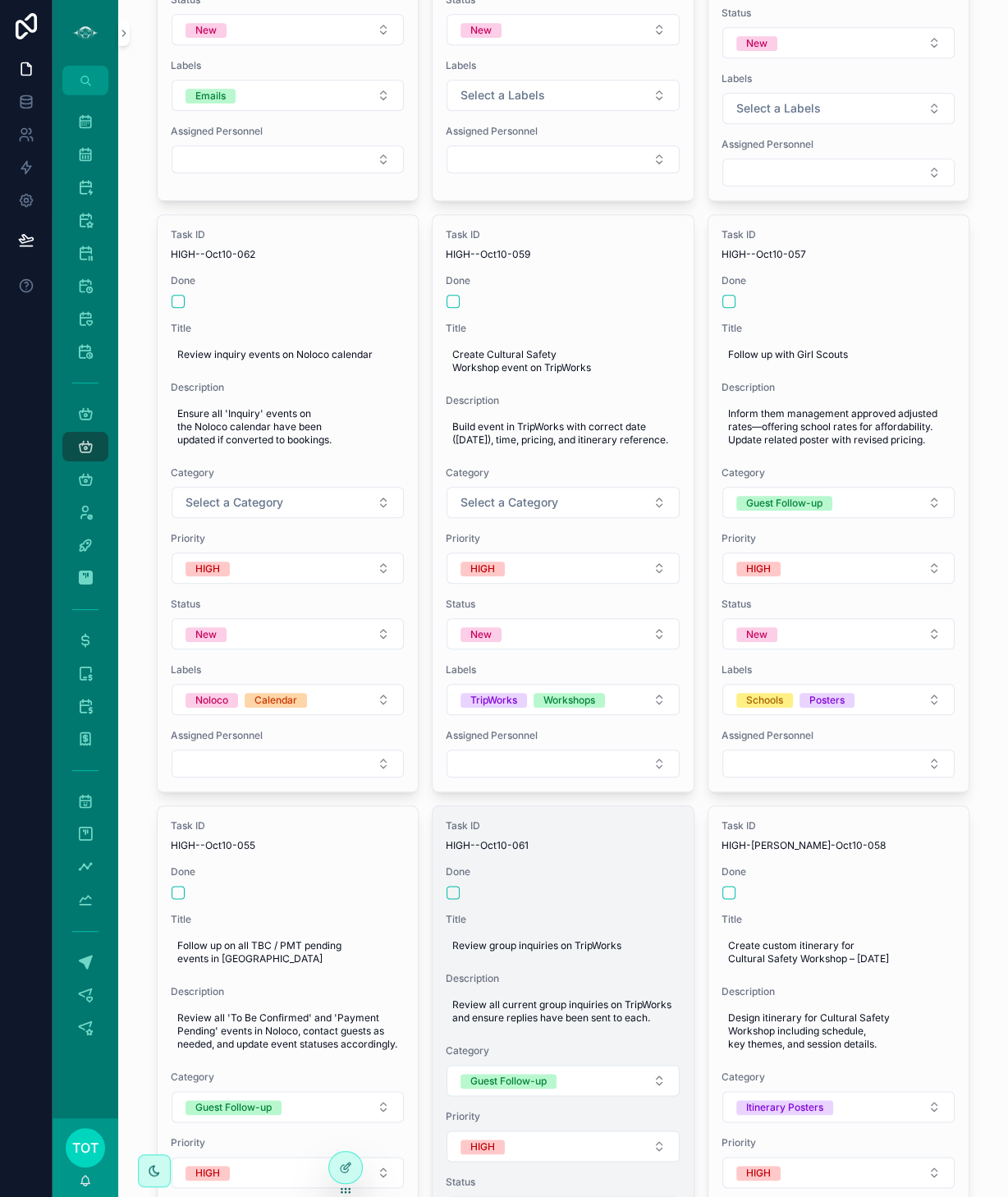
scroll to position [868, 0]
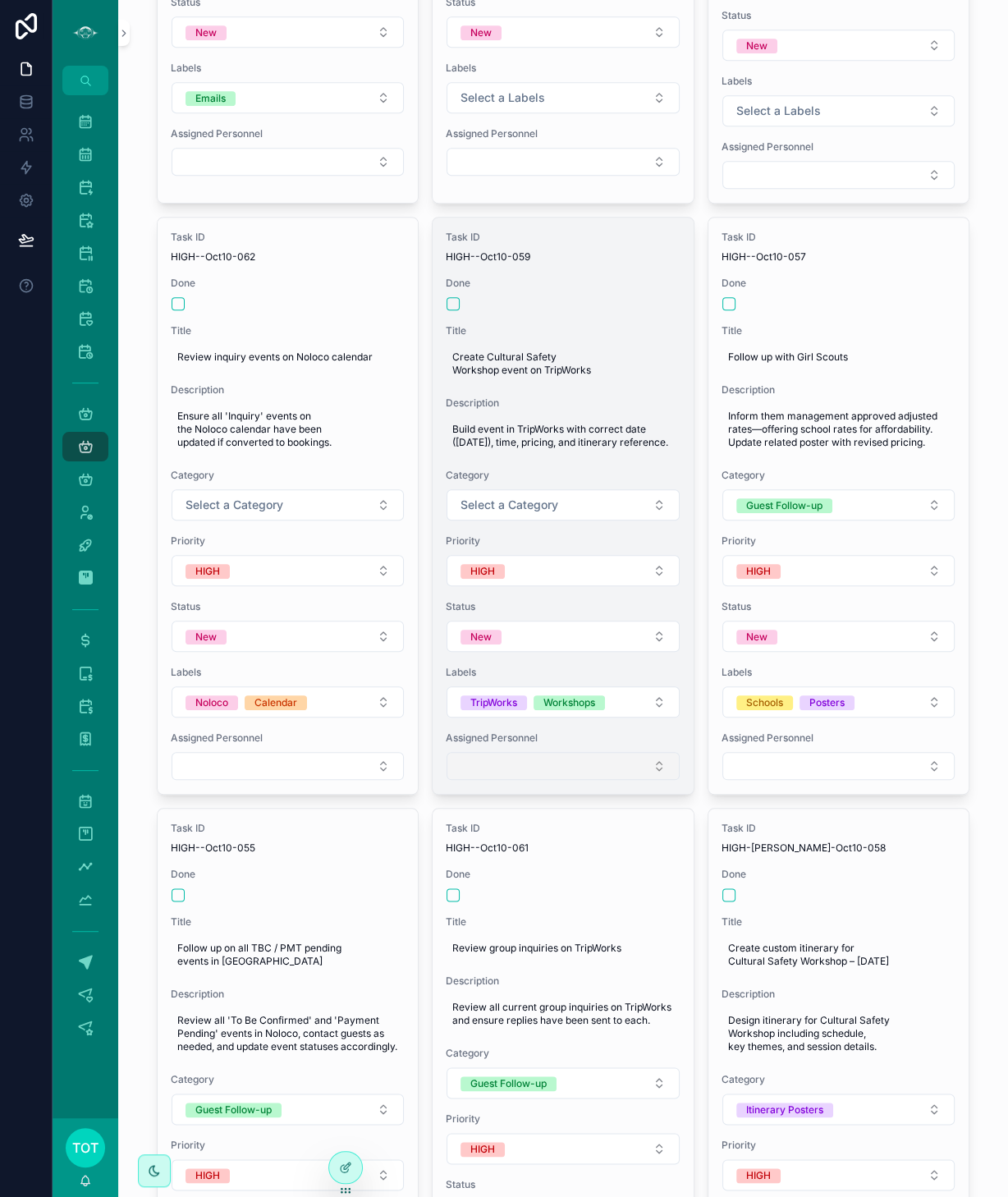
click at [498, 752] on button "Select Button" at bounding box center [563, 765] width 233 height 28
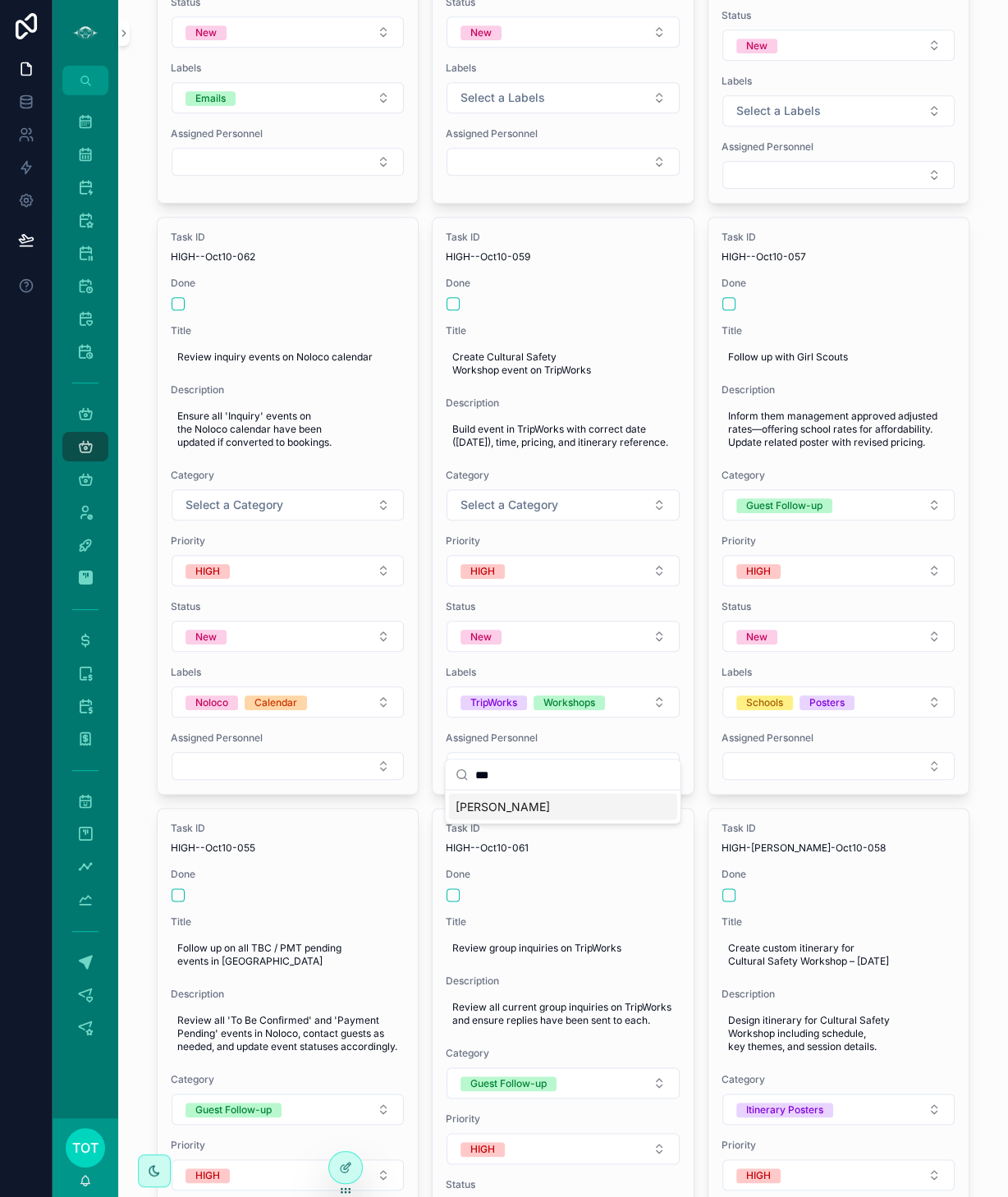
type input "***"
click at [492, 807] on span "[PERSON_NAME]" at bounding box center [503, 806] width 94 height 16
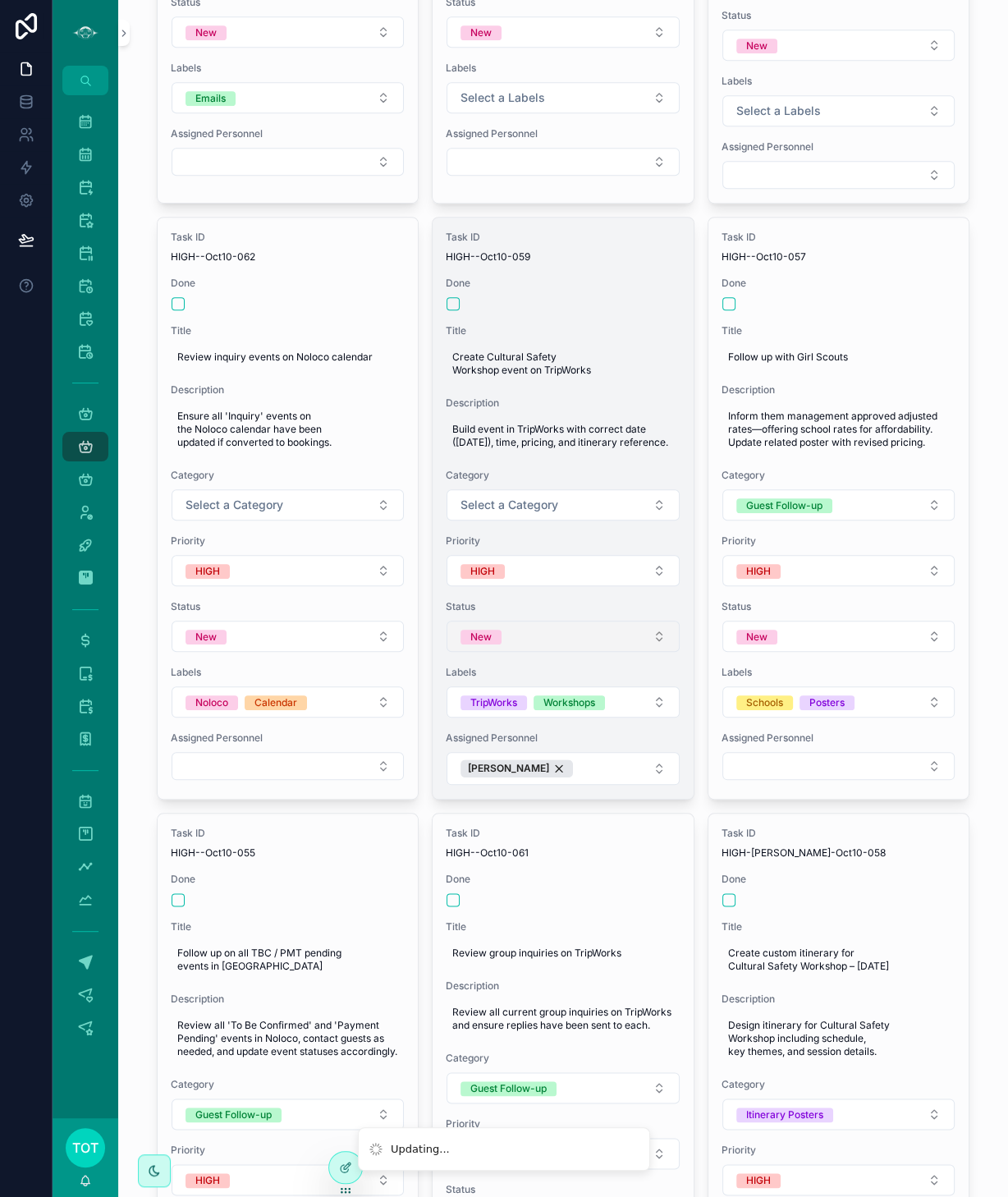
click at [542, 621] on button "New" at bounding box center [563, 636] width 233 height 31
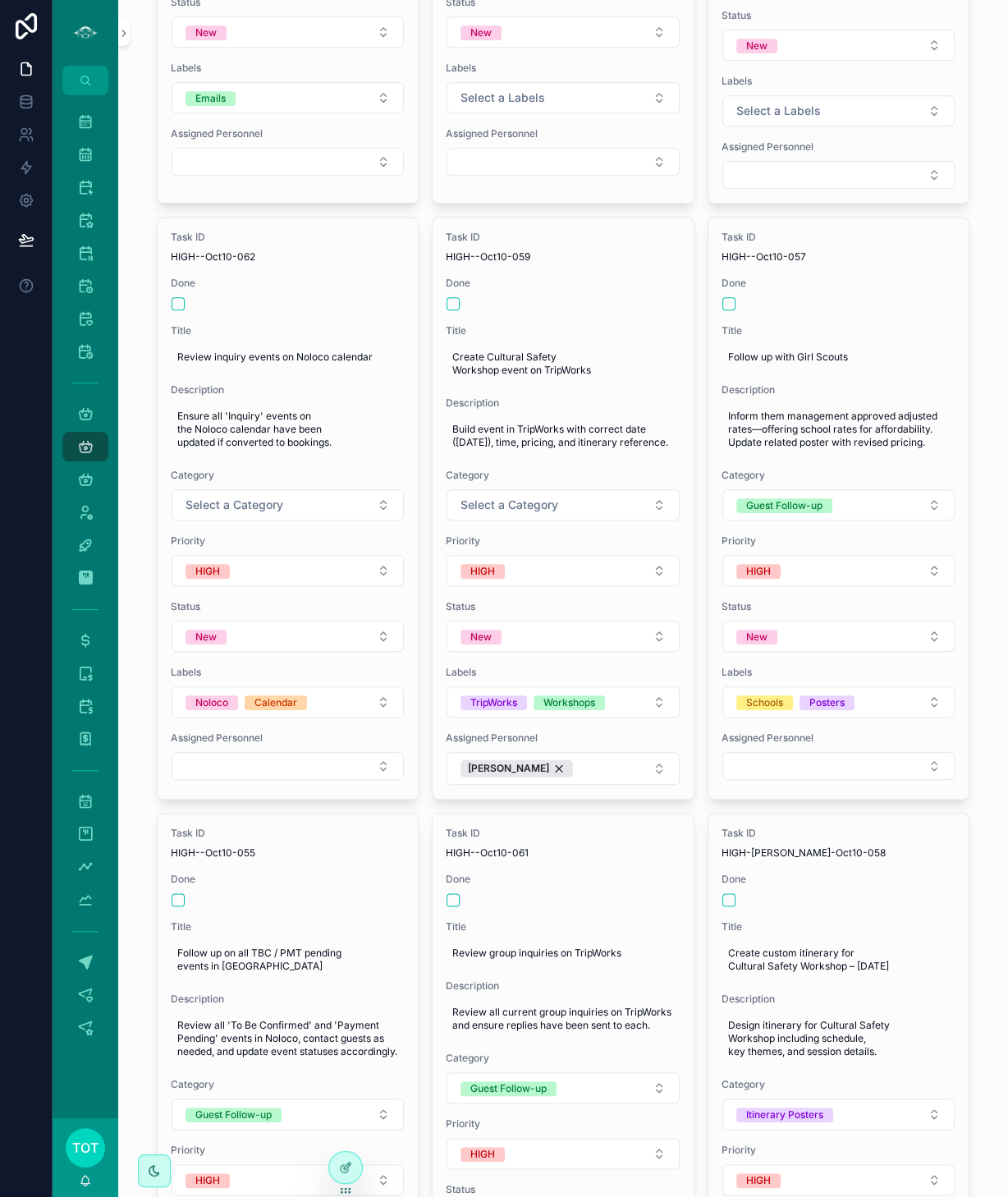
click at [516, 731] on div "Assigned Personnel [PERSON_NAME]" at bounding box center [564, 758] width 235 height 54
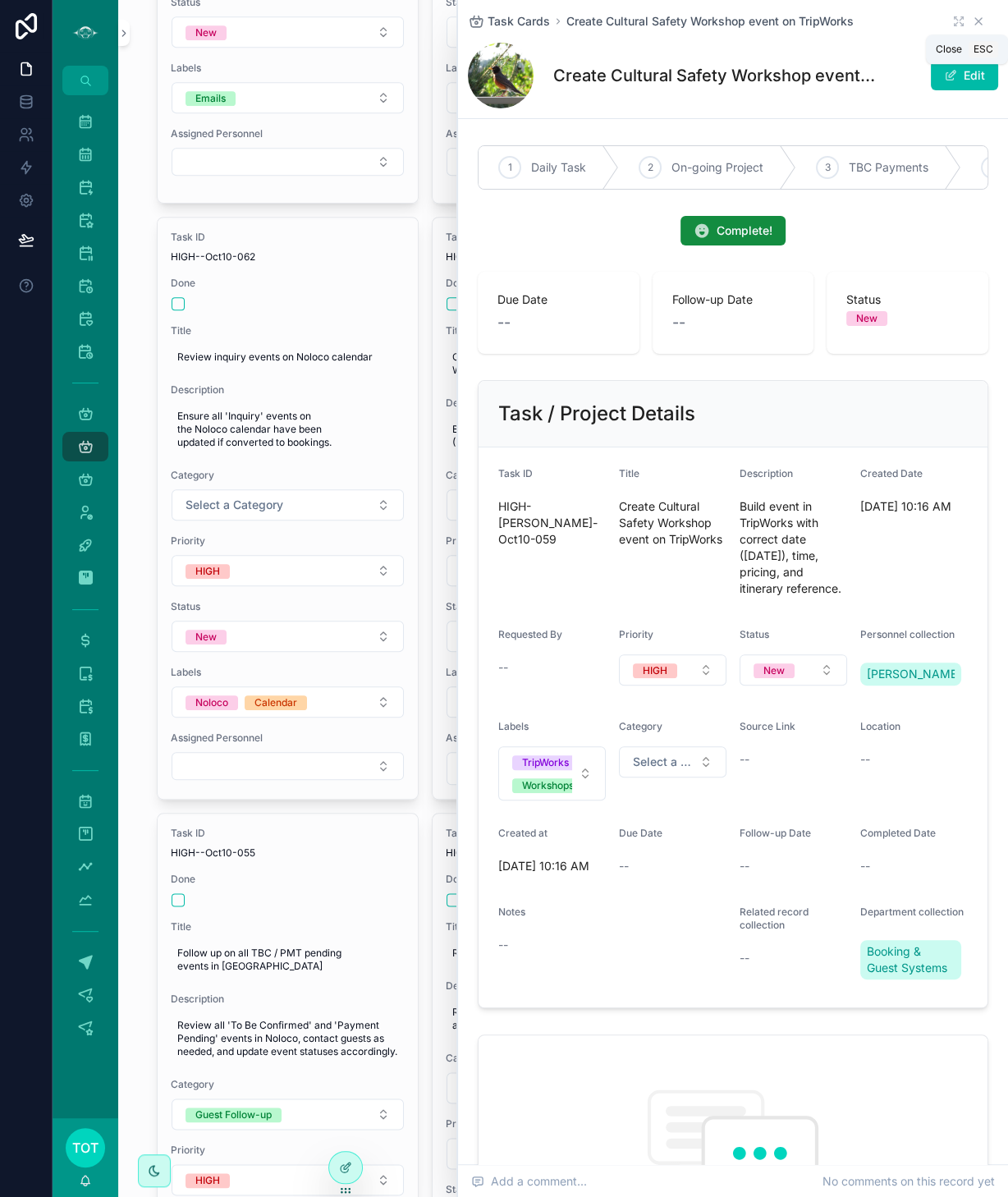
click at [979, 21] on icon "scrollable content" at bounding box center [978, 20] width 6 height 6
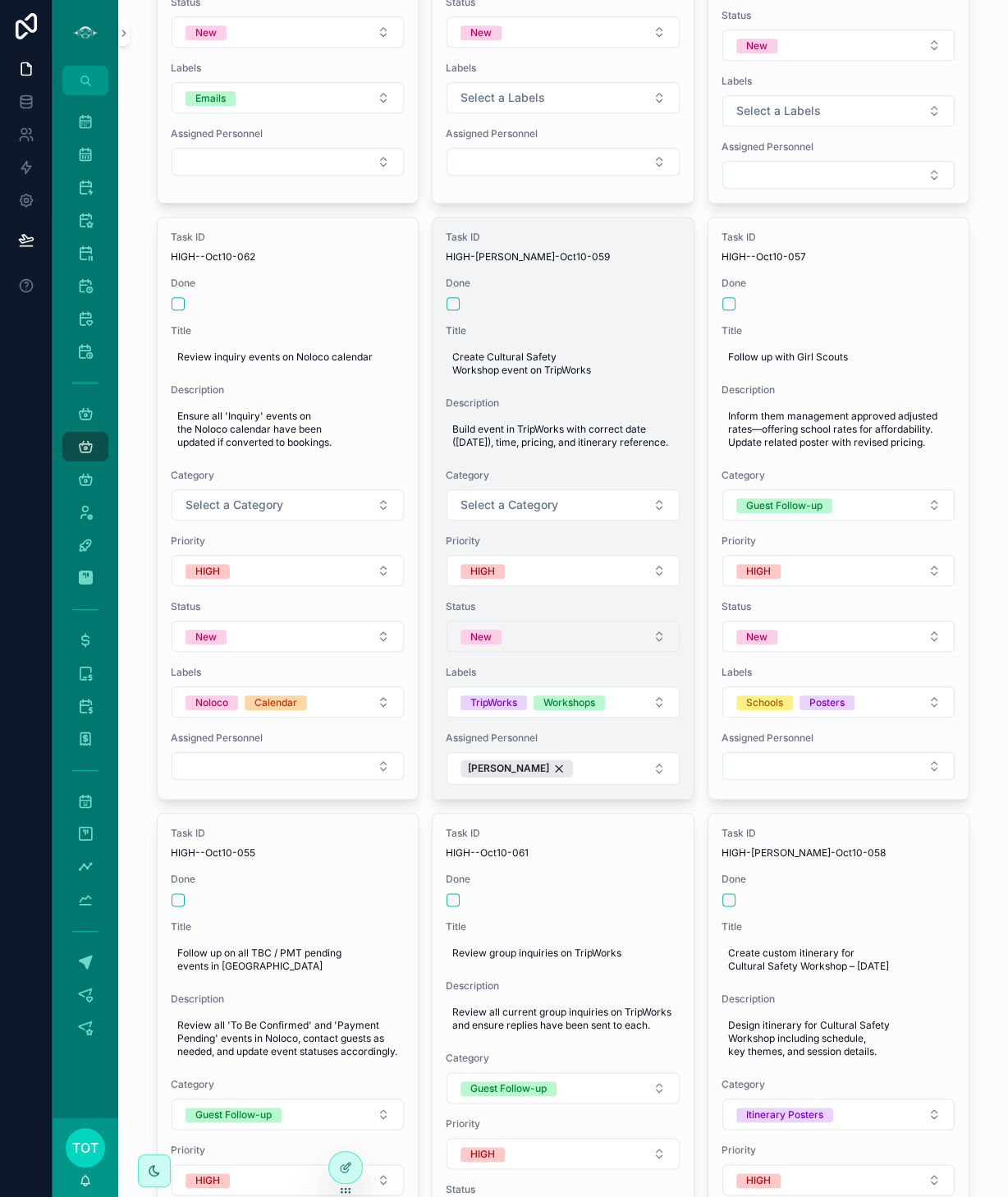
click at [521, 621] on button "New" at bounding box center [563, 636] width 233 height 31
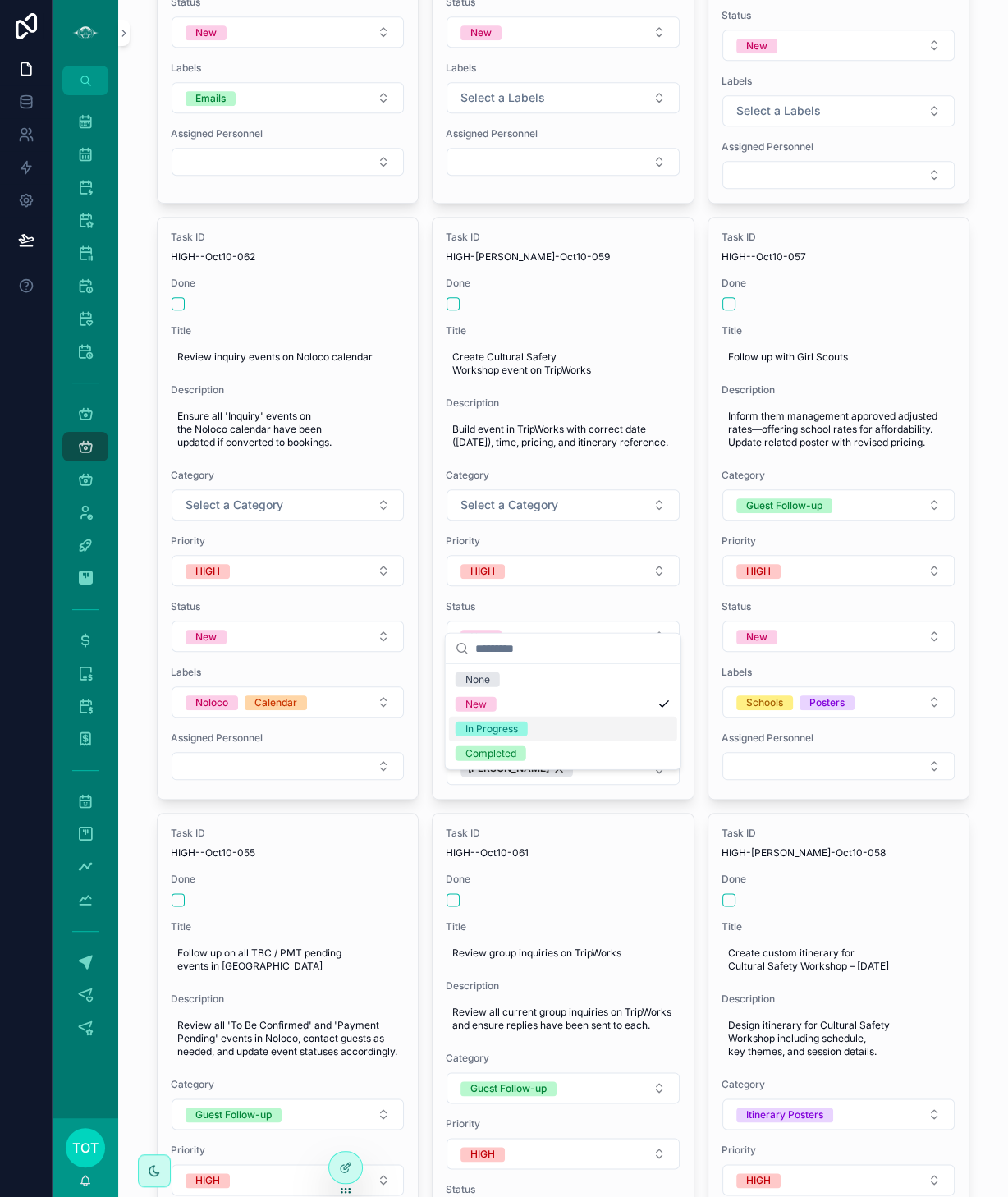
click at [510, 722] on div "In Progress" at bounding box center [492, 729] width 53 height 15
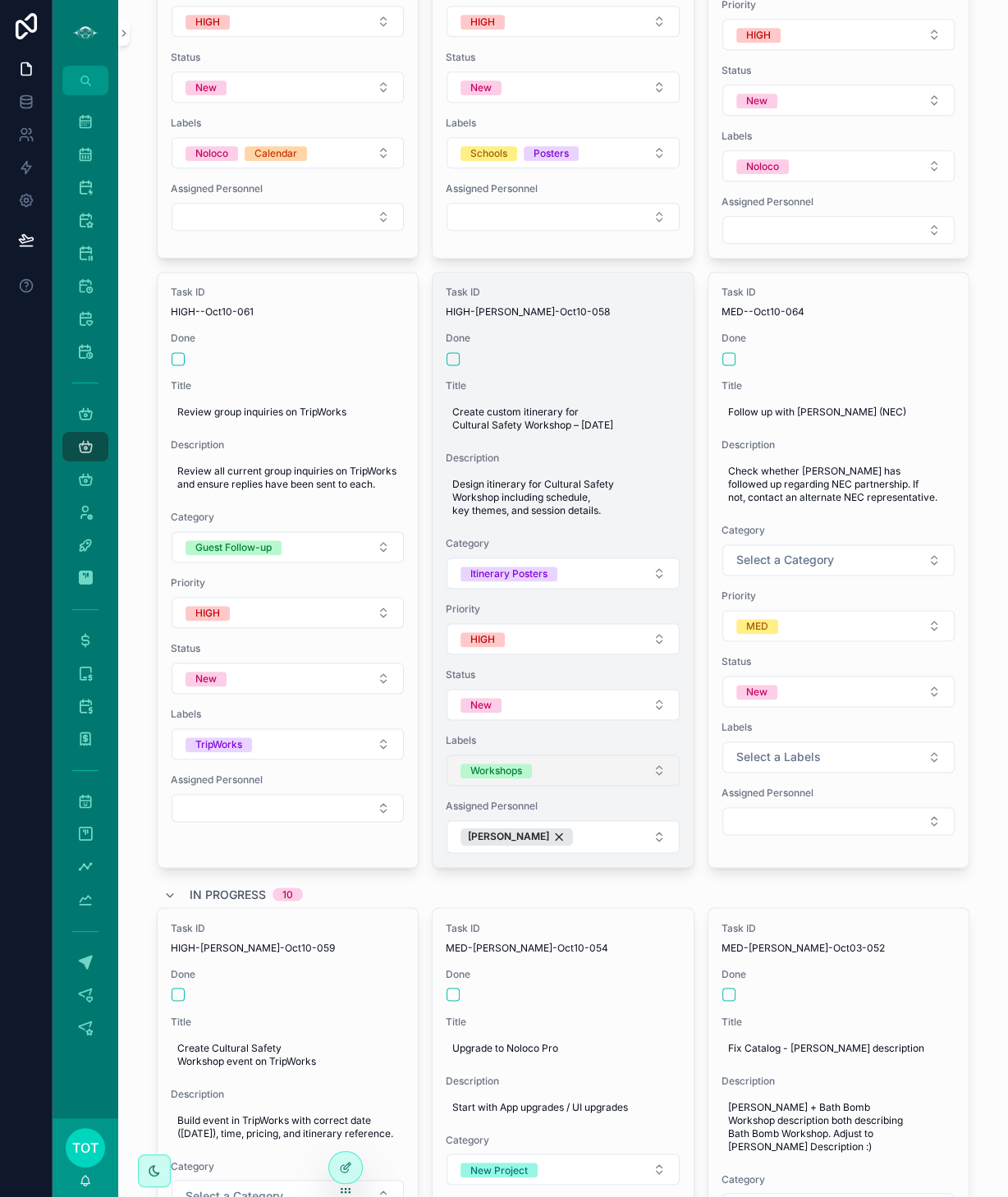
scroll to position [1421, 0]
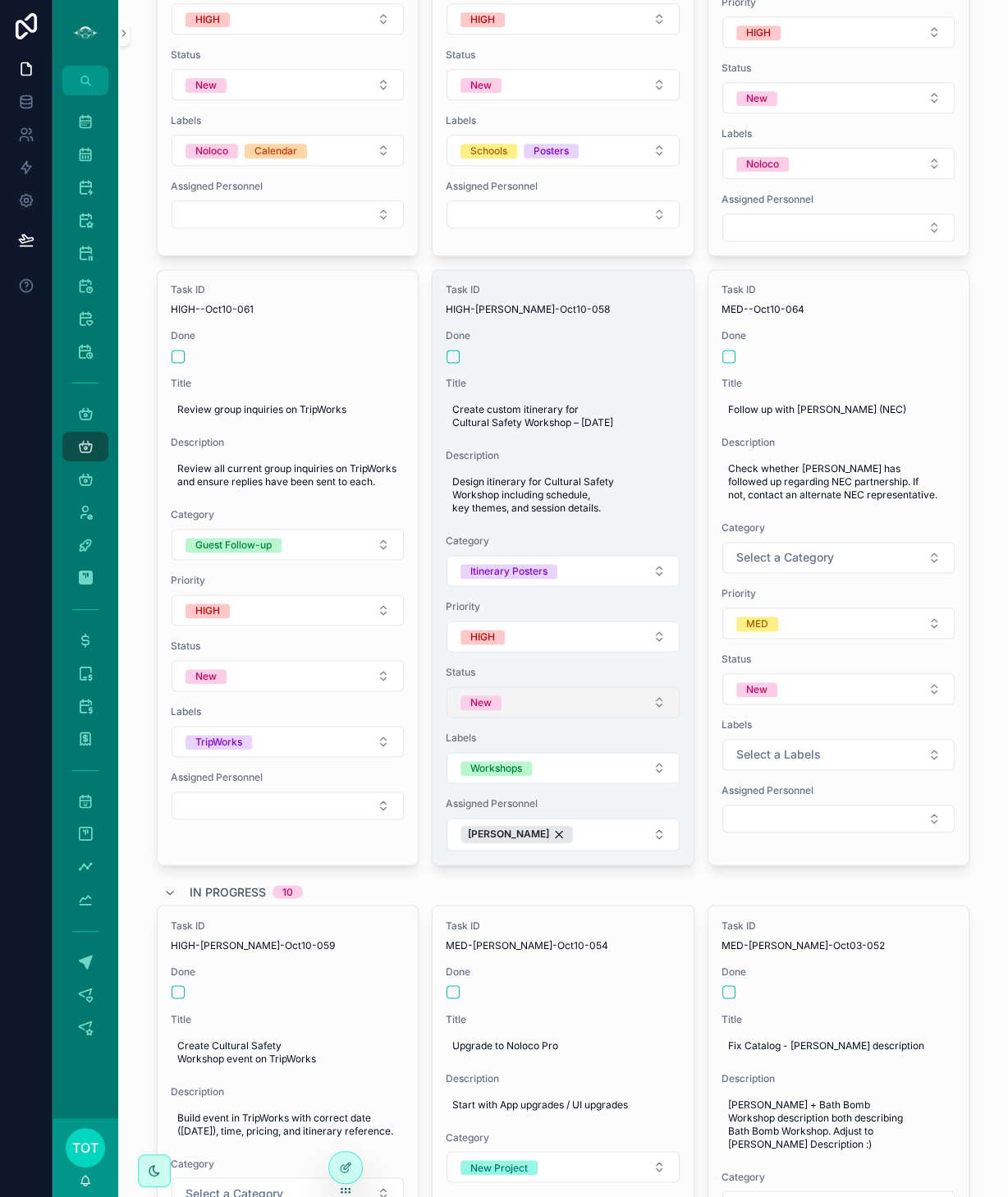
click at [529, 690] on button "New" at bounding box center [563, 702] width 233 height 31
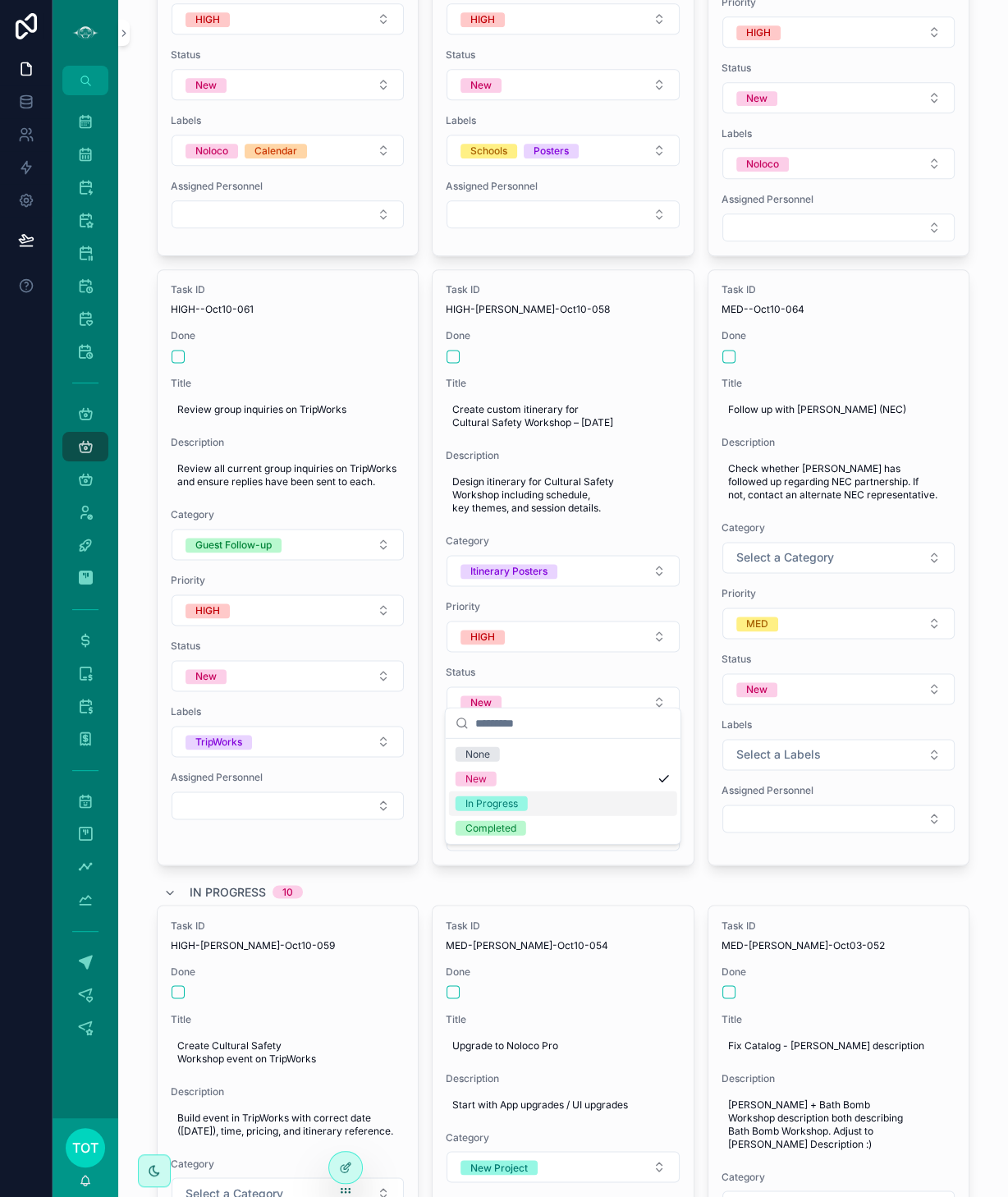
click at [516, 805] on div "In Progress" at bounding box center [492, 803] width 53 height 15
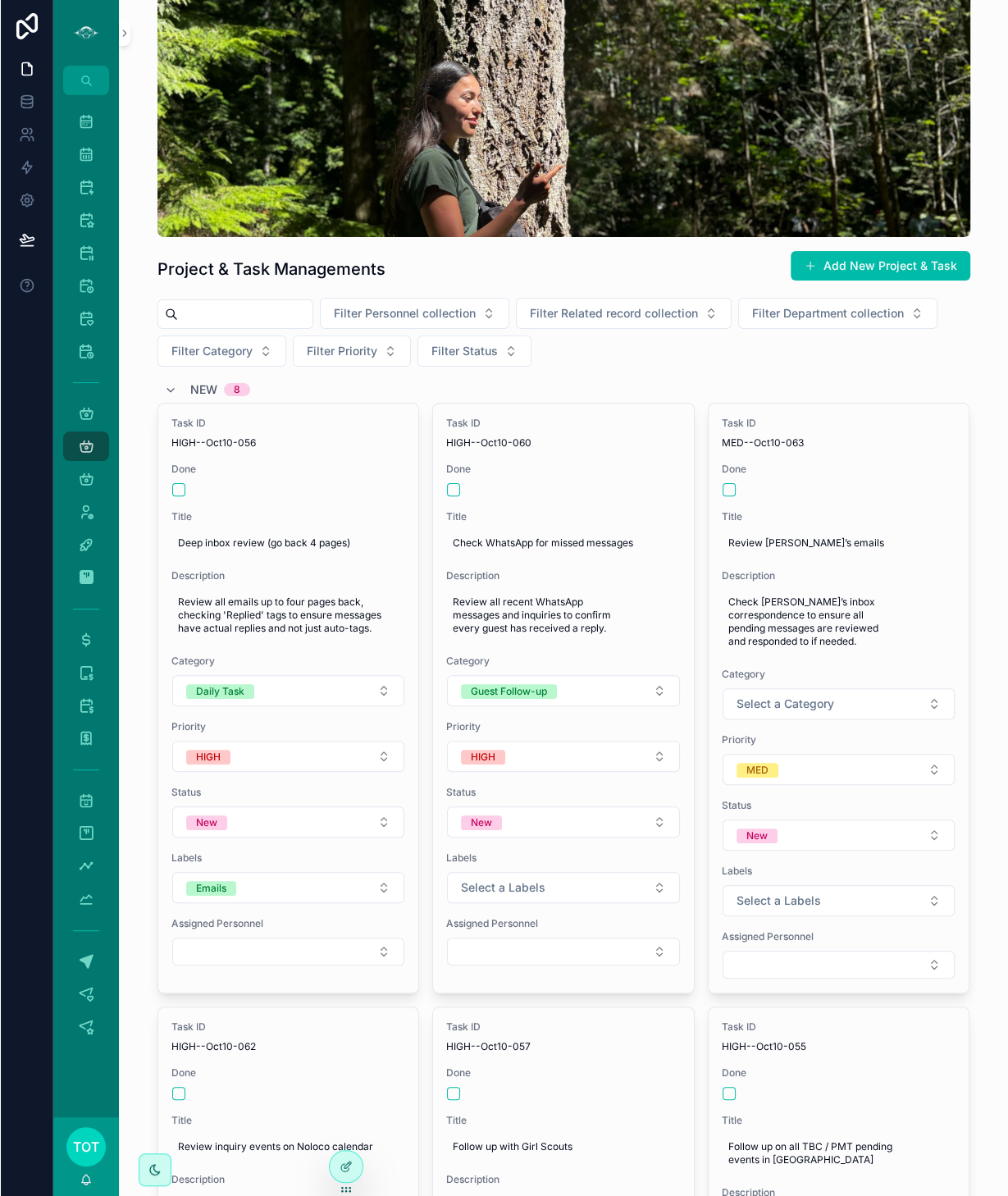
scroll to position [0, 0]
